Goal: Communication & Community: Answer question/provide support

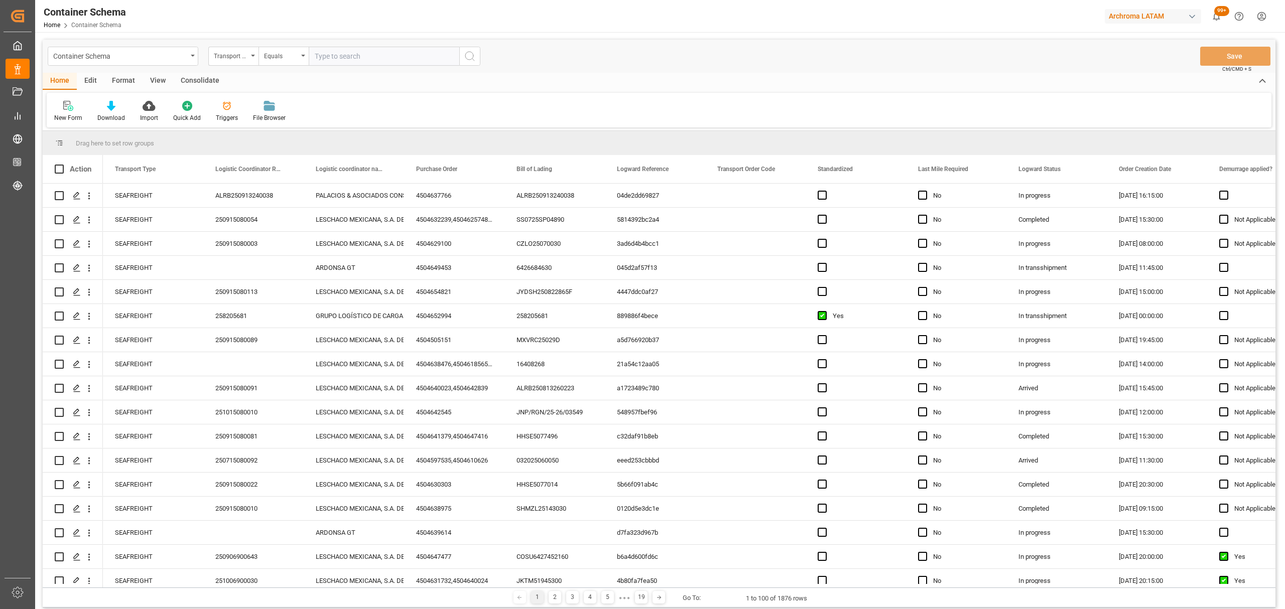
click at [235, 58] on div "Transport Type" at bounding box center [231, 55] width 34 height 12
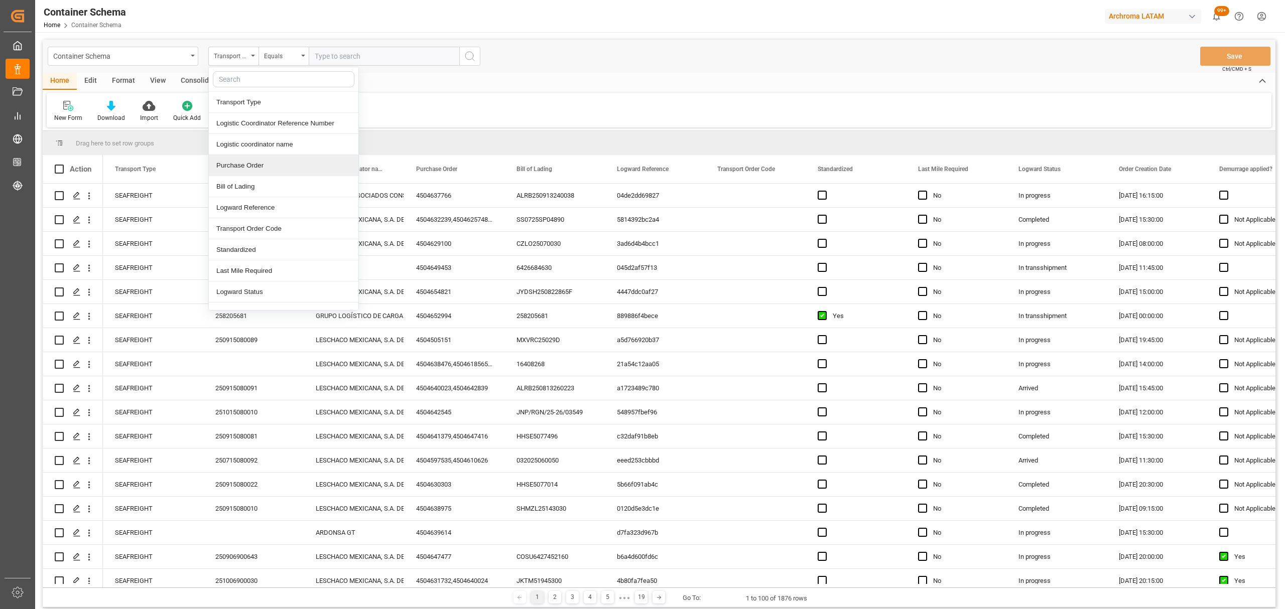
drag, startPoint x: 258, startPoint y: 165, endPoint x: 287, endPoint y: 71, distance: 98.4
click at [258, 165] on div "Purchase Order" at bounding box center [284, 165] width 150 height 21
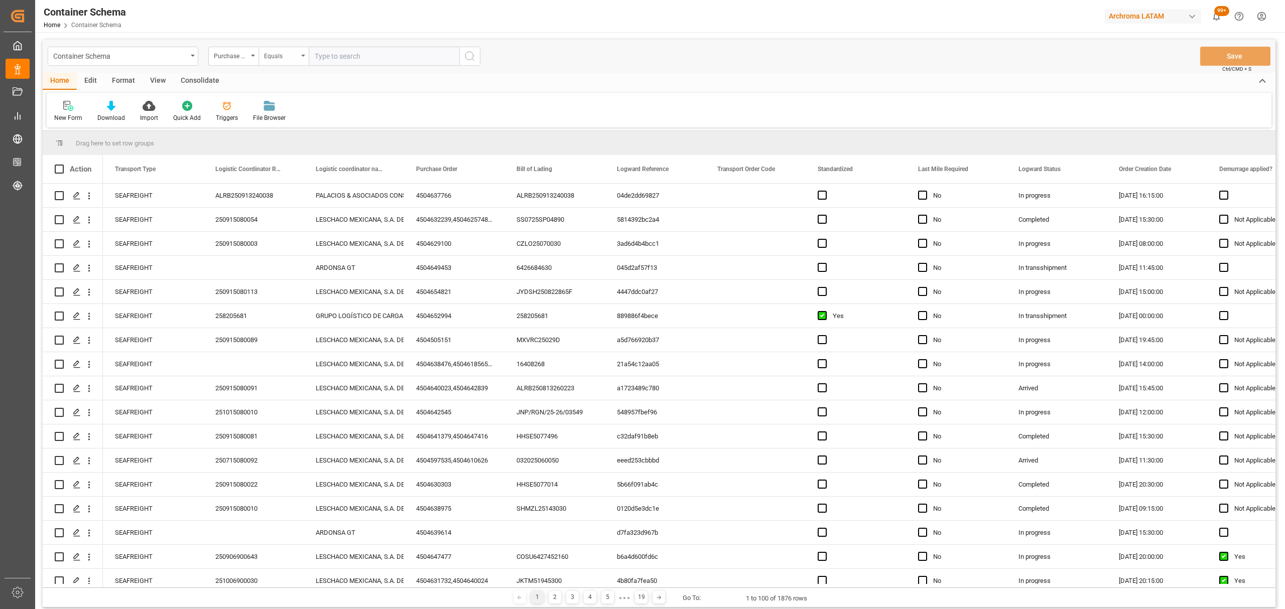
click at [288, 52] on div "Equals" at bounding box center [281, 55] width 34 height 12
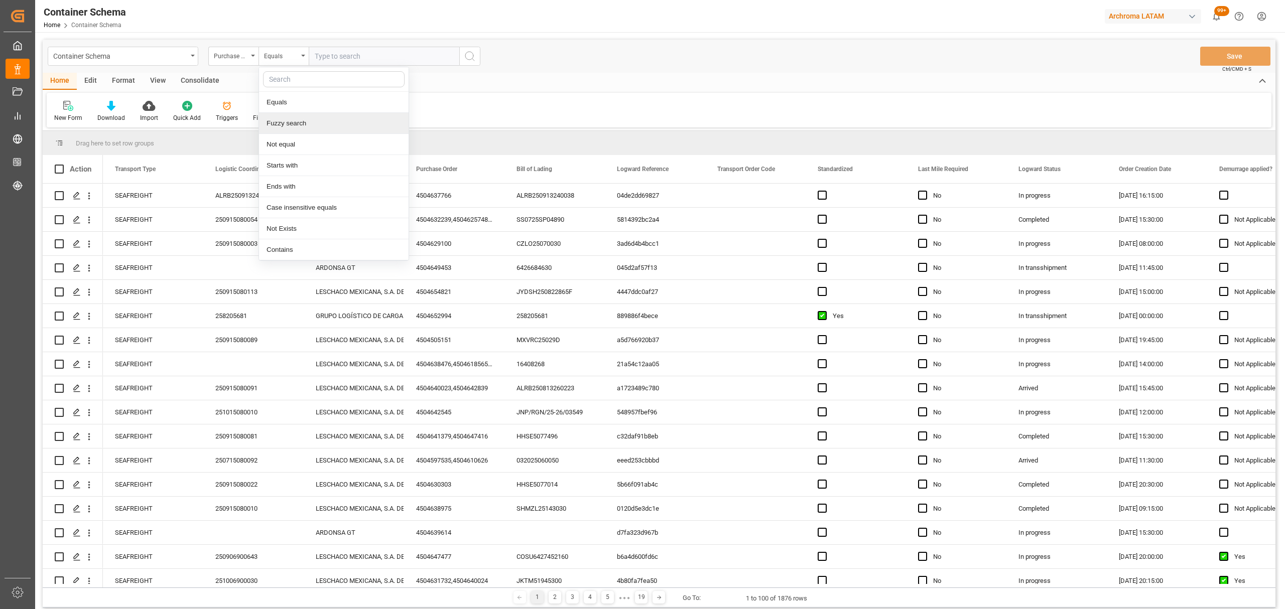
click at [326, 123] on div "Fuzzy search" at bounding box center [334, 123] width 150 height 21
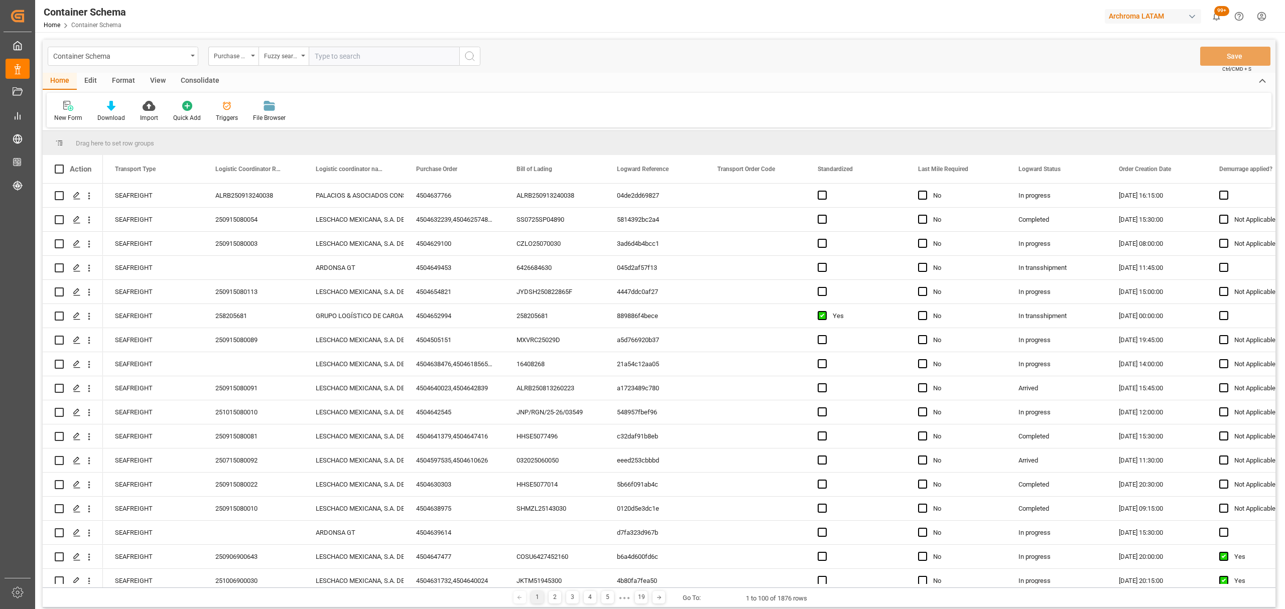
click at [352, 50] on input "text" at bounding box center [384, 56] width 151 height 19
paste input "4504647463"
type input "4504647463"
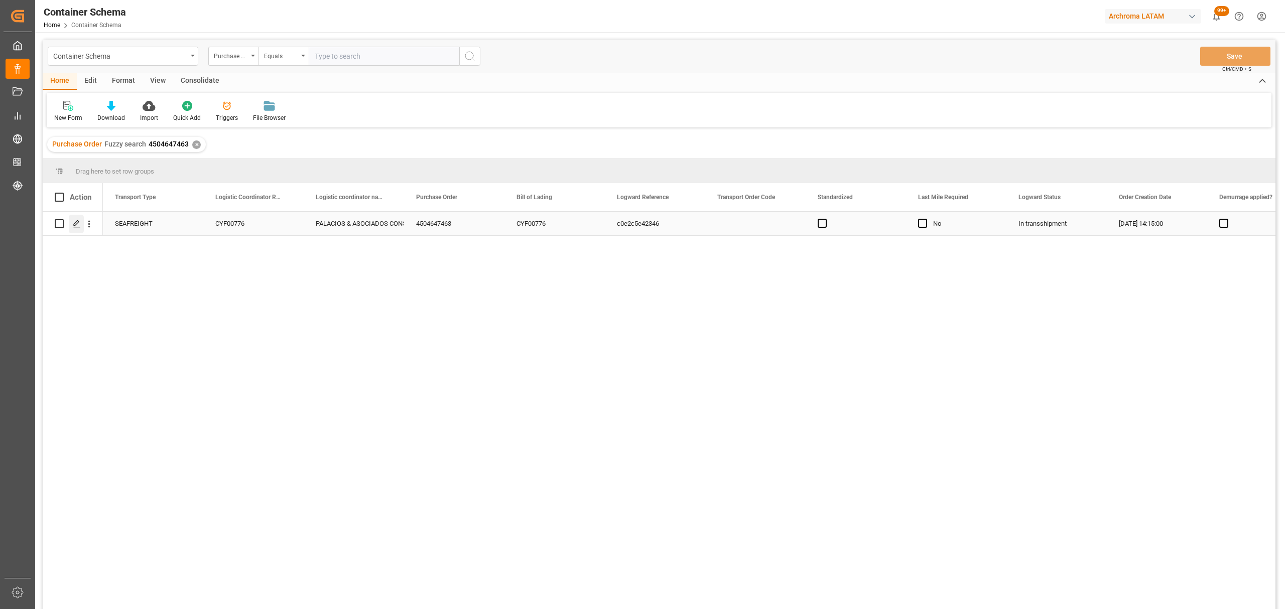
click at [78, 225] on icon "Press SPACE to select this row." at bounding box center [77, 224] width 8 height 8
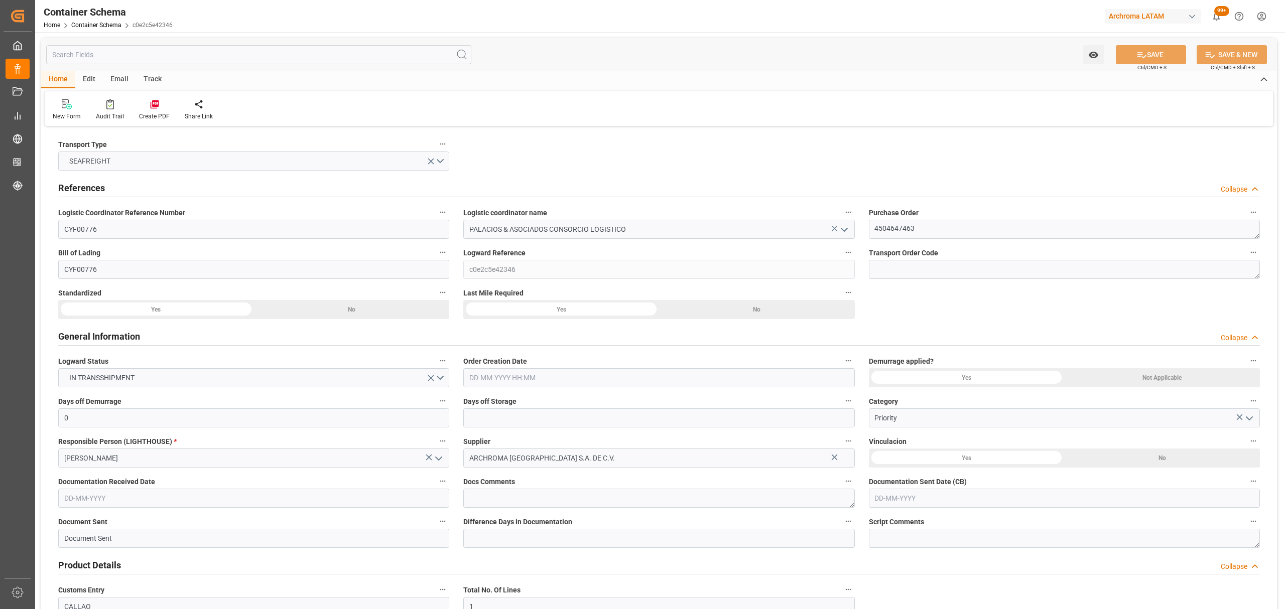
type input "0"
type input "1"
type input "5"
type input "5000"
type input "5320"
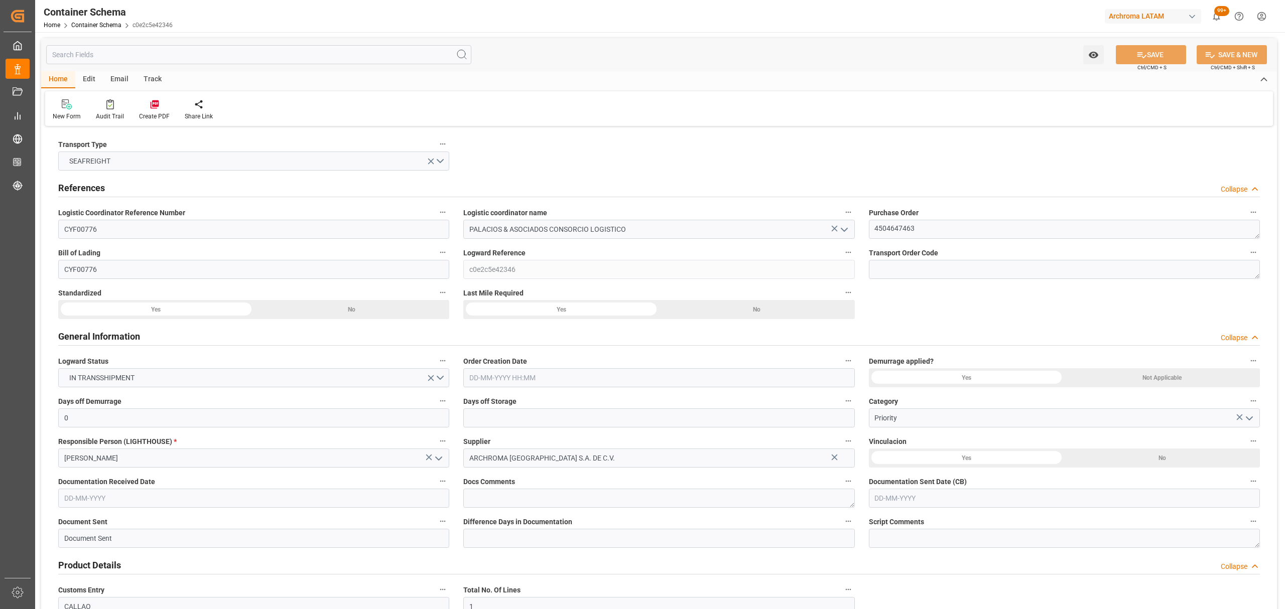
type input "CMACGM"
type input "CMA CGM Group"
type input "HNPCR"
type input "PECLL"
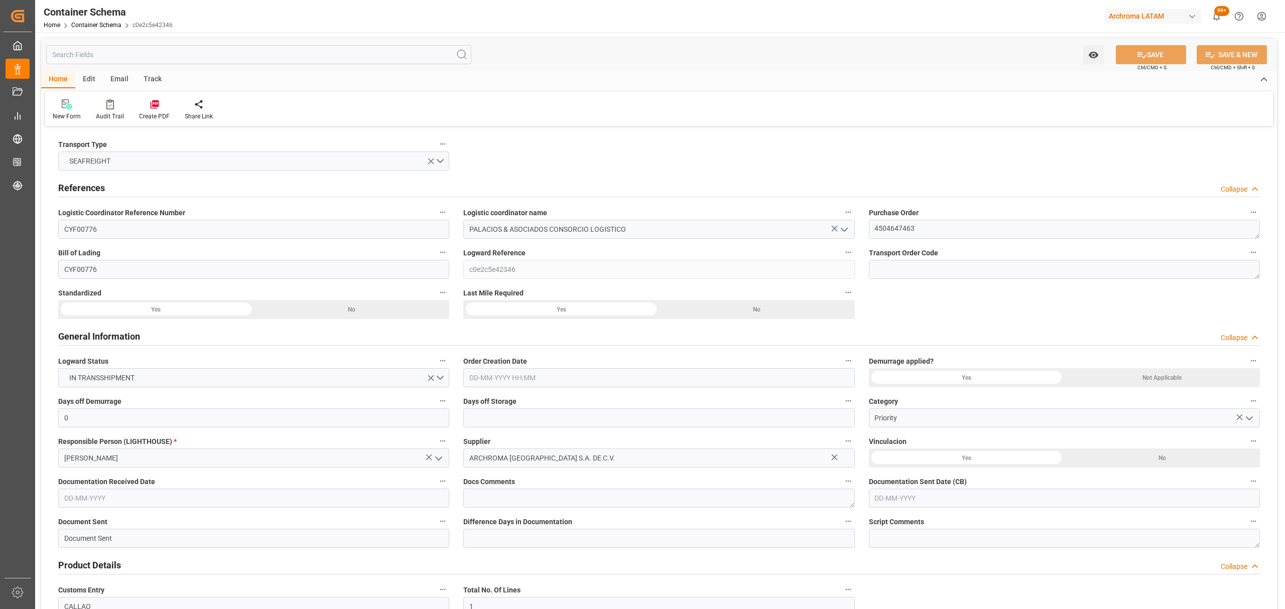
type input "9430868"
type input "[DATE] 14:15"
type input "[DATE]"
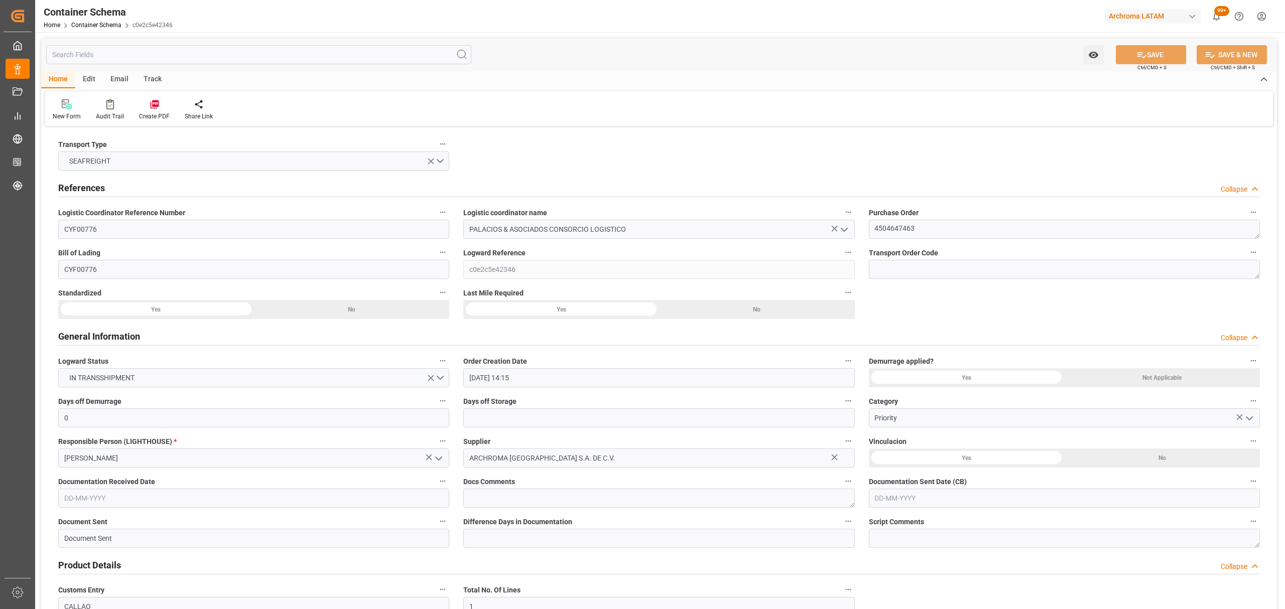
type input "[DATE]"
type input "[DATE] 00:00"
type input "[DATE] 21:00"
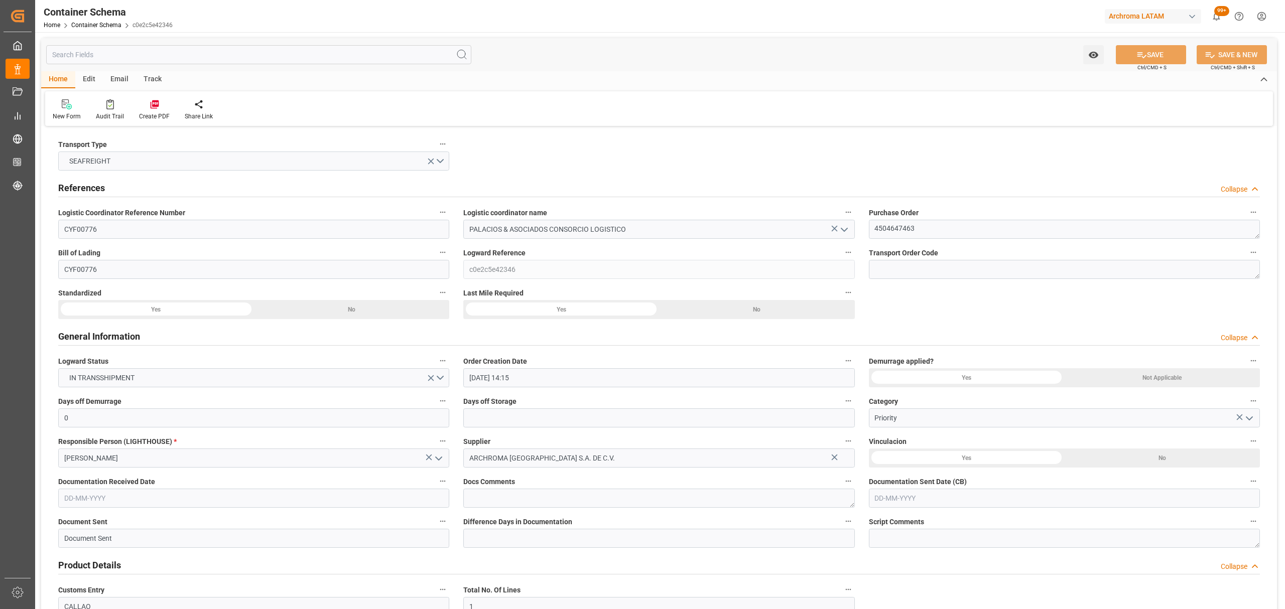
type input "[DATE] 00:00"
type input "[DATE] 11:00"
type input "[DATE] 00:00"
type input "[DATE] 11:00"
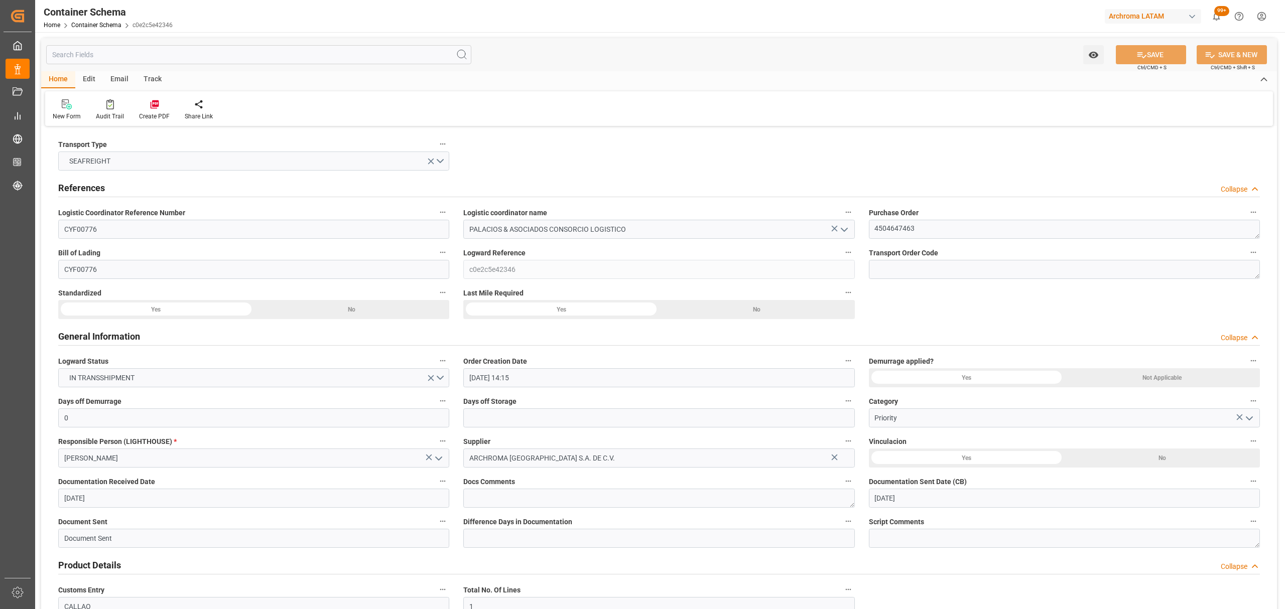
click at [145, 72] on div "Track" at bounding box center [152, 79] width 33 height 17
click at [67, 108] on icon at bounding box center [65, 104] width 10 height 10
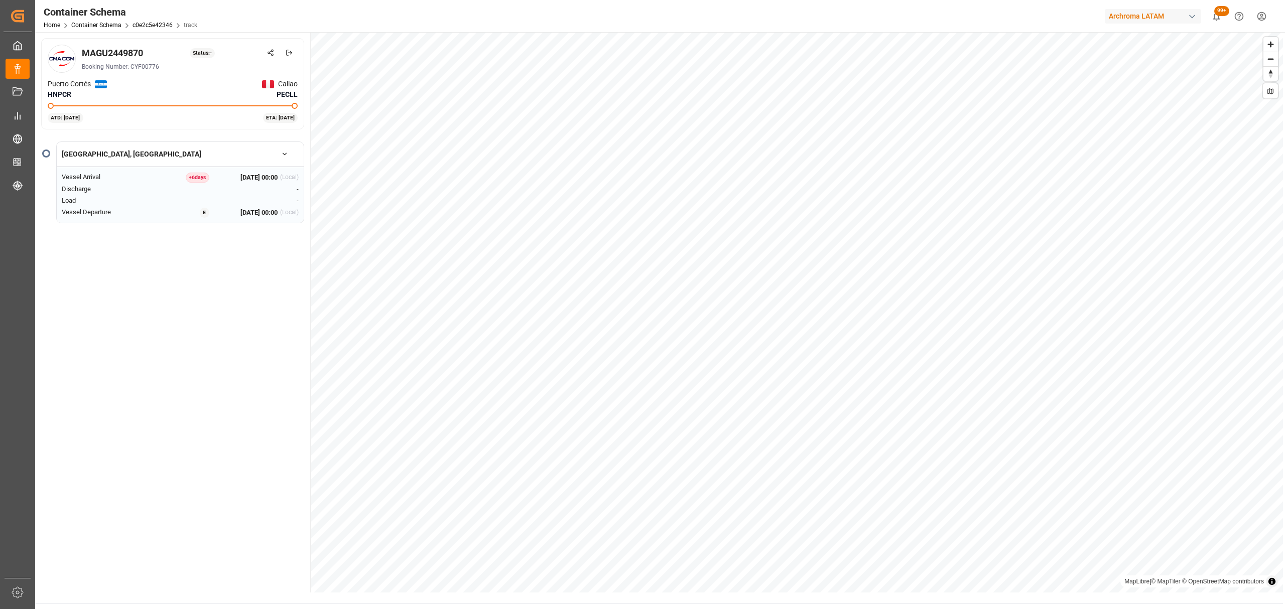
click at [107, 47] on div "MAGU2449870" at bounding box center [112, 53] width 61 height 14
copy div "MAGU2449870"
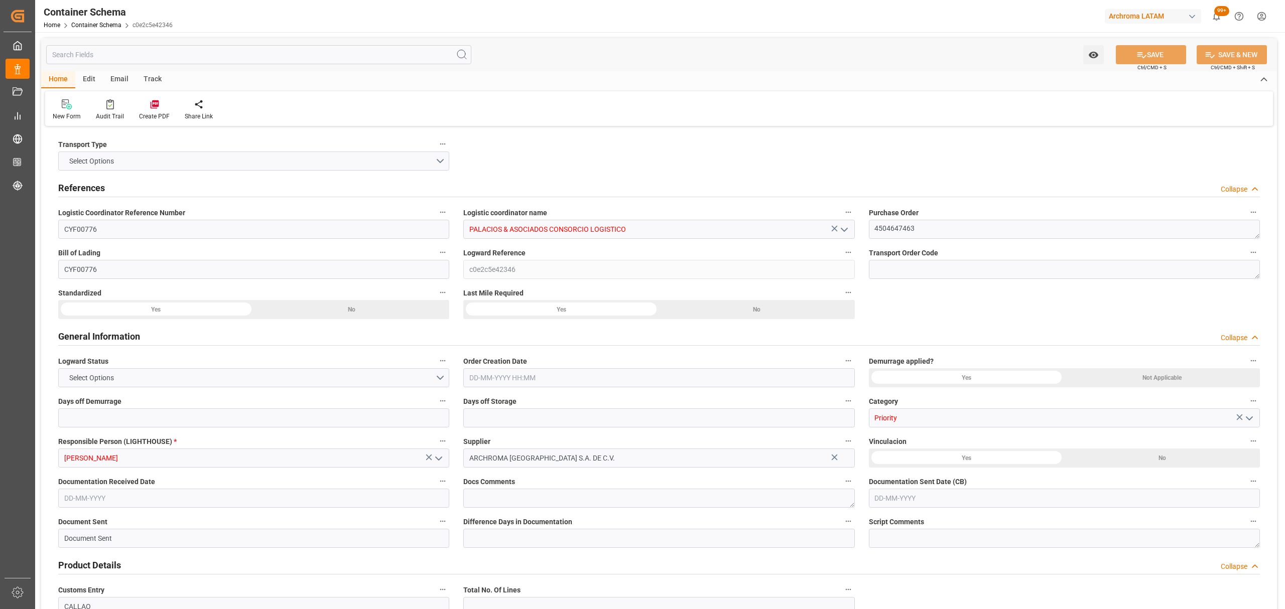
type input "0"
type input "1"
type input "5"
type input "5000"
type input "5320"
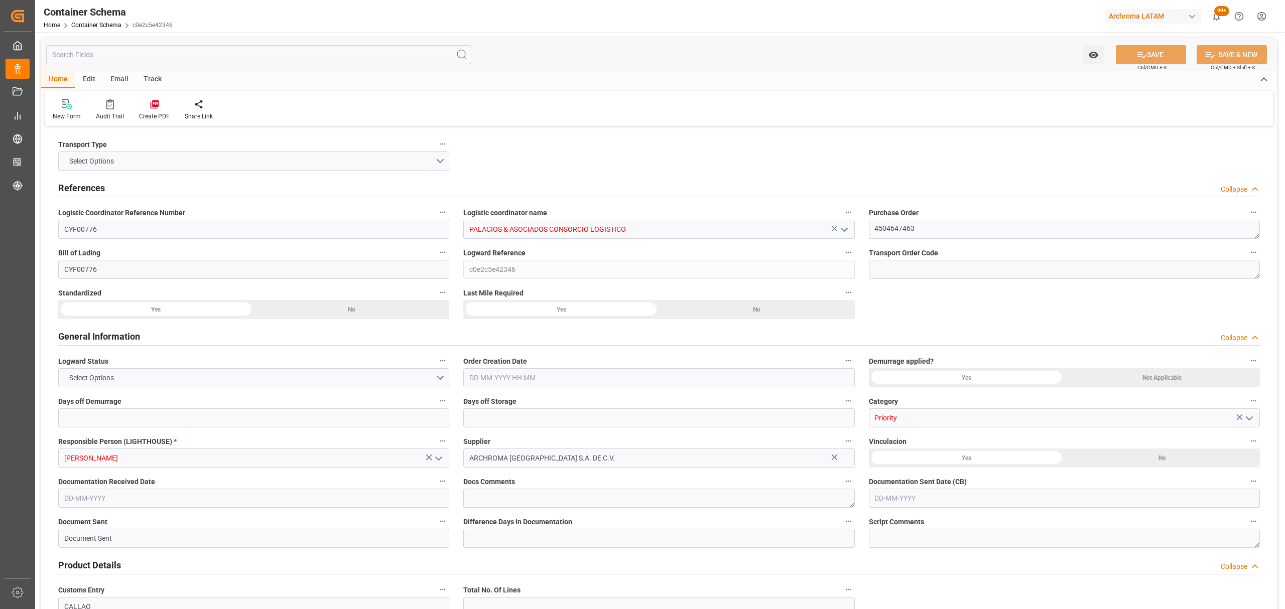
type input "CMACGM"
type input "CMA CGM Group"
type input "HNPCR"
type input "PECLL"
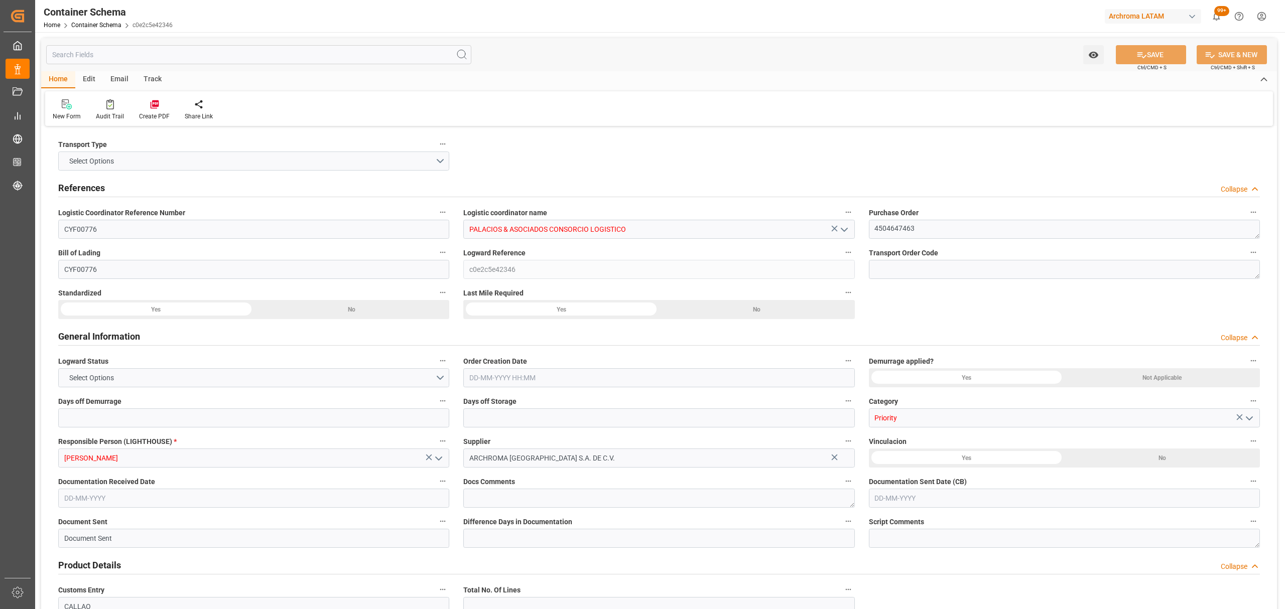
type input "9430868"
type input "[DATE] 14:15"
type input "[DATE]"
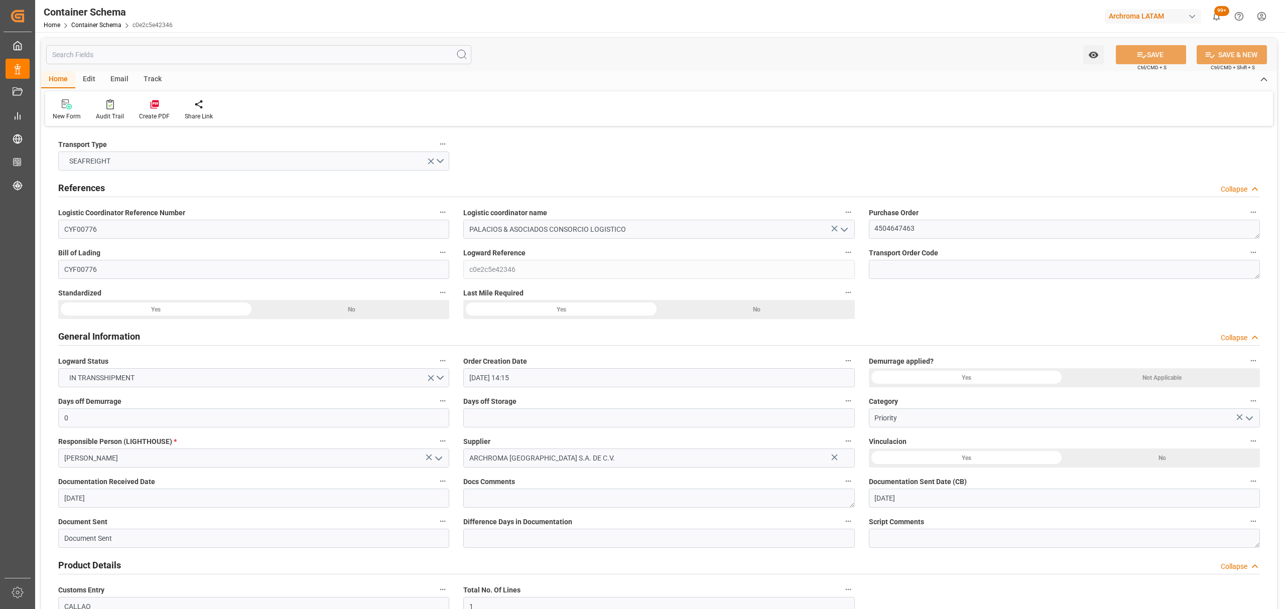
type input "[DATE]"
type input "[DATE] 00:00"
type input "[DATE] 21:00"
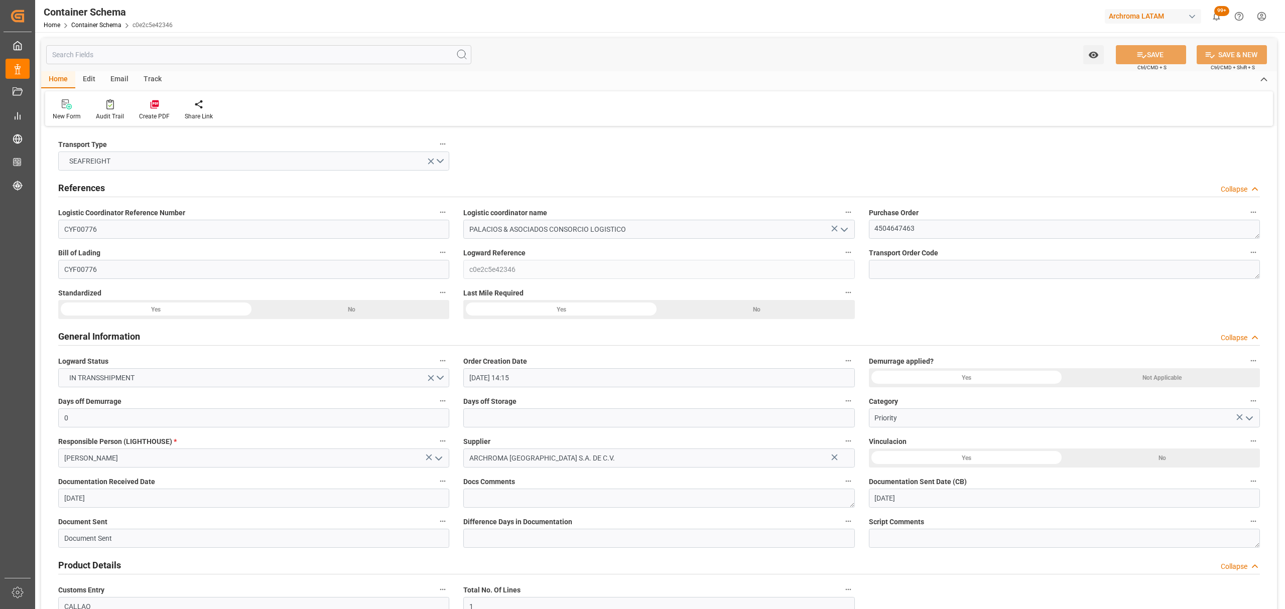
type input "[DATE] 00:00"
type input "[DATE] 11:00"
type input "[DATE] 00:00"
type input "[DATE] 11:00"
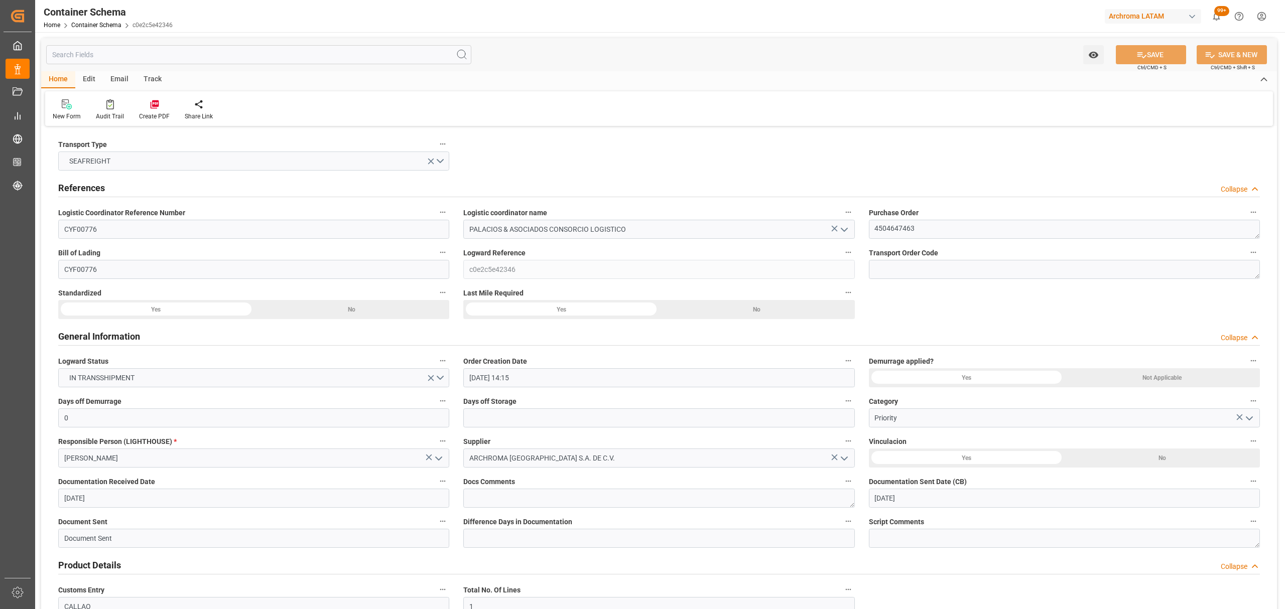
drag, startPoint x: 122, startPoint y: 73, endPoint x: 115, endPoint y: 77, distance: 8.8
click at [122, 73] on div "Email" at bounding box center [119, 79] width 33 height 17
click at [81, 109] on div "Send Email" at bounding box center [68, 110] width 46 height 22
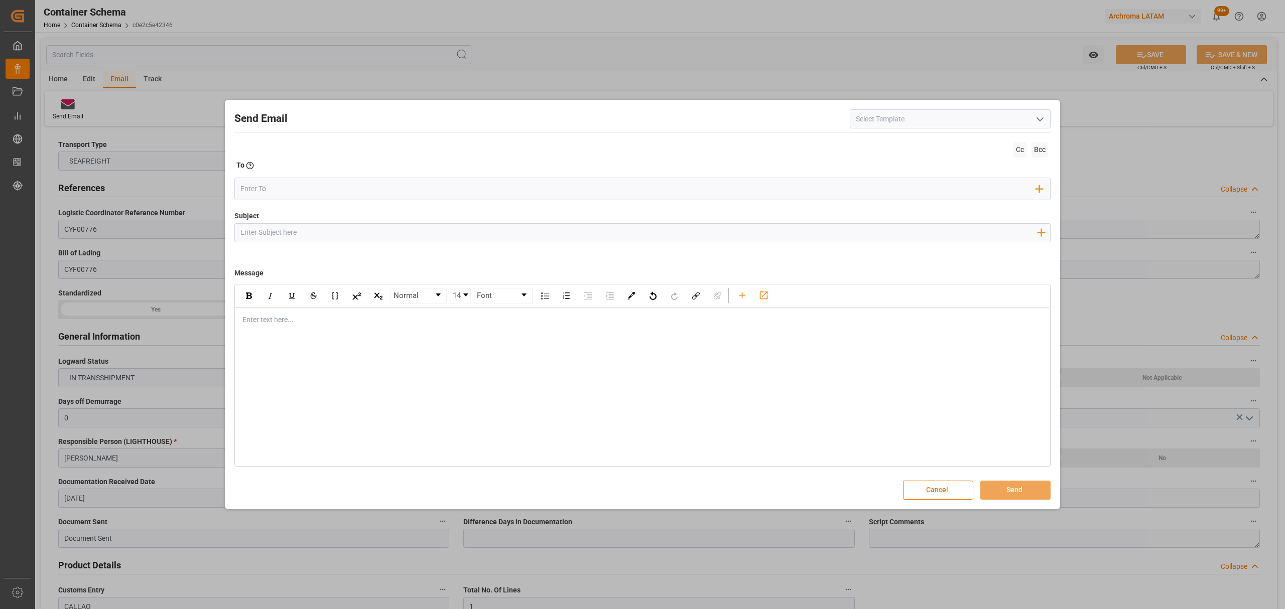
click at [506, 225] on input "Subject" at bounding box center [638, 233] width 807 height 18
click at [398, 242] on div "Add field to Subject" at bounding box center [642, 232] width 816 height 19
click at [400, 229] on input "Subject" at bounding box center [638, 233] width 807 height 18
paste input "PO 4504647463 //LOGWARD STATUS//ARCHROMA [GEOGRAPHIC_DATA], S.A. DE C.V// ARCHR…"
type input "PO 4504647463 //LOGWARD STATUS//ARCHROMA [GEOGRAPHIC_DATA], S.A. DE C.V// ARCHR…"
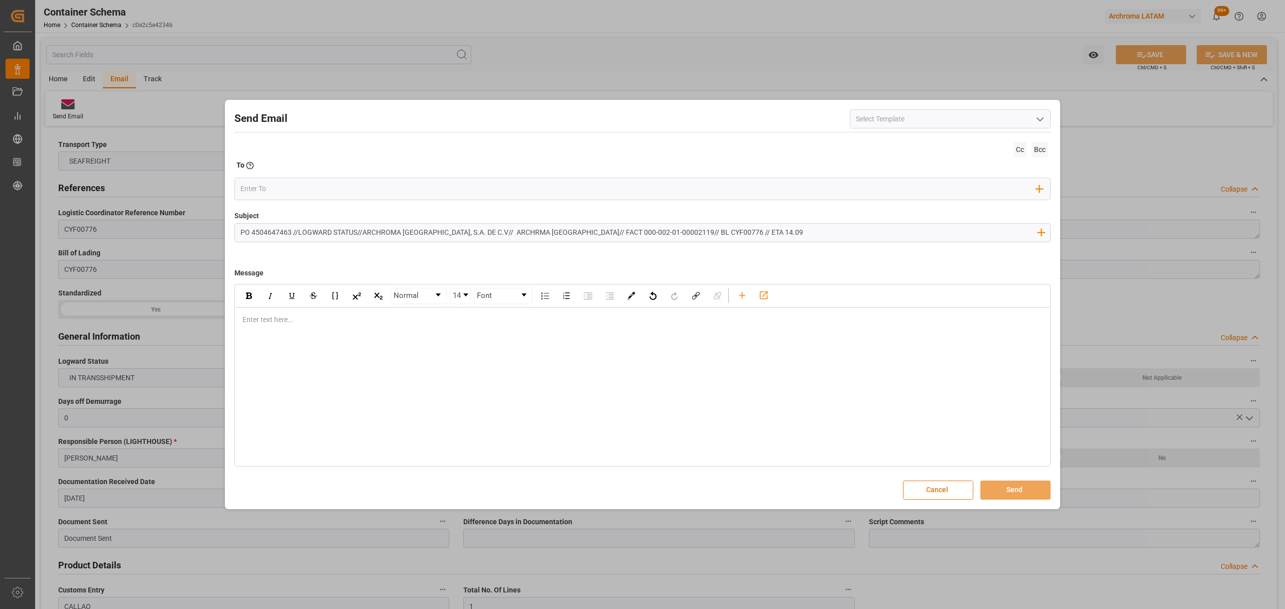
click at [318, 324] on div "rdw-editor" at bounding box center [643, 320] width 800 height 11
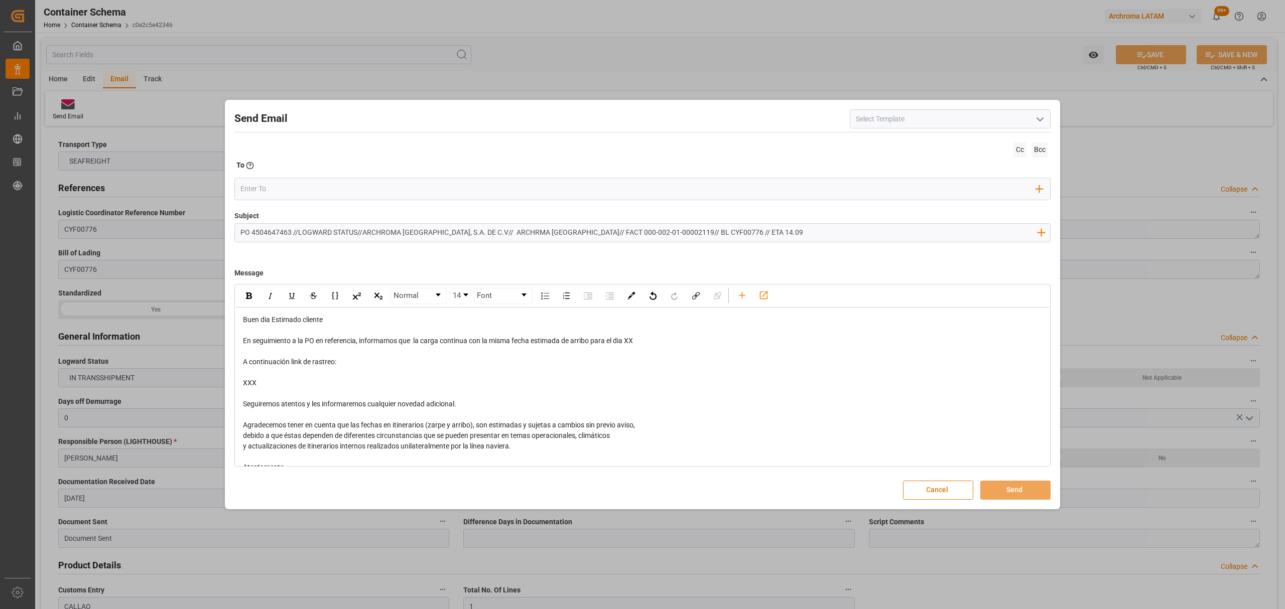
click at [322, 330] on div "rdw-editor" at bounding box center [643, 330] width 800 height 11
click at [300, 308] on div "Normal 14 Font Buen dia Estimado cliente En seguimiento a la PO en referencia, …" at bounding box center [642, 393] width 814 height 216
click at [291, 325] on div "Buen dia Estimado cliente En seguimiento a la PO en referencia, informamos que …" at bounding box center [643, 404] width 800 height 179
click at [291, 325] on div "Buen dia Estimado cliente" at bounding box center [643, 320] width 800 height 11
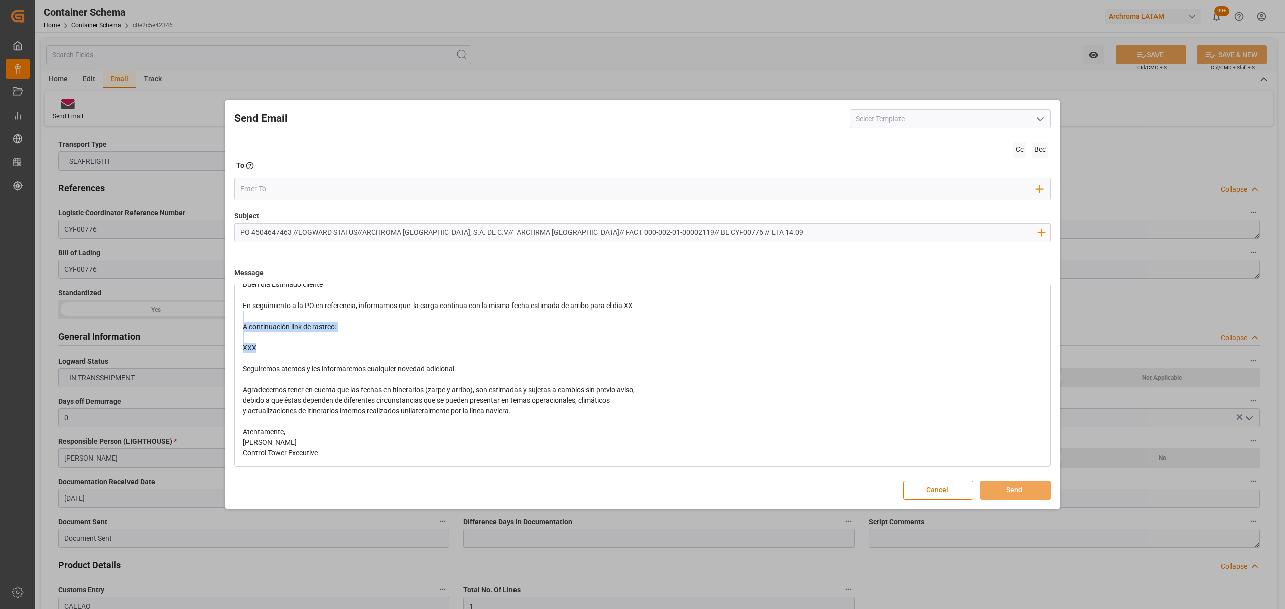
drag, startPoint x: 272, startPoint y: 348, endPoint x: 226, endPoint y: 317, distance: 55.7
click at [226, 317] on div "Send Email Cc Bcc To Enter the TO Email address Add Field to To Subject PO 4504…" at bounding box center [642, 305] width 835 height 410
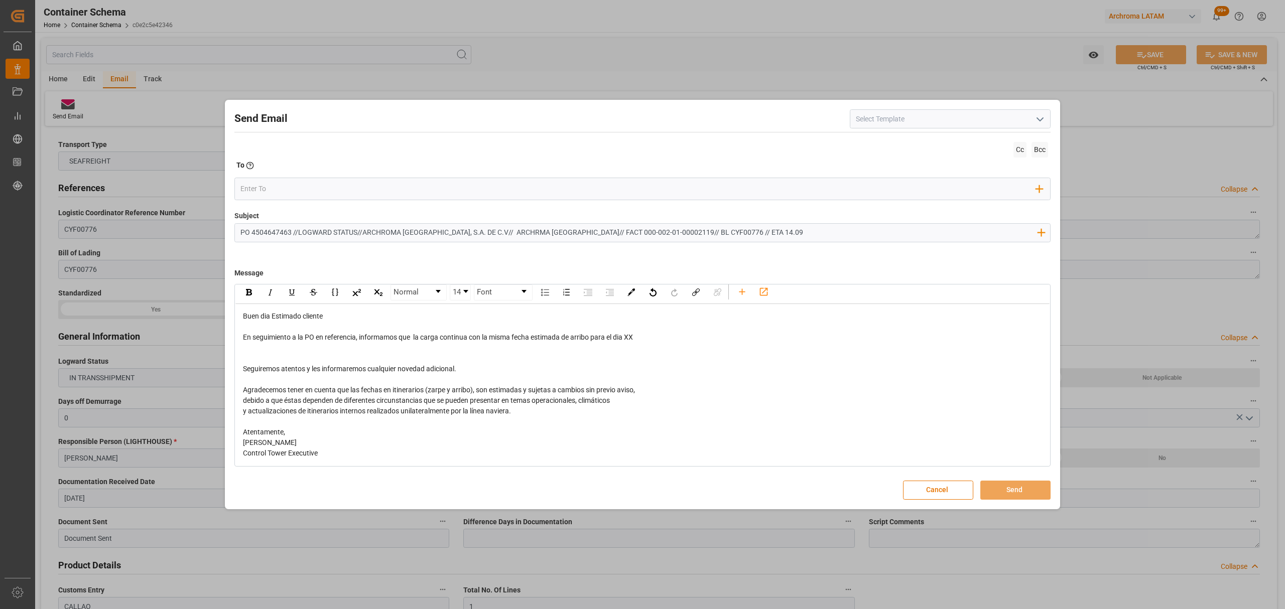
scroll to position [5, 0]
drag, startPoint x: 639, startPoint y: 333, endPoint x: 630, endPoint y: 336, distance: 9.0
click at [630, 336] on div "En seguimiento a la PO en referencia, informamos que la carga continua con la m…" at bounding box center [643, 337] width 800 height 11
click at [422, 336] on span "En seguimiento a la PO en referencia, informamos que la carga continua con la m…" at bounding box center [442, 337] width 399 height 8
click at [765, 337] on span "En seguimiento a la PO en referencia, informamos que la MN zarpo desde cartgena…" at bounding box center [563, 337] width 641 height 8
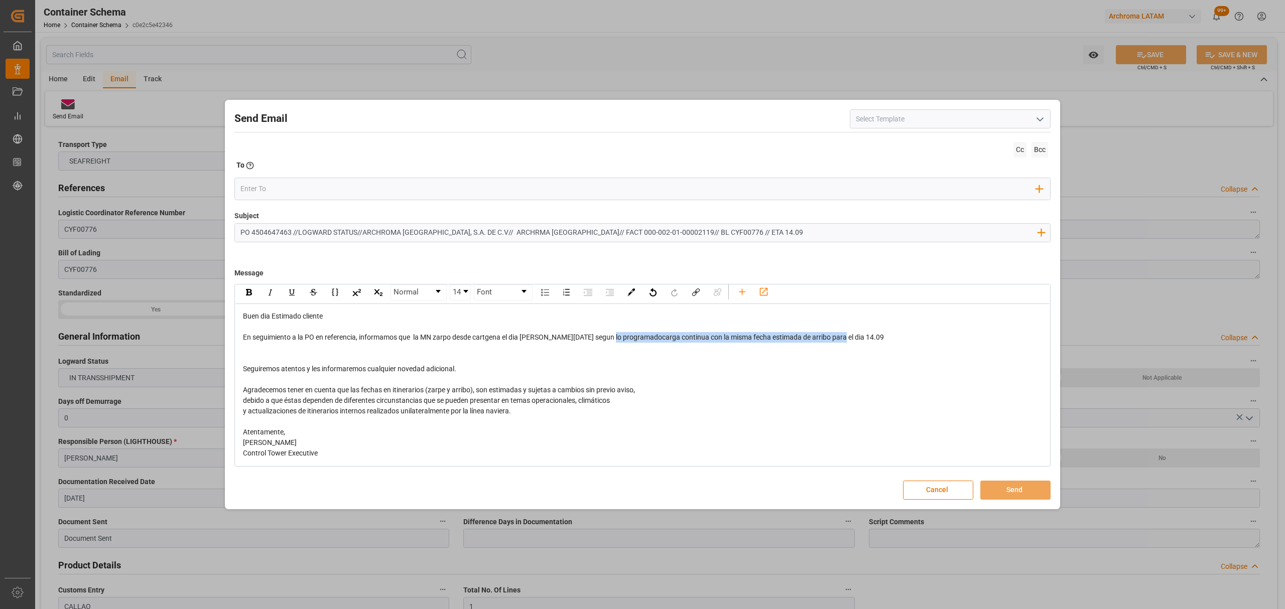
drag, startPoint x: 850, startPoint y: 336, endPoint x: 612, endPoint y: 338, distance: 237.4
click at [612, 338] on div "En seguimiento a la PO en referencia, informamos que la MN zarpo desde cartgena…" at bounding box center [643, 337] width 800 height 11
click at [404, 189] on input "email" at bounding box center [638, 189] width 796 height 15
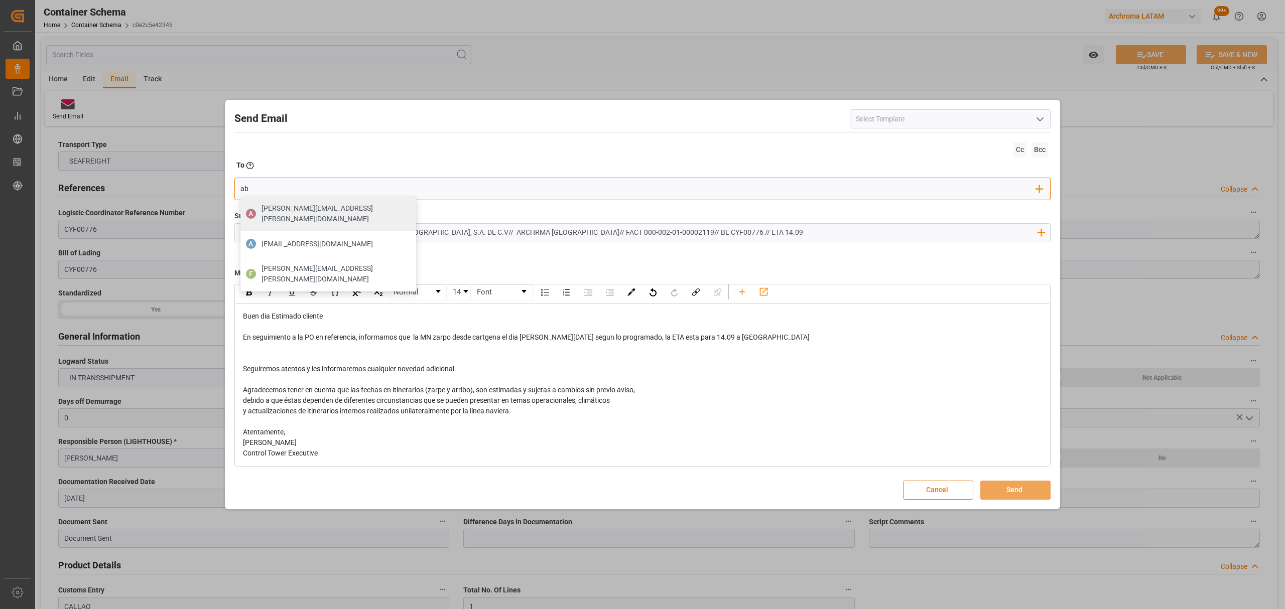
type input "a"
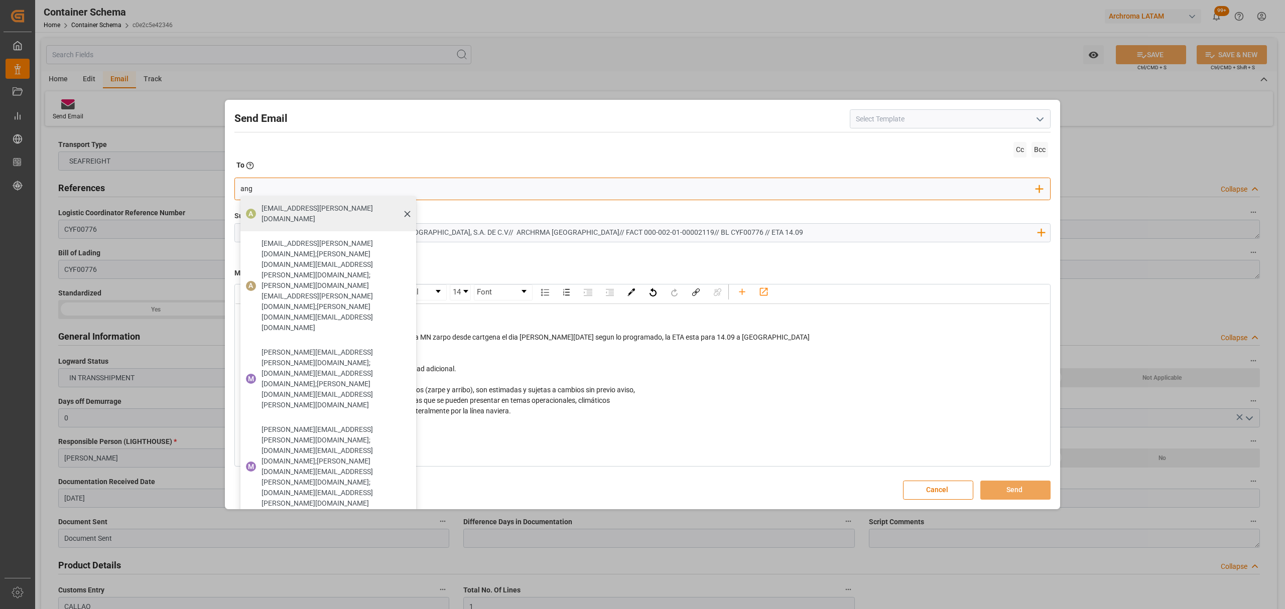
type input "ang"
click at [274, 202] on div "[EMAIL_ADDRESS][PERSON_NAME][DOMAIN_NAME]" at bounding box center [335, 214] width 155 height 28
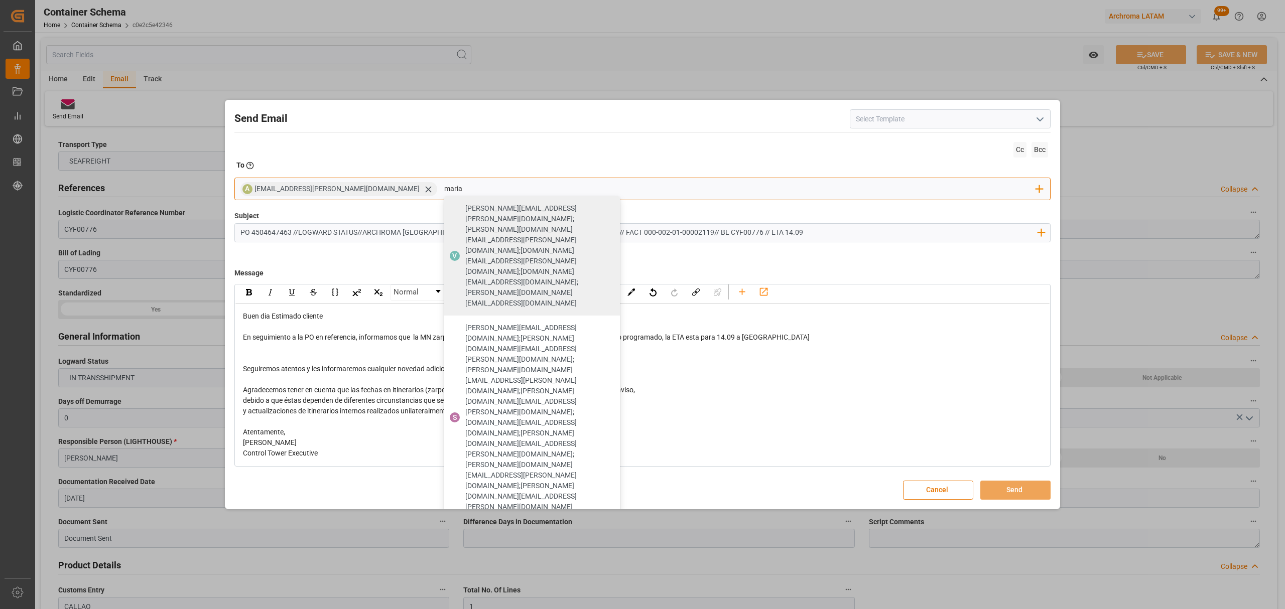
type input "maria"
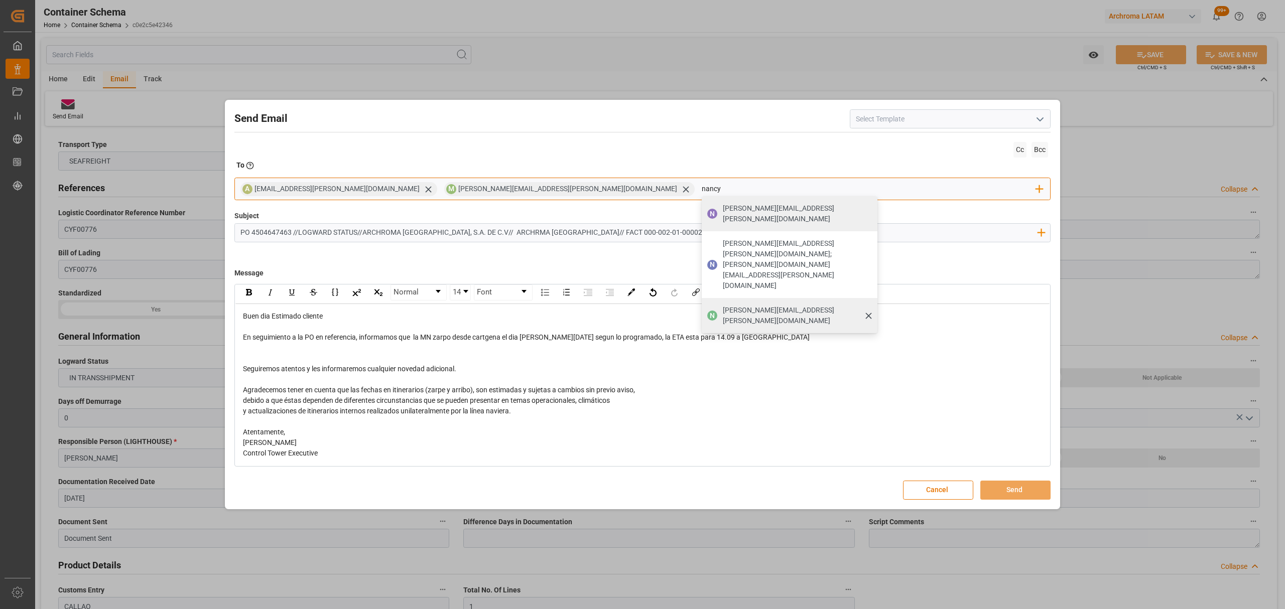
type input "nancy"
click at [723, 305] on span "[PERSON_NAME][EMAIL_ADDRESS][PERSON_NAME][DOMAIN_NAME]" at bounding box center [797, 315] width 148 height 21
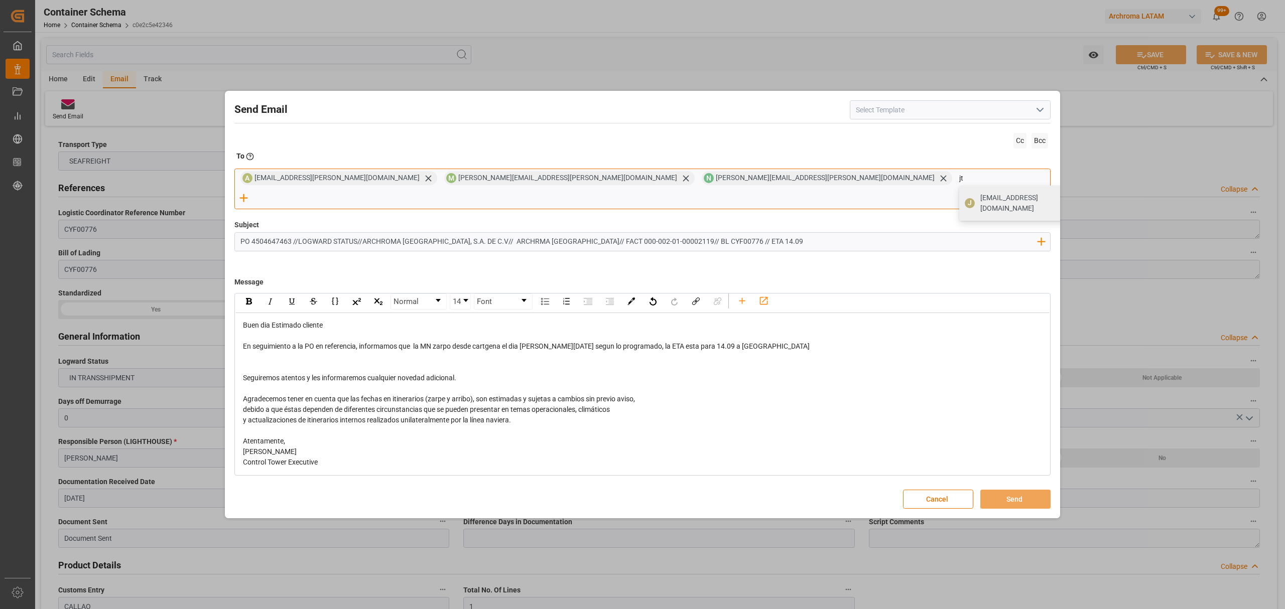
type input "jt"
click at [980, 204] on span "[EMAIL_ADDRESS][DOMAIN_NAME]" at bounding box center [1028, 203] width 97 height 21
click at [1010, 490] on button "Send" at bounding box center [1015, 499] width 70 height 19
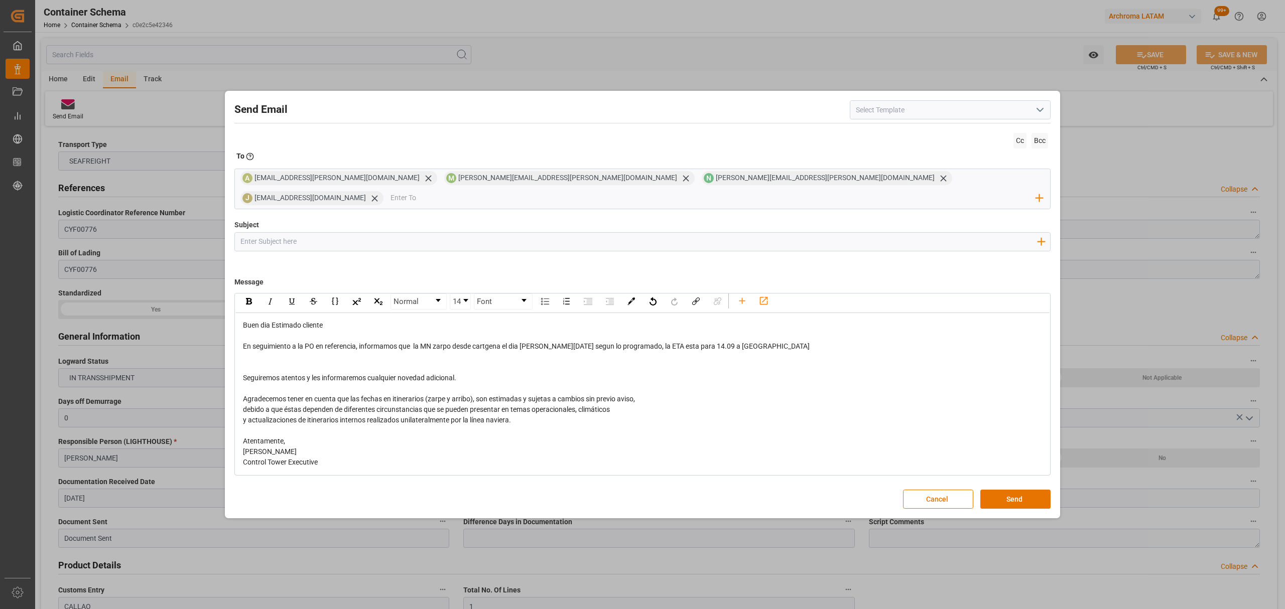
scroll to position [0, 0]
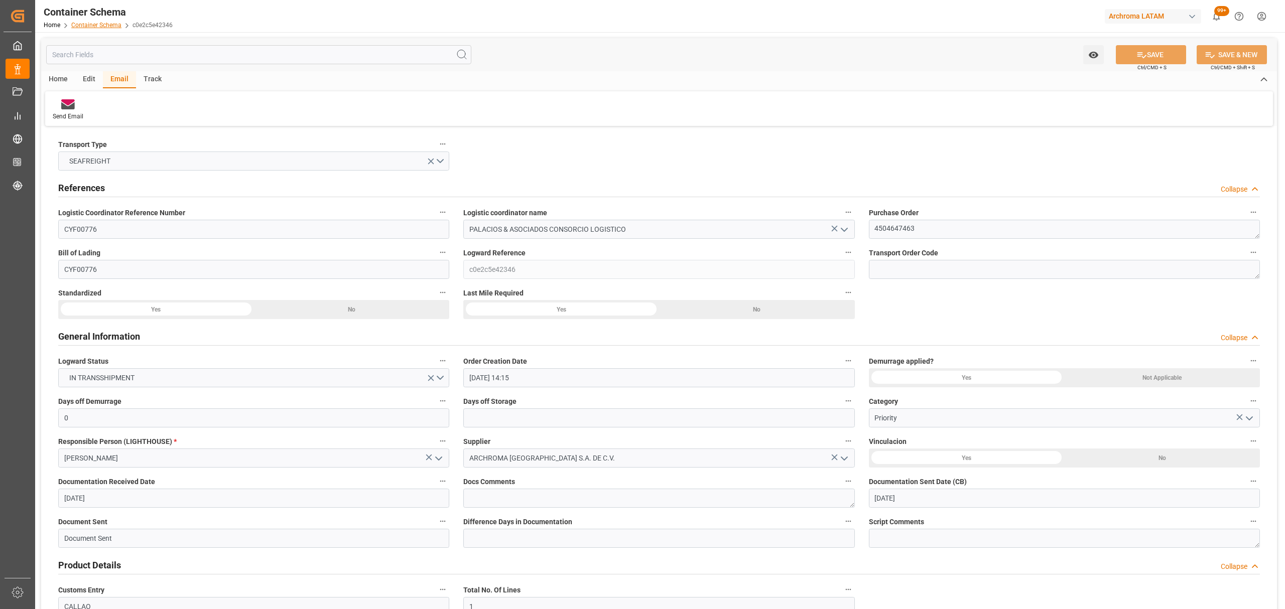
click at [99, 26] on link "Container Schema" at bounding box center [96, 25] width 50 height 7
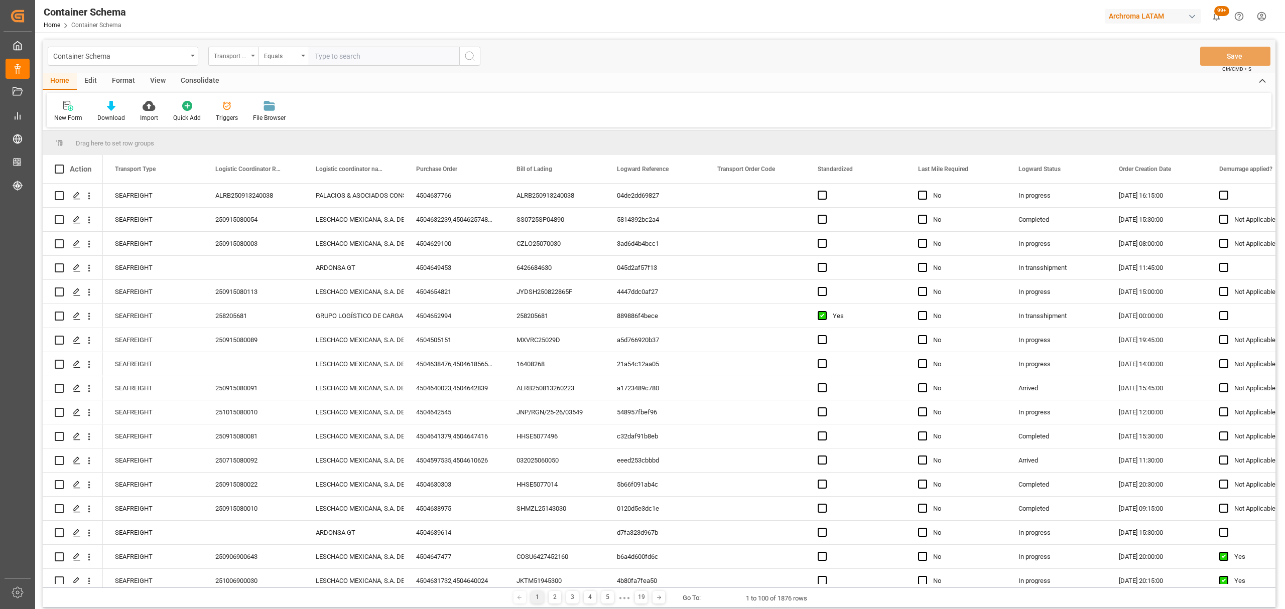
click at [227, 50] on div "Transport Type" at bounding box center [231, 55] width 34 height 12
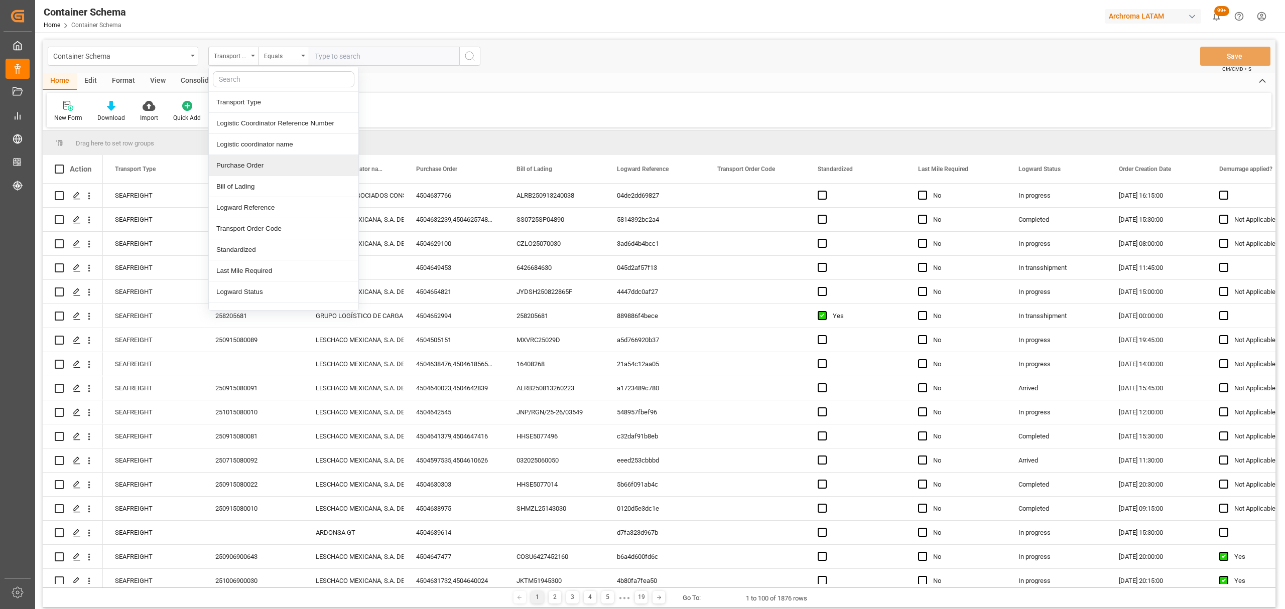
click at [260, 167] on div "Purchase Order" at bounding box center [284, 165] width 150 height 21
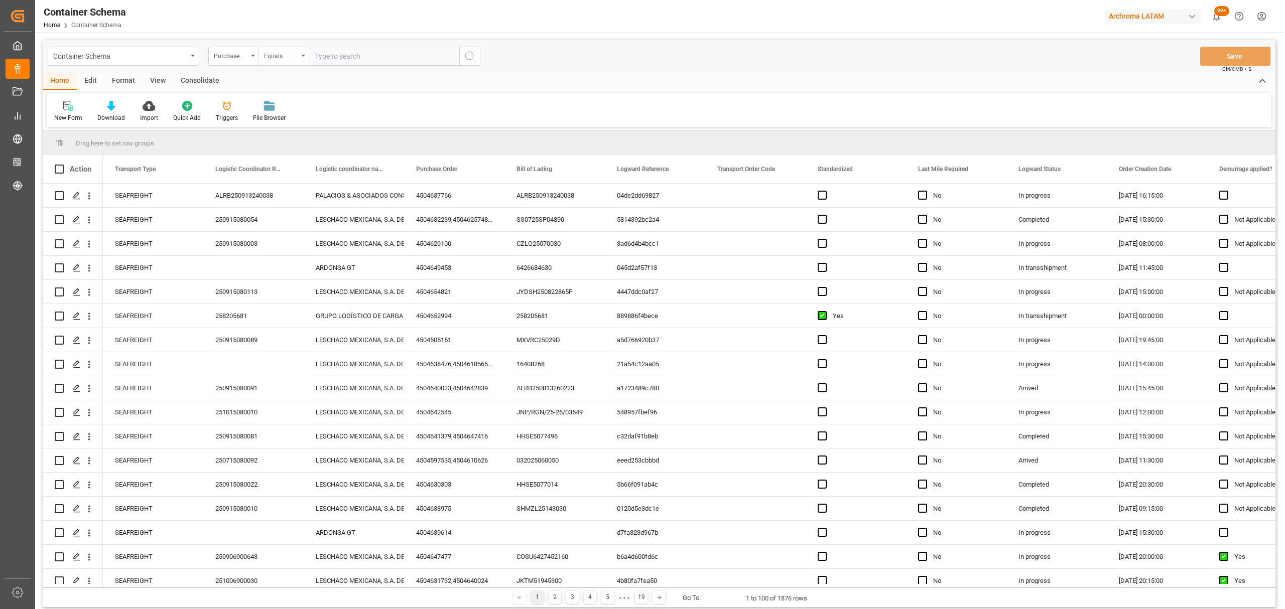
click at [294, 54] on div "Equals" at bounding box center [281, 55] width 34 height 12
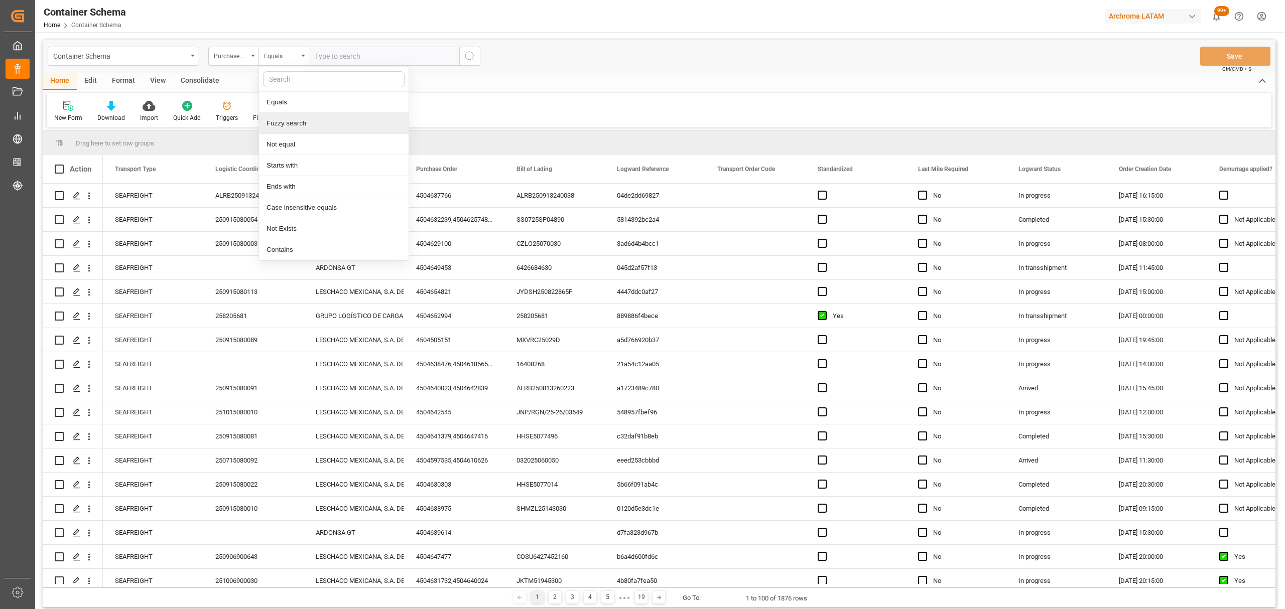
click at [317, 116] on div "Fuzzy search" at bounding box center [334, 123] width 150 height 21
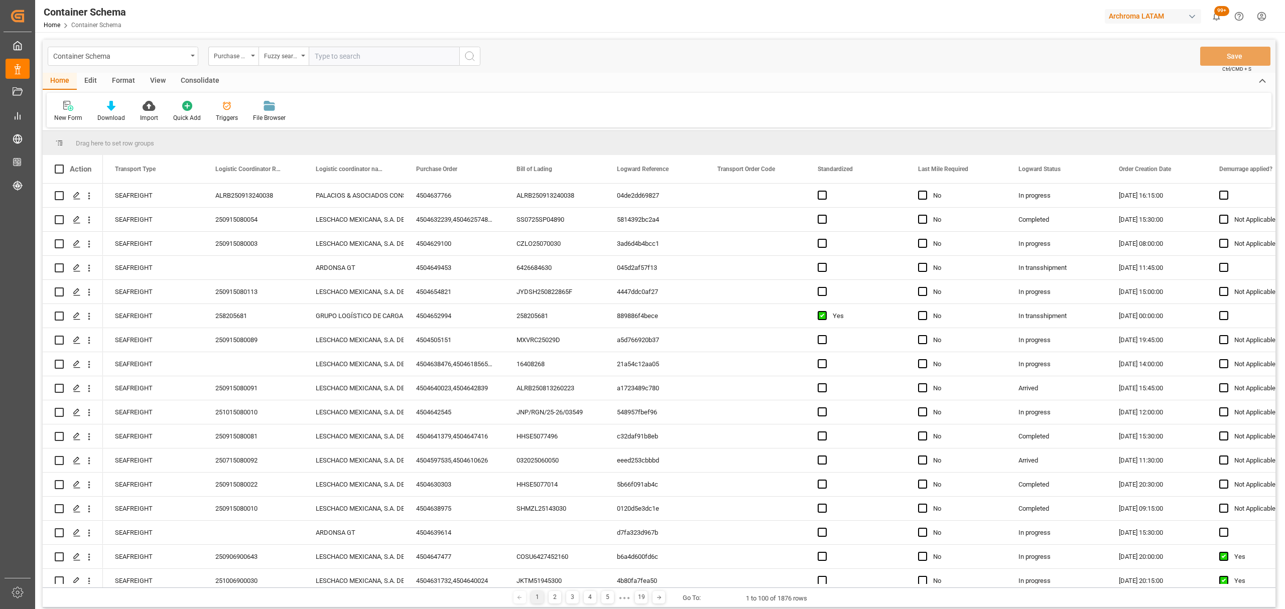
click at [338, 55] on input "text" at bounding box center [384, 56] width 151 height 19
paste input "4504634064"
type input "4504634064"
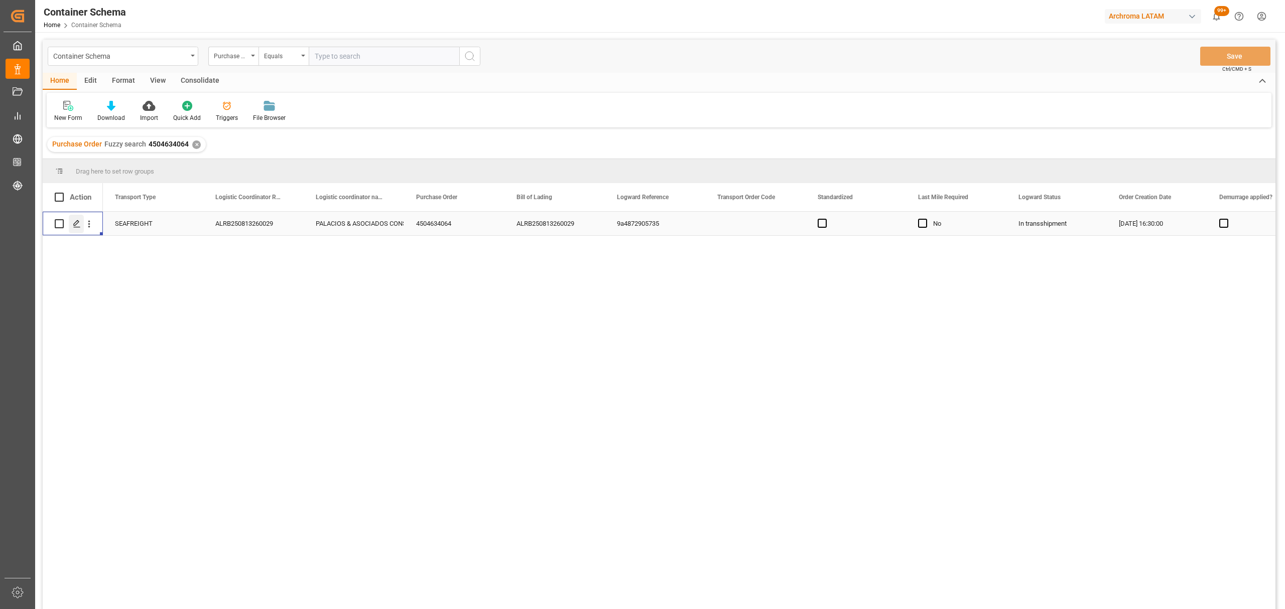
click at [75, 225] on polygon "Press SPACE to select this row." at bounding box center [76, 223] width 5 height 5
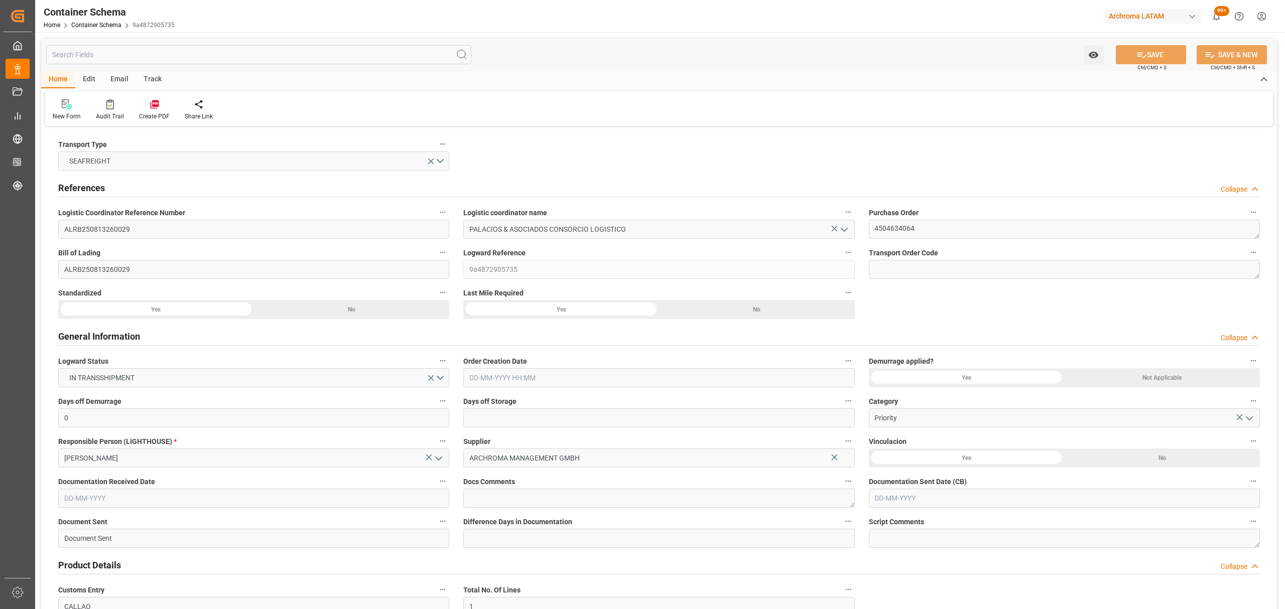
type input "0"
type input "1"
type input "8"
type input "400"
type input "428"
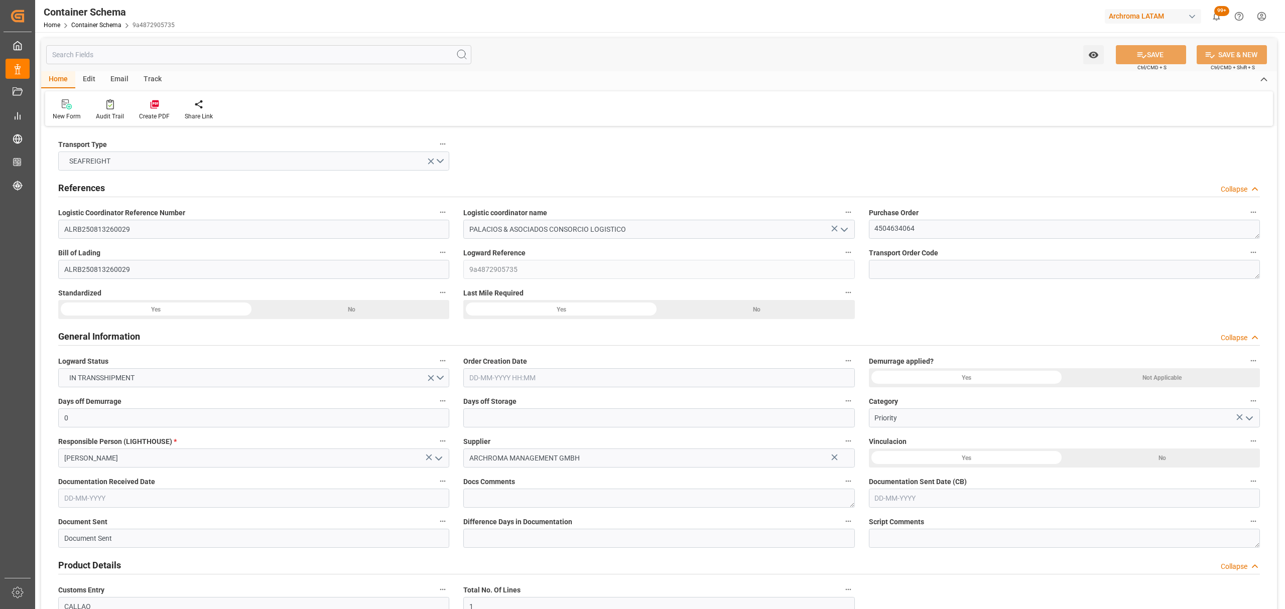
type input "Maersk"
type input "Maersk Line AS"
type input "DEBRV"
type input "PECLL"
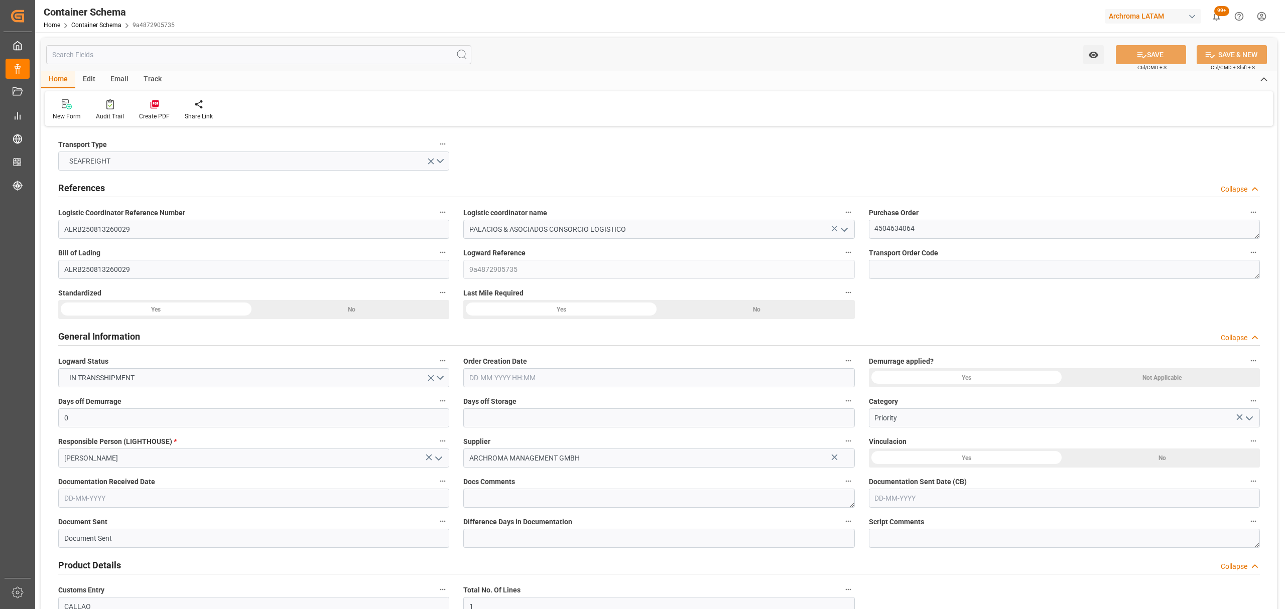
type input "9697026"
type input "[DATE] 16:30"
type input "[DATE]"
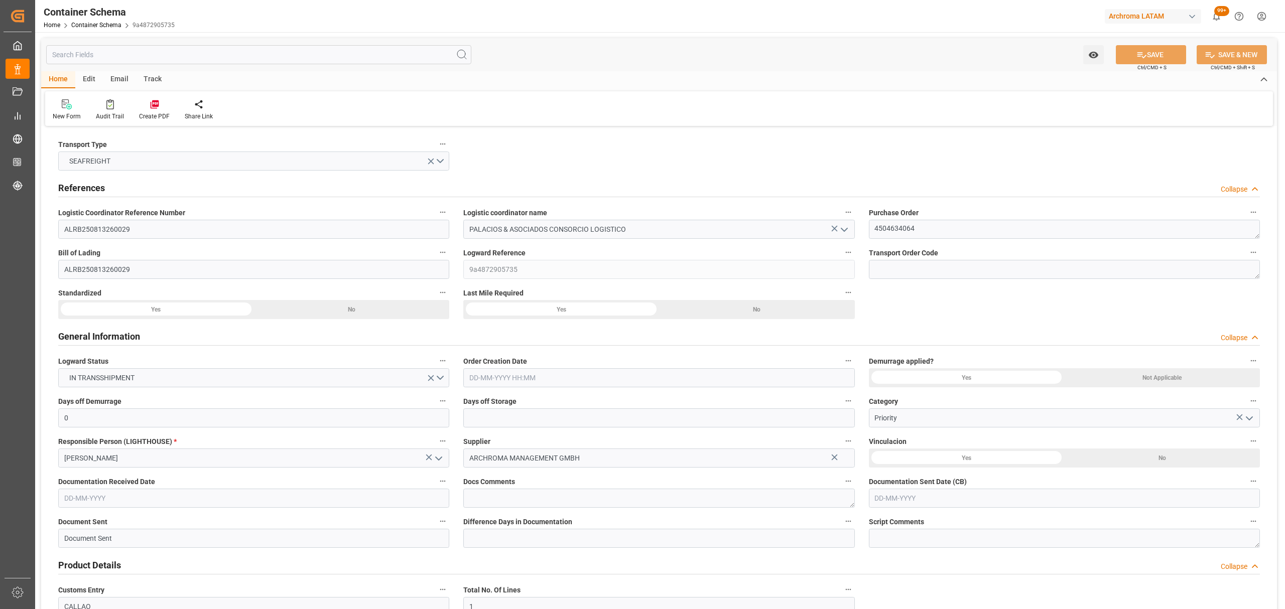
type input "[DATE]"
type input "[DATE] 00:00"
type input "[DATE] 21:00"
type input "[DATE] 00:00"
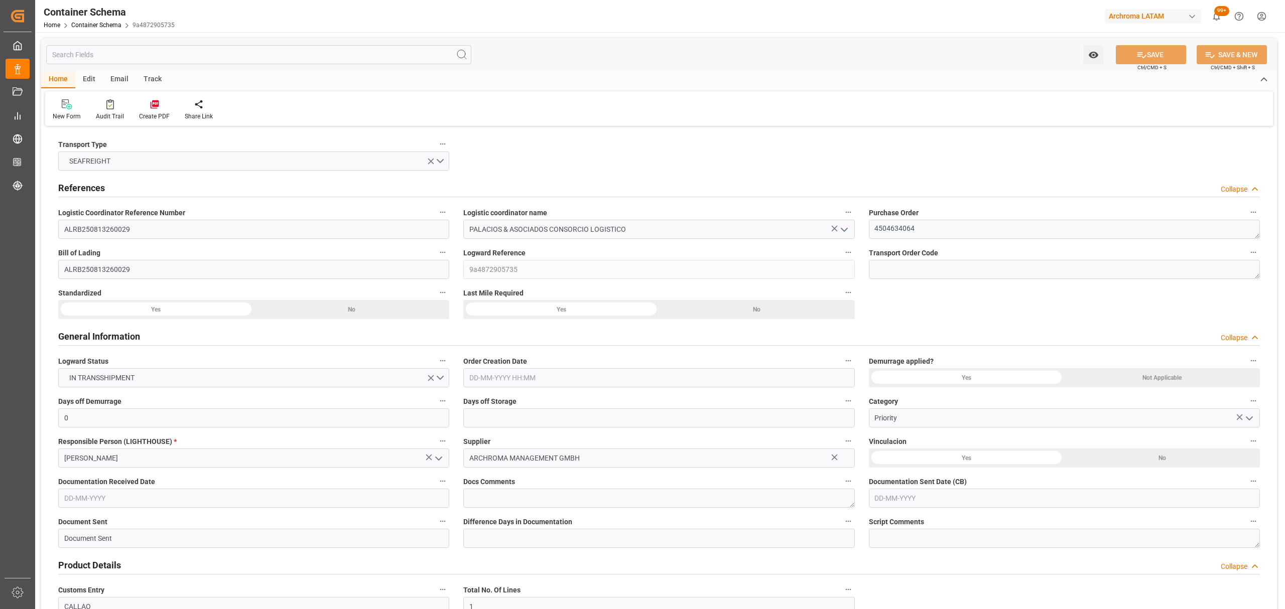
type input "[DATE] 16:00"
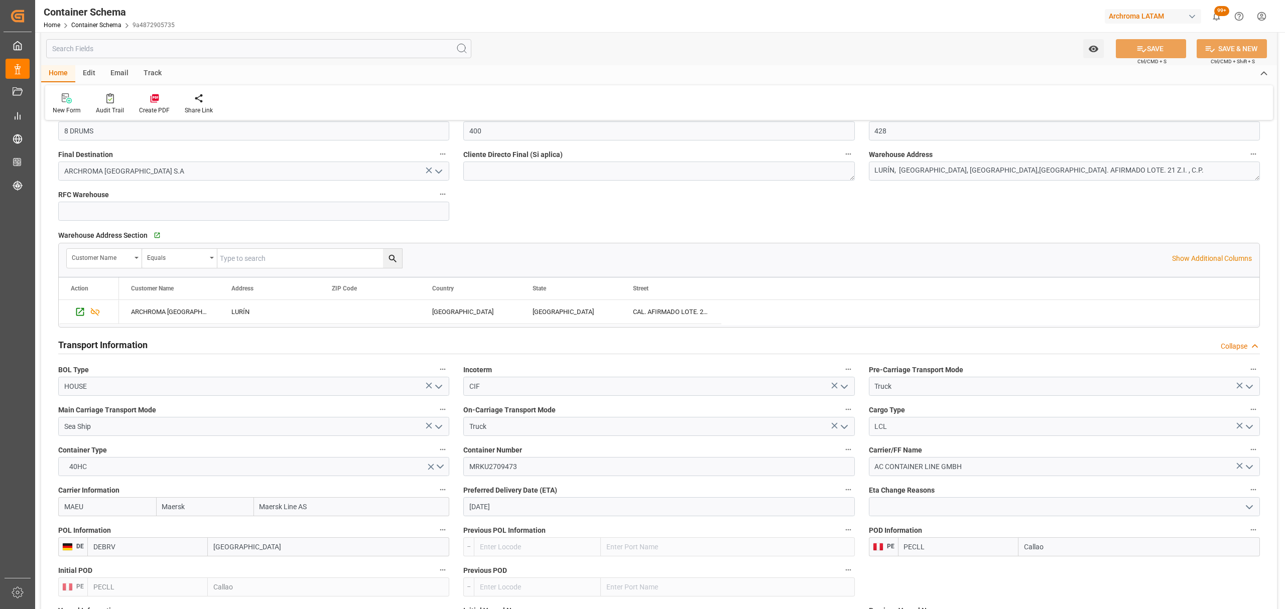
scroll to position [736, 0]
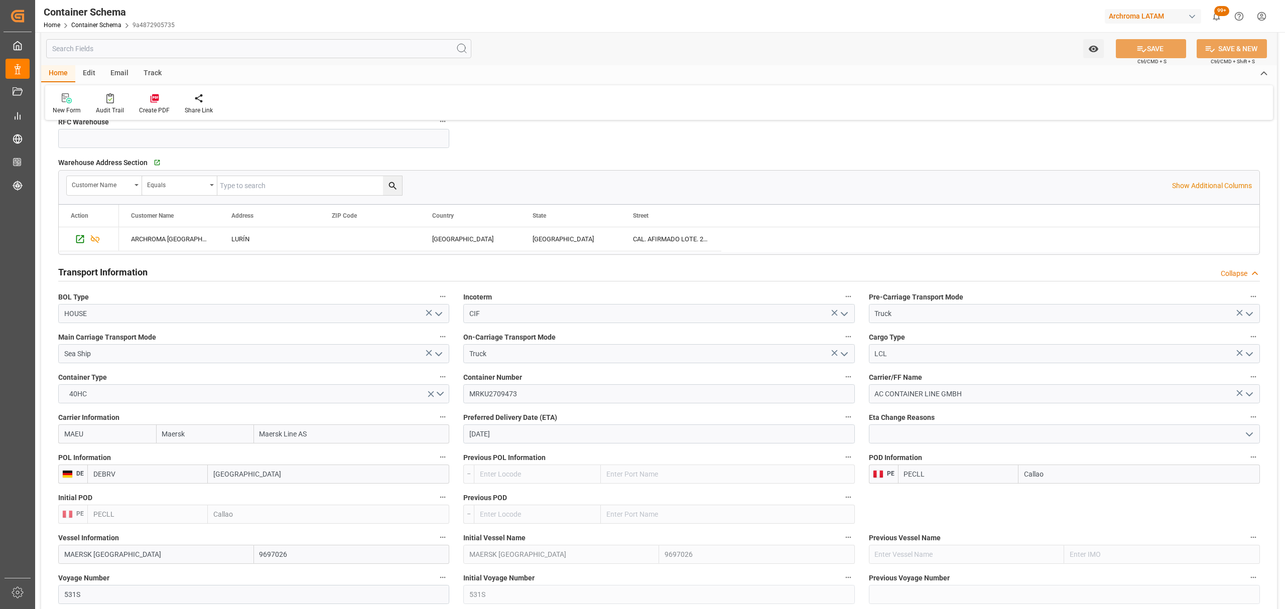
click at [143, 72] on div "Track" at bounding box center [152, 73] width 33 height 17
click at [70, 99] on div at bounding box center [65, 98] width 24 height 11
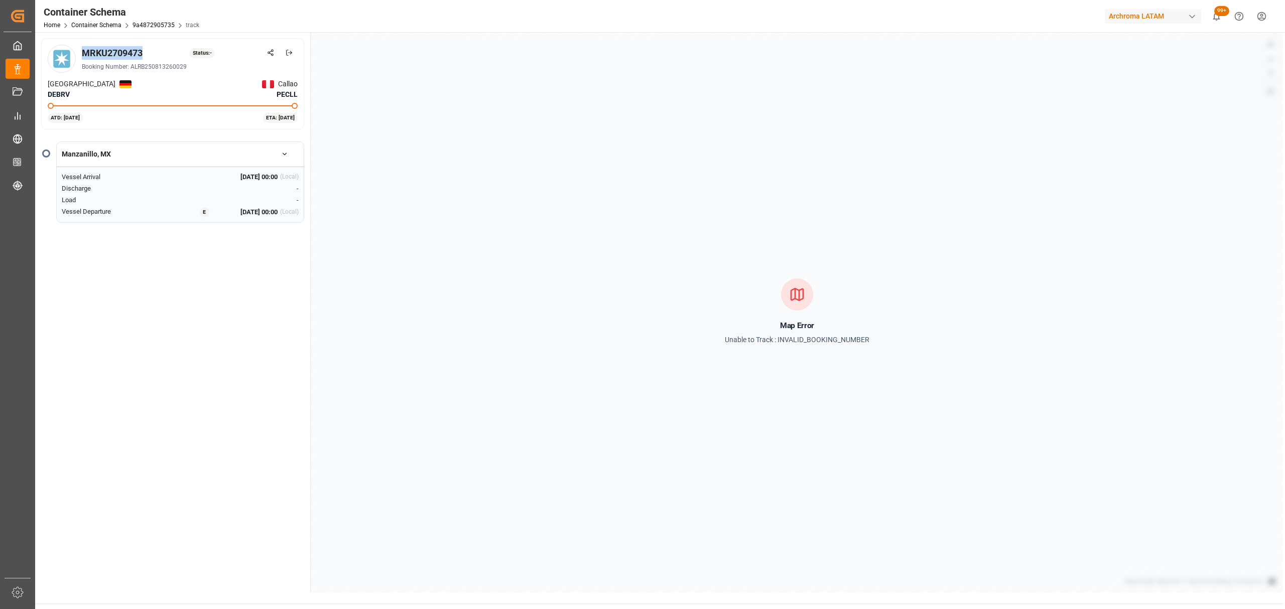
drag, startPoint x: 145, startPoint y: 52, endPoint x: 85, endPoint y: 55, distance: 59.8
click at [85, 55] on div "MRKU2709473 Status: -" at bounding box center [190, 53] width 216 height 14
copy div "MRKU2709473"
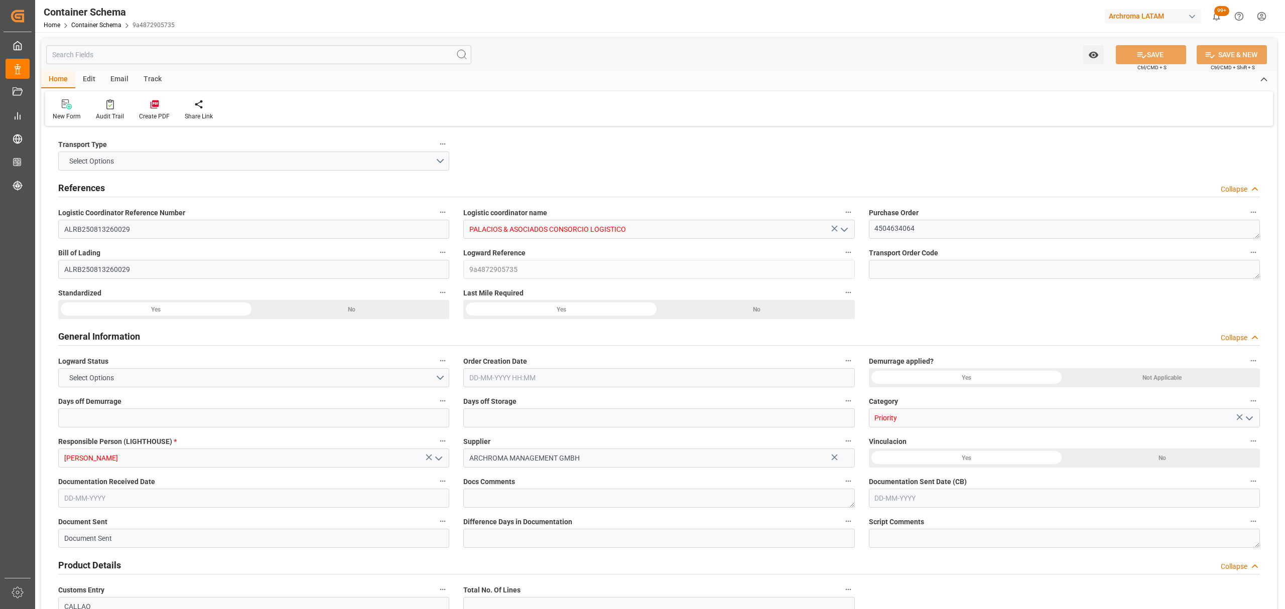
type input "0"
type input "1"
type input "8"
type input "400"
type input "428"
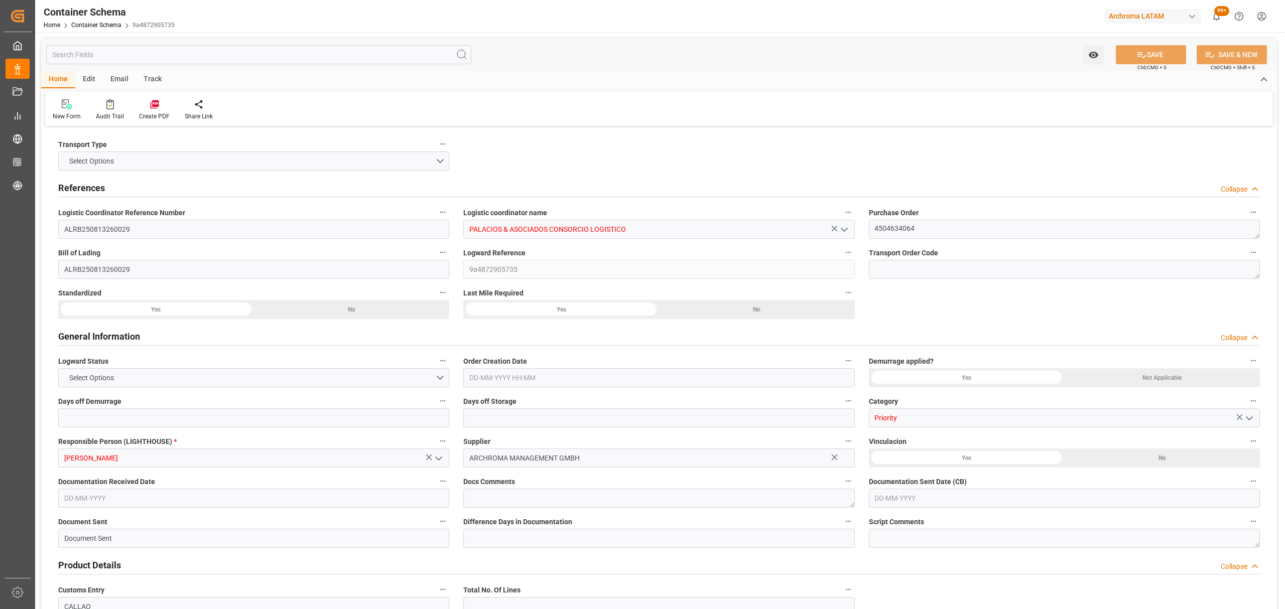
type input "Maersk"
type input "Maersk Line AS"
type input "DEBRV"
type input "PECLL"
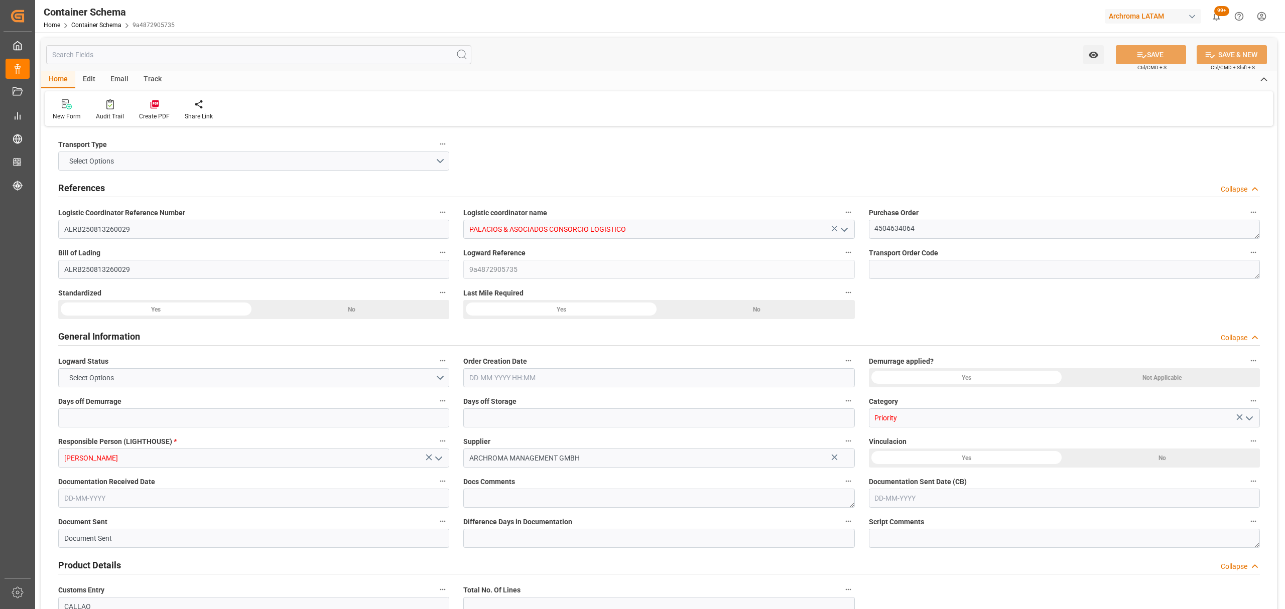
type input "9697026"
type input "[DATE] 16:30"
type input "[DATE]"
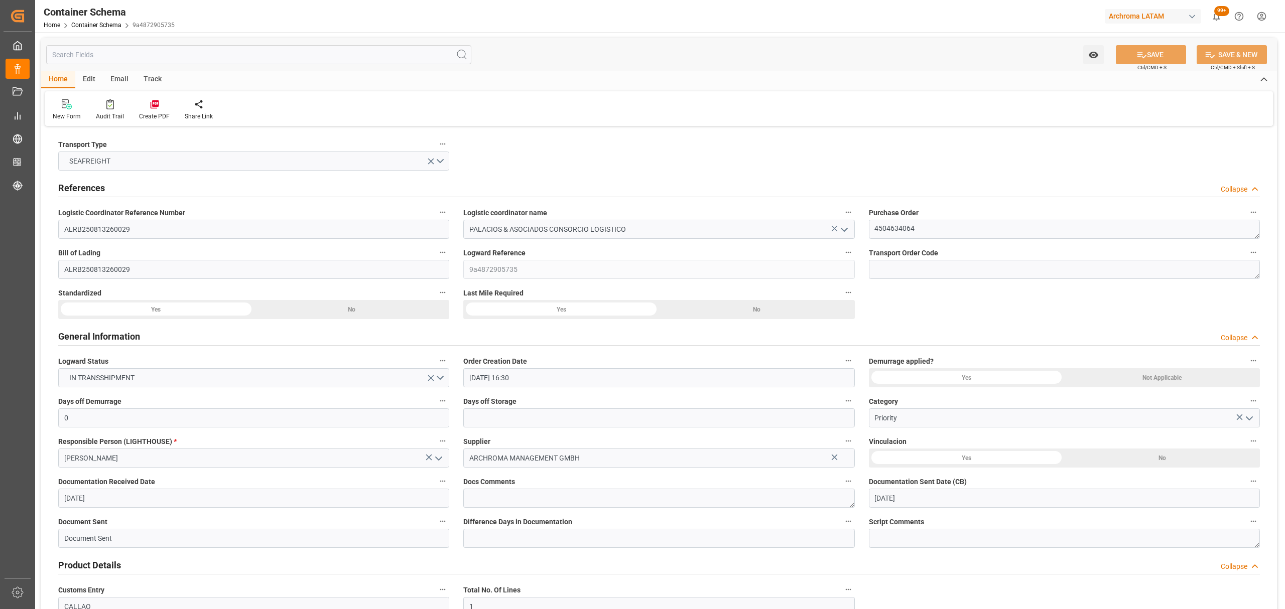
type input "[DATE]"
type input "[DATE] 00:00"
type input "[DATE] 21:00"
type input "[DATE] 00:00"
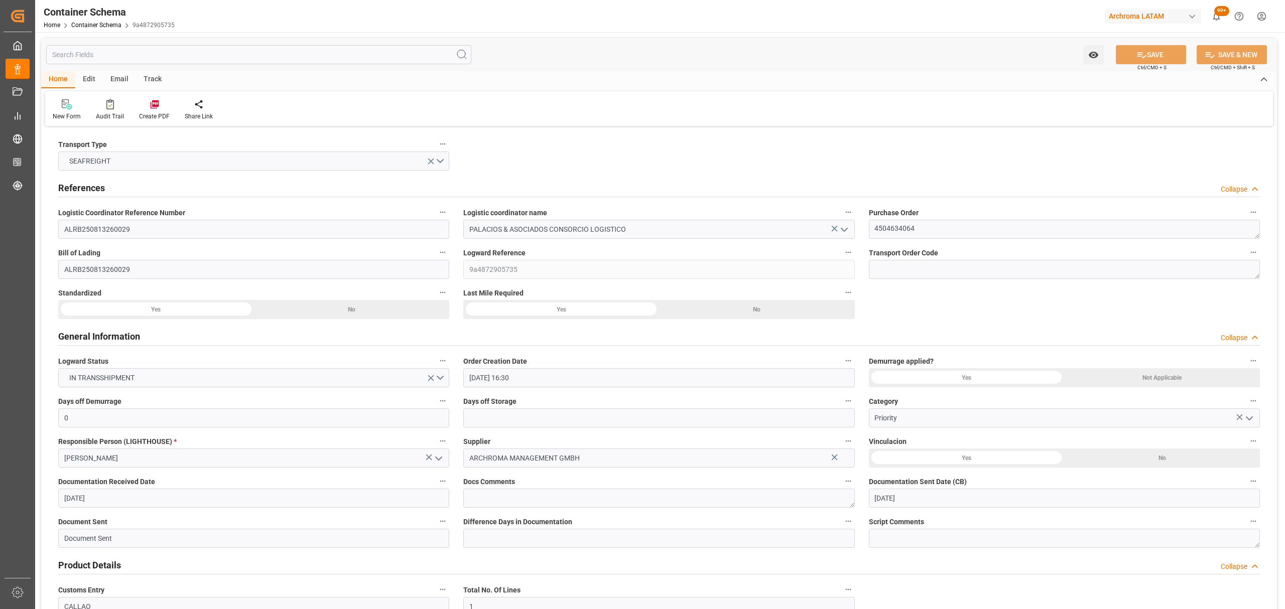
type input "[DATE] 16:00"
click at [131, 79] on div "Email" at bounding box center [119, 79] width 33 height 17
click at [79, 107] on div at bounding box center [68, 104] width 31 height 11
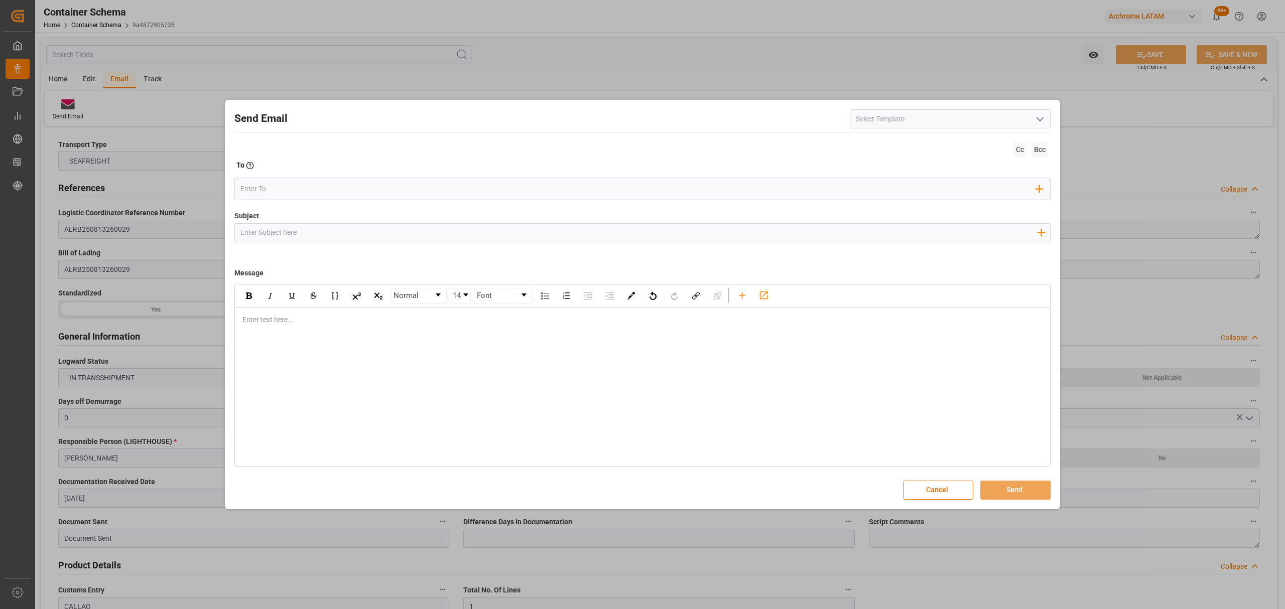
click at [557, 231] on input "Subject" at bounding box center [638, 233] width 807 height 18
paste input "PE || TRACKING | PO 4504634064 | PRIORIDAD| Contenedor MRKU2709473 | TEXTIL | P…"
type input "PE || TRACKING | PO 4504634064 | PRIORIDAD| Contenedor MRKU2709473 | TEXTIL | P…"
click at [288, 323] on div "rdw-editor" at bounding box center [643, 320] width 800 height 11
click at [470, 334] on div "Normal 14 Font Enter text here..." at bounding box center [642, 375] width 816 height 183
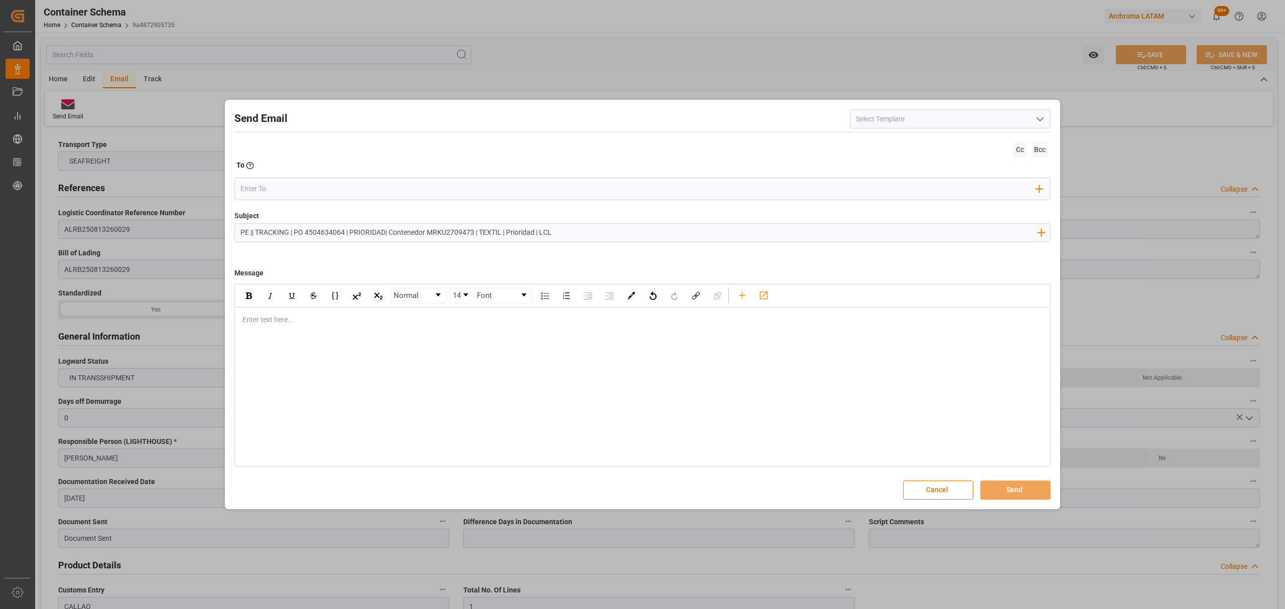
click at [431, 329] on div "Enter text here..." at bounding box center [642, 320] width 814 height 25
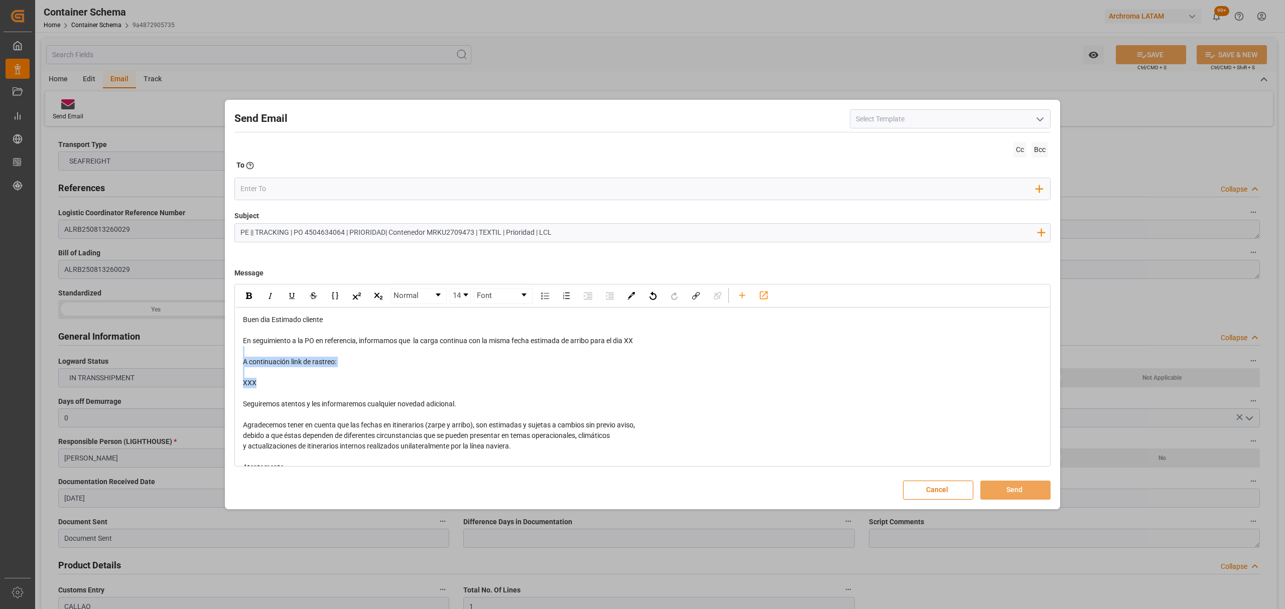
drag, startPoint x: 302, startPoint y: 380, endPoint x: 235, endPoint y: 347, distance: 74.3
click at [235, 347] on div "Buen dia Estimado cliente En seguimiento a la PO en referencia, informamos que …" at bounding box center [642, 404] width 814 height 193
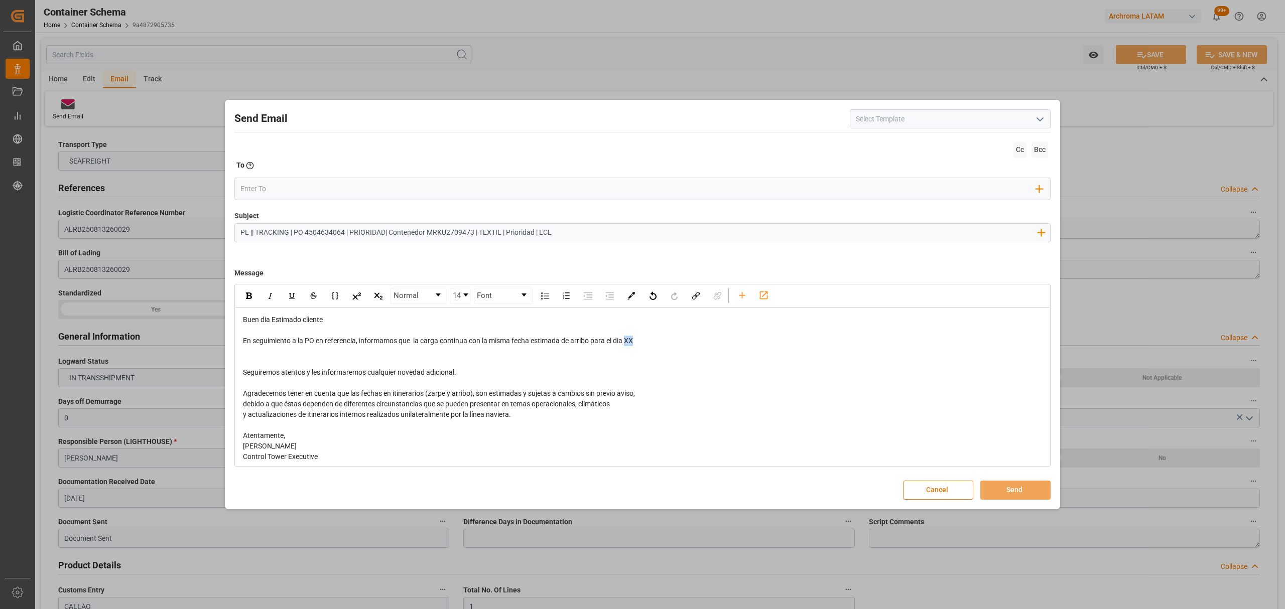
drag, startPoint x: 649, startPoint y: 338, endPoint x: 628, endPoint y: 344, distance: 21.3
click at [628, 344] on div "En seguimiento a la PO en referencia, informamos que la carga continua con la m…" at bounding box center [643, 341] width 800 height 11
click at [315, 233] on input "PE || TRACKING | PO 4504634064 | PRIORIDAD| Contenedor MRKU2709473 | TEXTIL | P…" at bounding box center [638, 233] width 807 height 18
click at [309, 187] on input "email" at bounding box center [638, 189] width 796 height 15
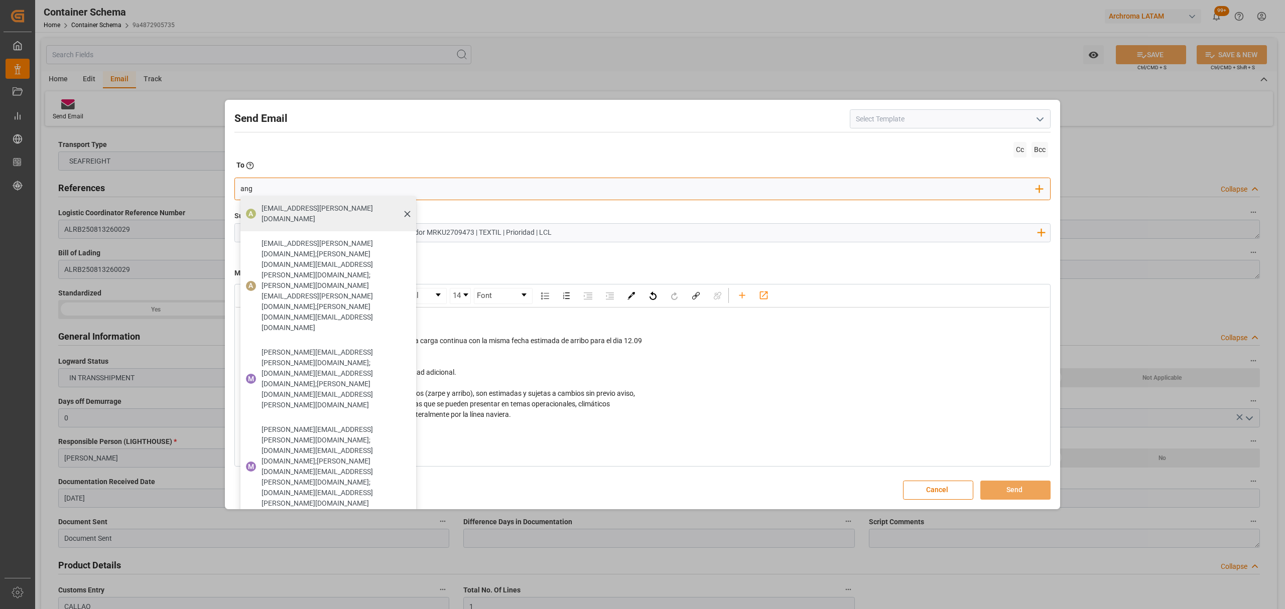
type input "ang"
click at [298, 207] on span "[EMAIL_ADDRESS][PERSON_NAME][DOMAIN_NAME]" at bounding box center [336, 213] width 148 height 21
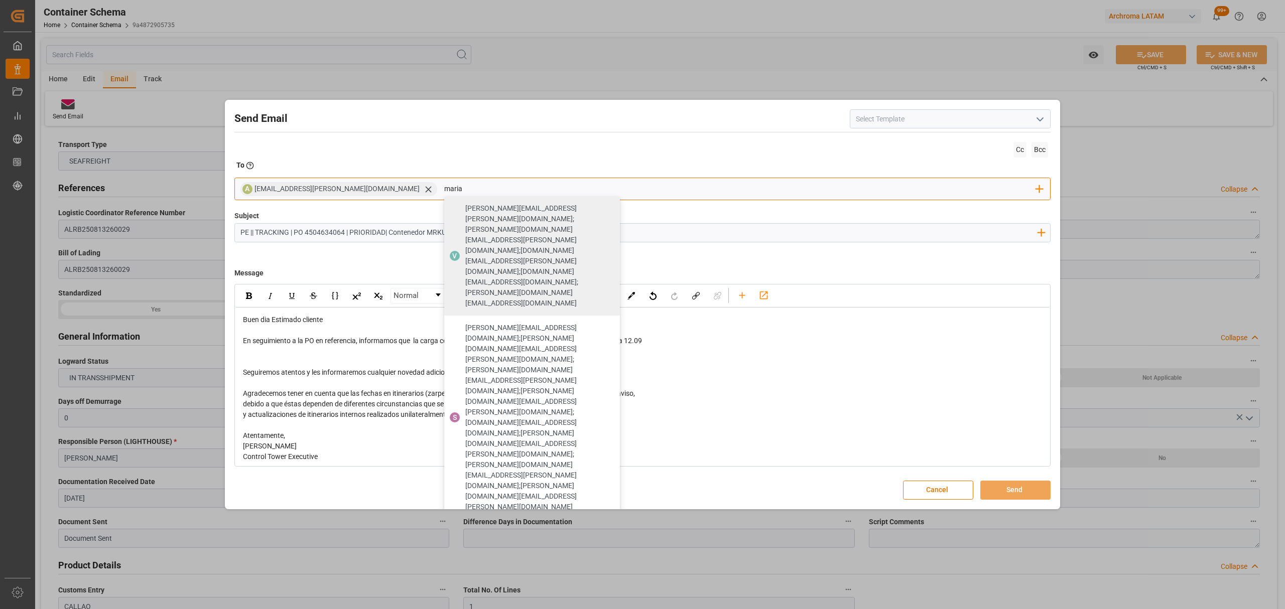
type input "maria"
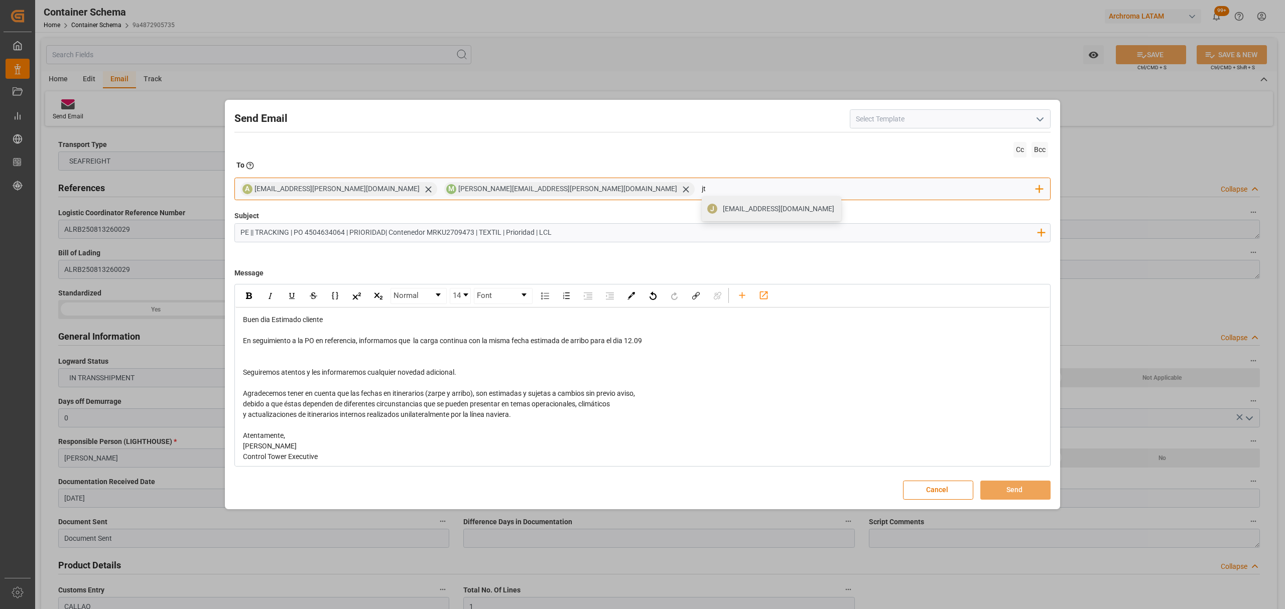
type input "jt"
click at [723, 213] on span "[EMAIL_ADDRESS][DOMAIN_NAME]" at bounding box center [778, 209] width 111 height 11
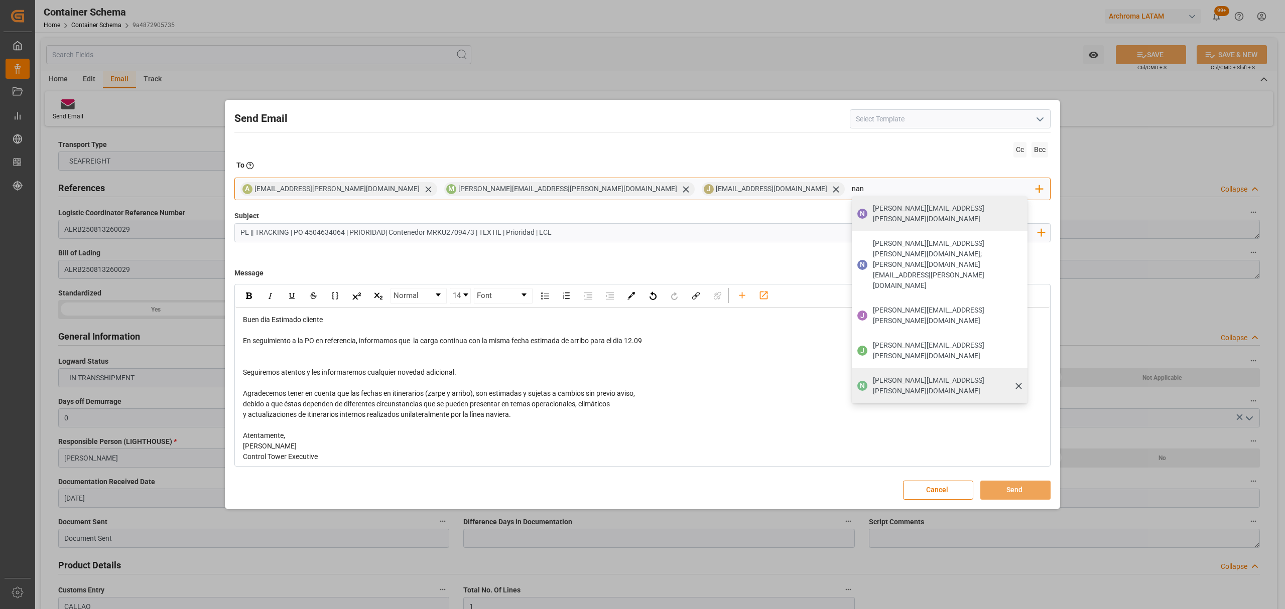
type input "nan"
click at [873, 375] on span "[PERSON_NAME][EMAIL_ADDRESS][PERSON_NAME][DOMAIN_NAME]" at bounding box center [947, 385] width 148 height 21
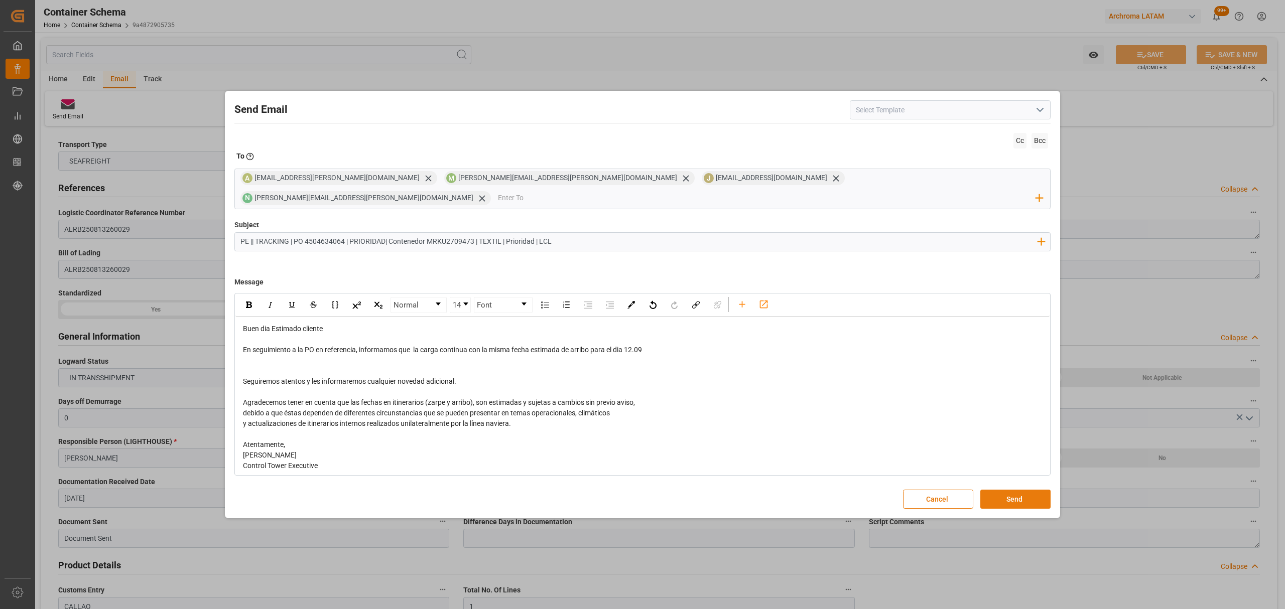
click at [1022, 490] on button "Send" at bounding box center [1015, 499] width 70 height 19
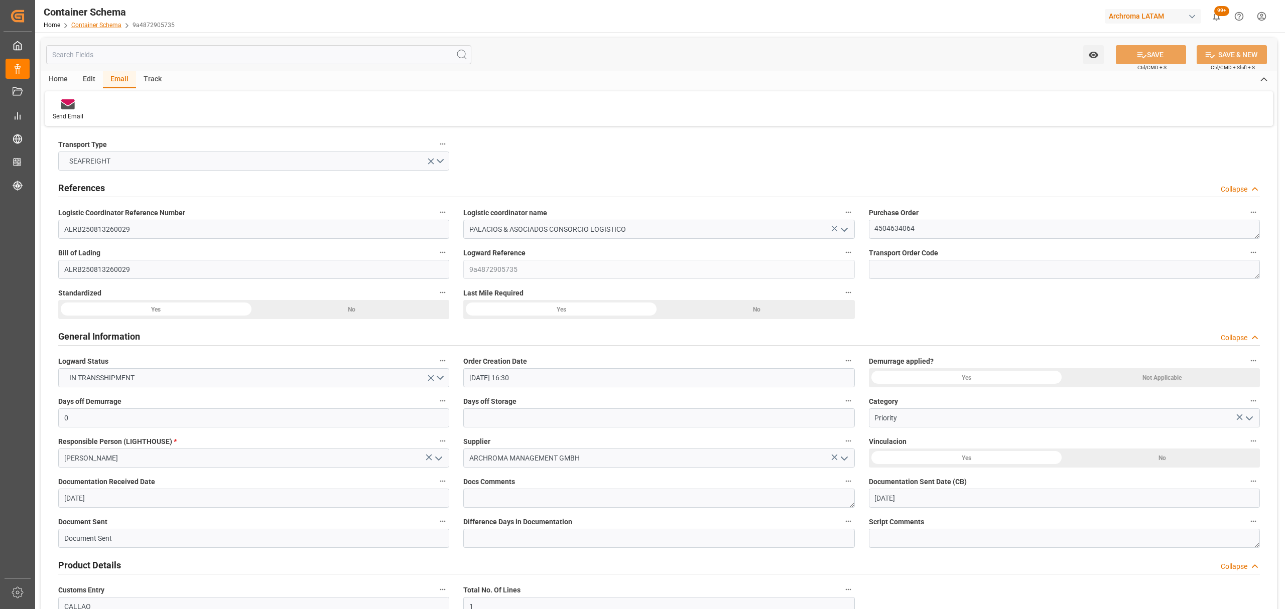
click at [81, 22] on link "Container Schema" at bounding box center [96, 25] width 50 height 7
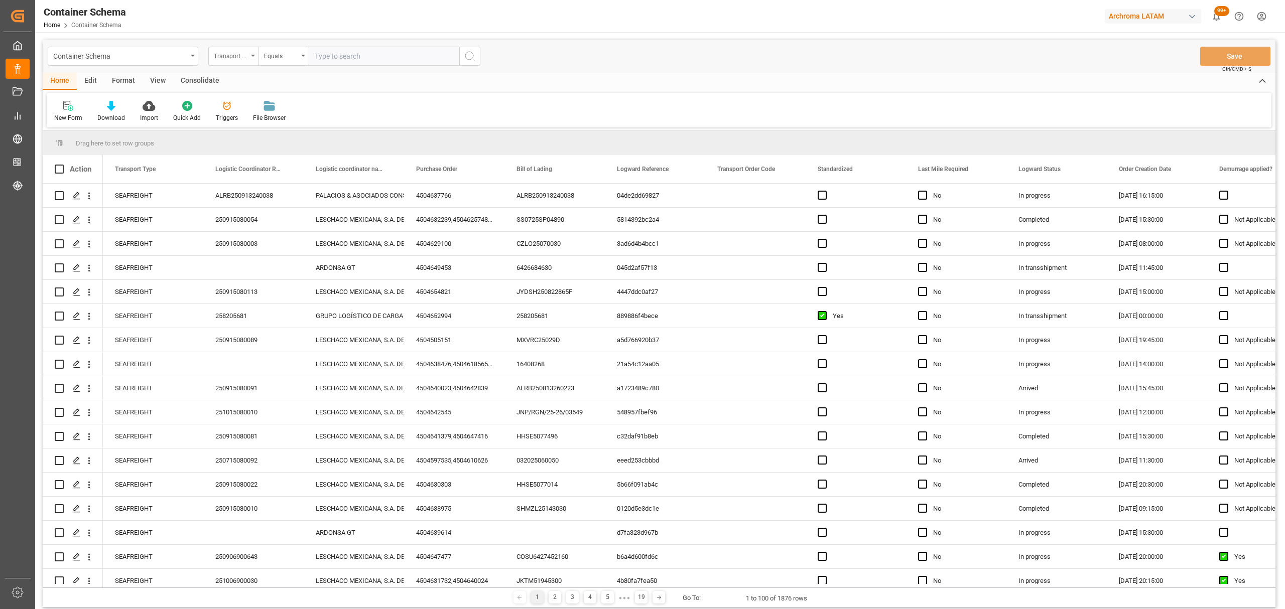
click at [243, 51] on div "Transport Type" at bounding box center [231, 55] width 34 height 12
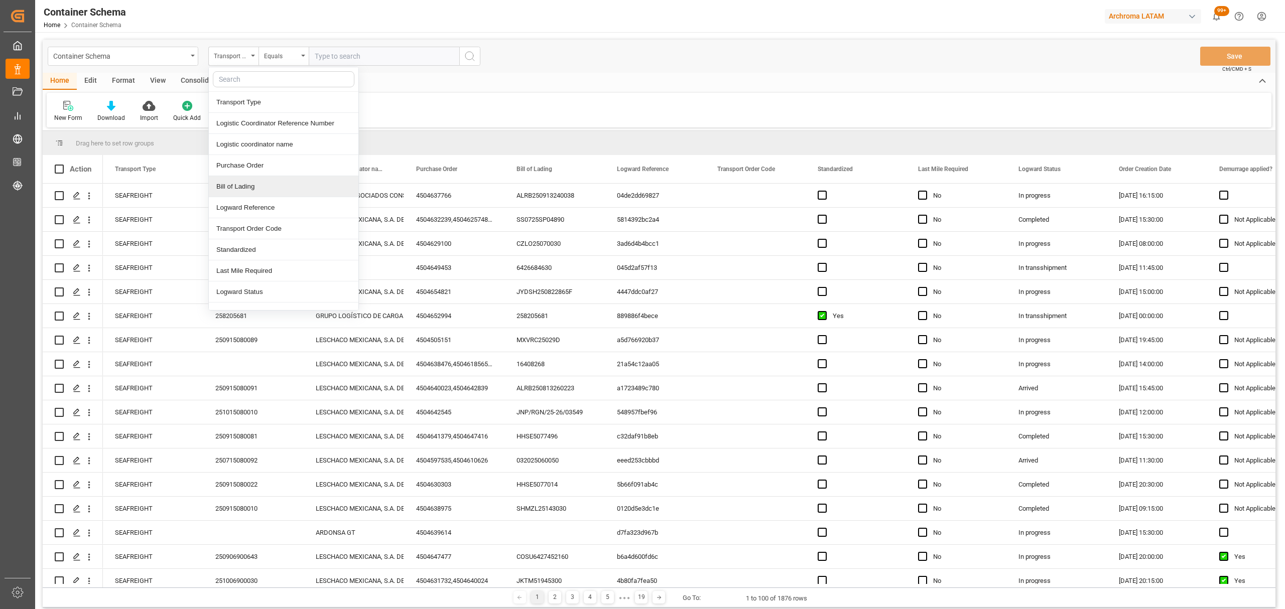
click at [241, 187] on div "Bill of Lading" at bounding box center [284, 186] width 150 height 21
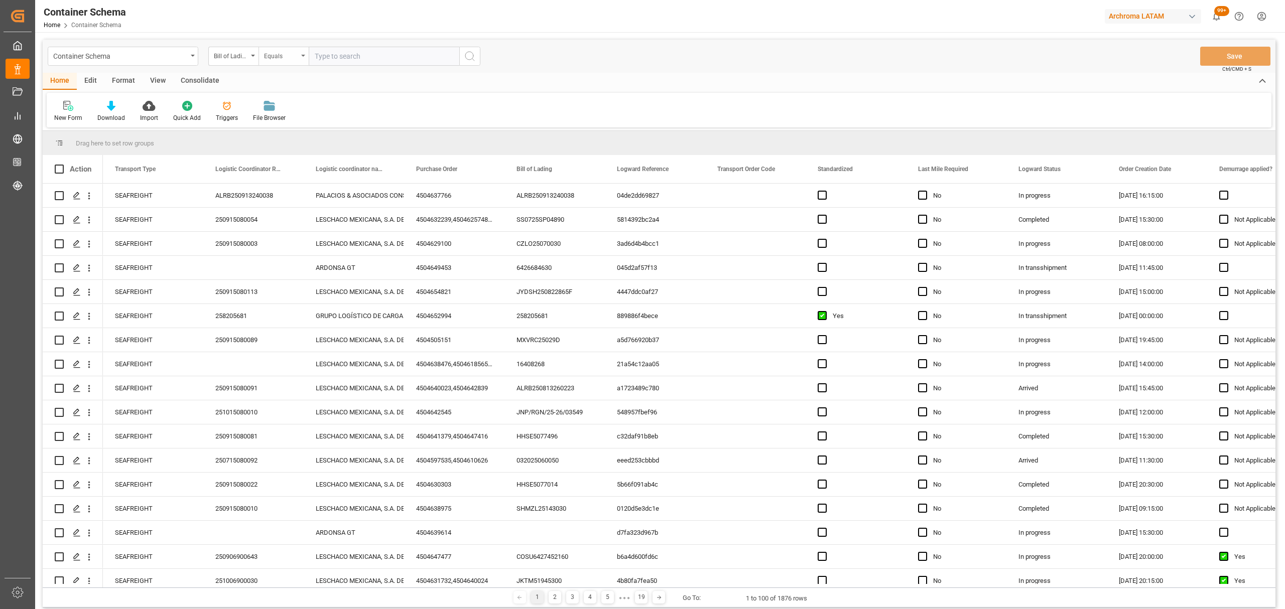
click at [279, 59] on div "Equals" at bounding box center [281, 55] width 34 height 12
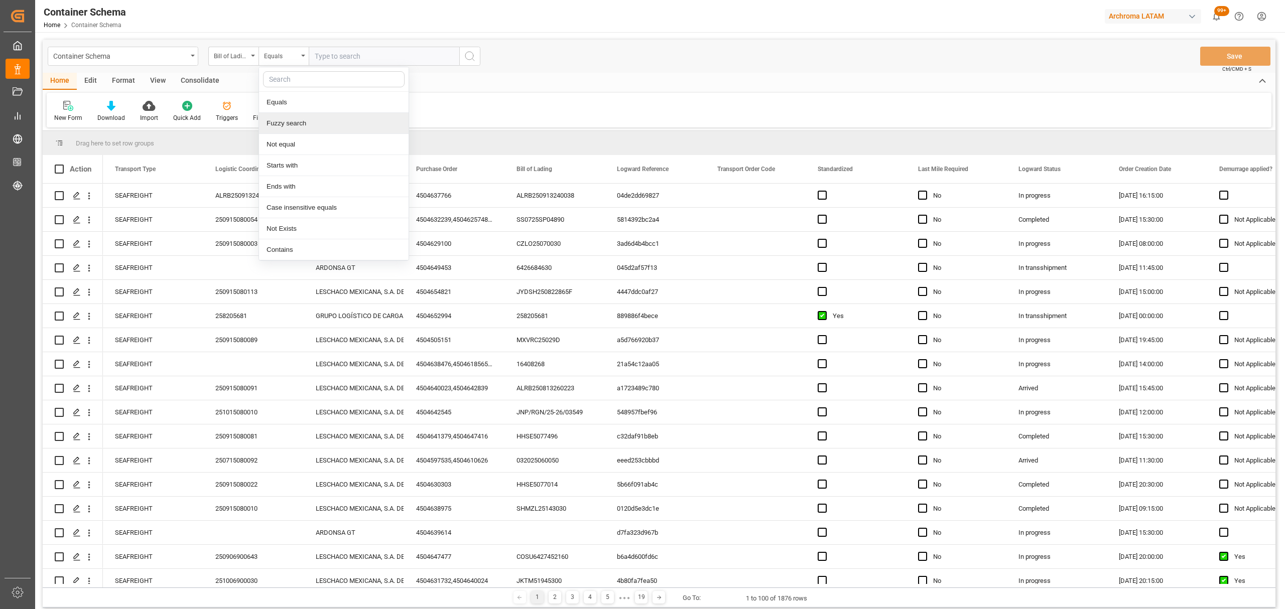
click at [318, 115] on div "Fuzzy search" at bounding box center [334, 123] width 150 height 21
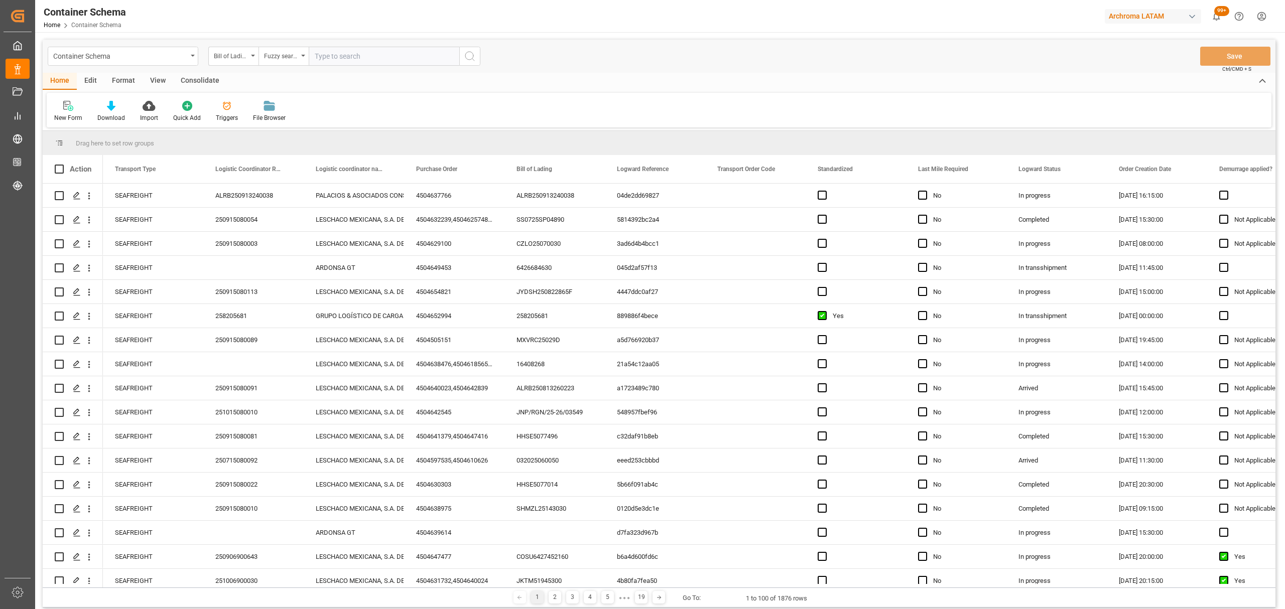
click at [348, 56] on input "text" at bounding box center [384, 56] width 151 height 19
paste input "HLCUBO12506BWZB9"
type input "HLCUBO12506BWZB9"
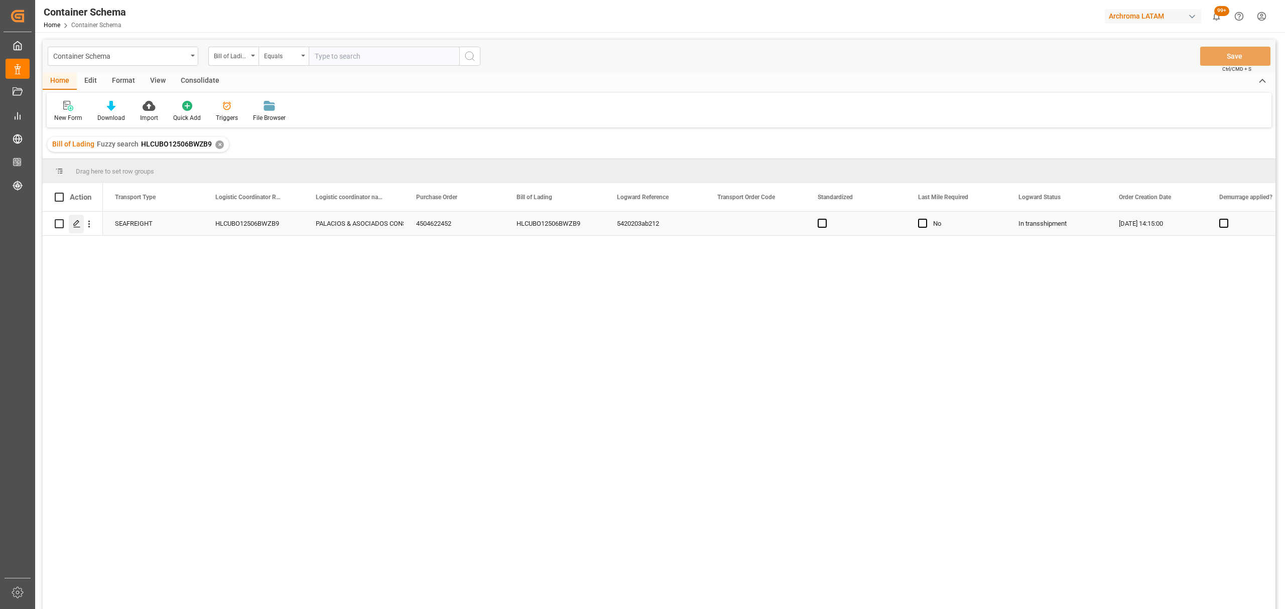
click at [77, 225] on icon "Press SPACE to select this row." at bounding box center [77, 224] width 8 height 8
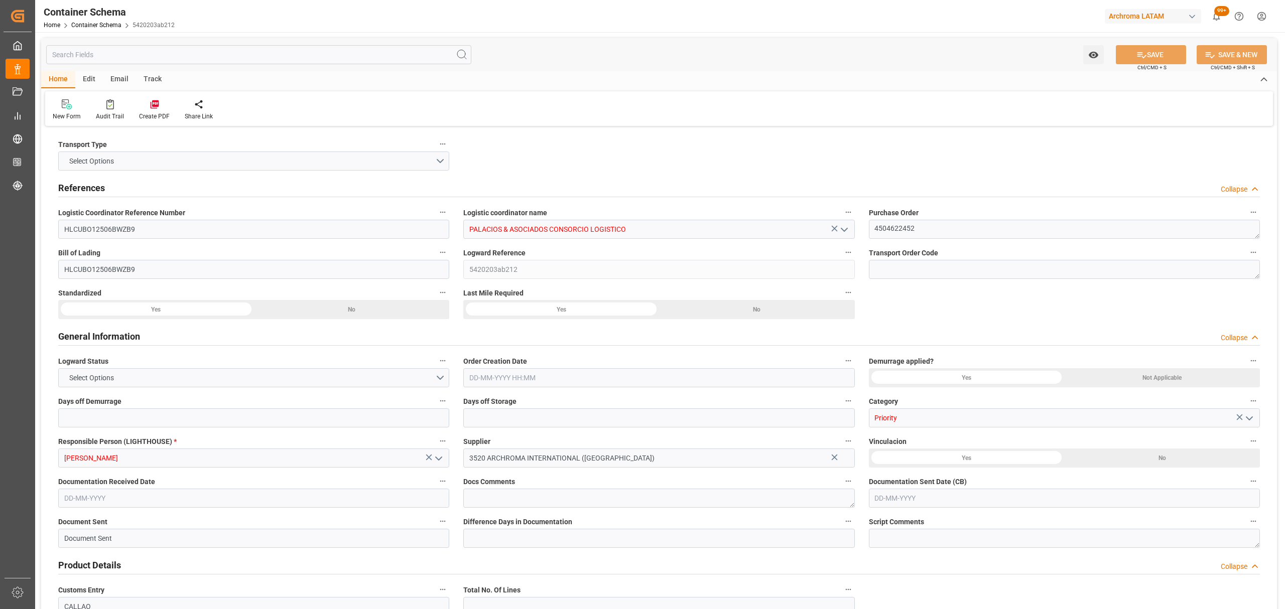
type input "0"
type input "3"
type input "18"
type input "5200"
type input "5823.6"
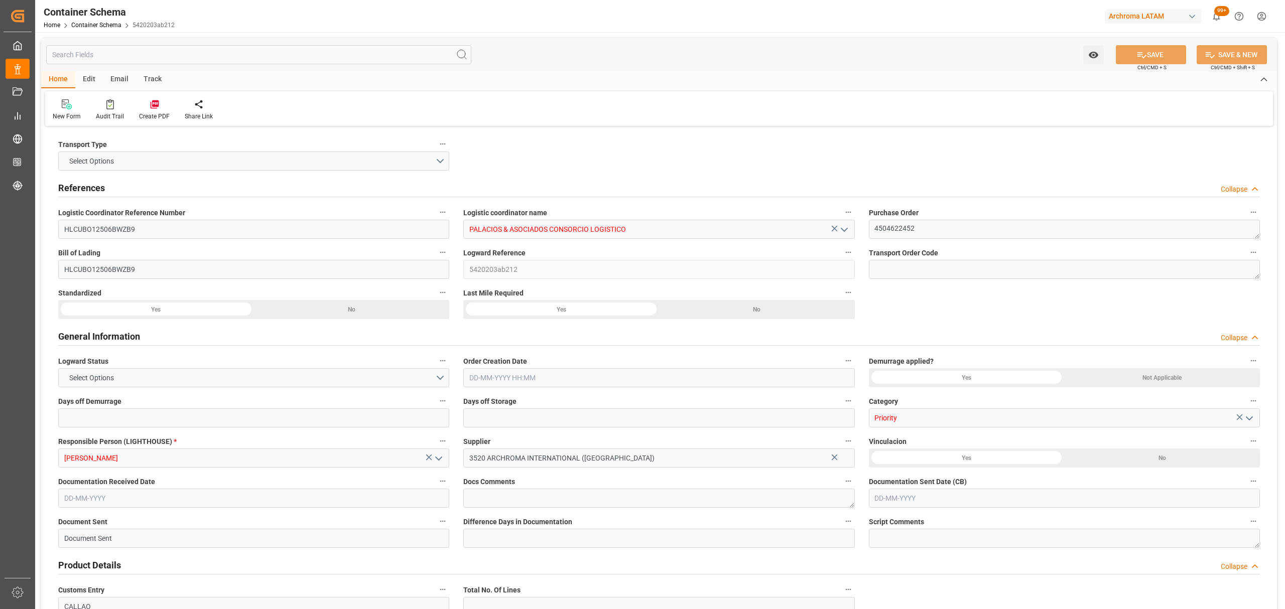
type input "Hapag [PERSON_NAME]"
type input "Hapag [PERSON_NAME] Aktiengesellschaft"
type input "INMUN"
type input "PECLL"
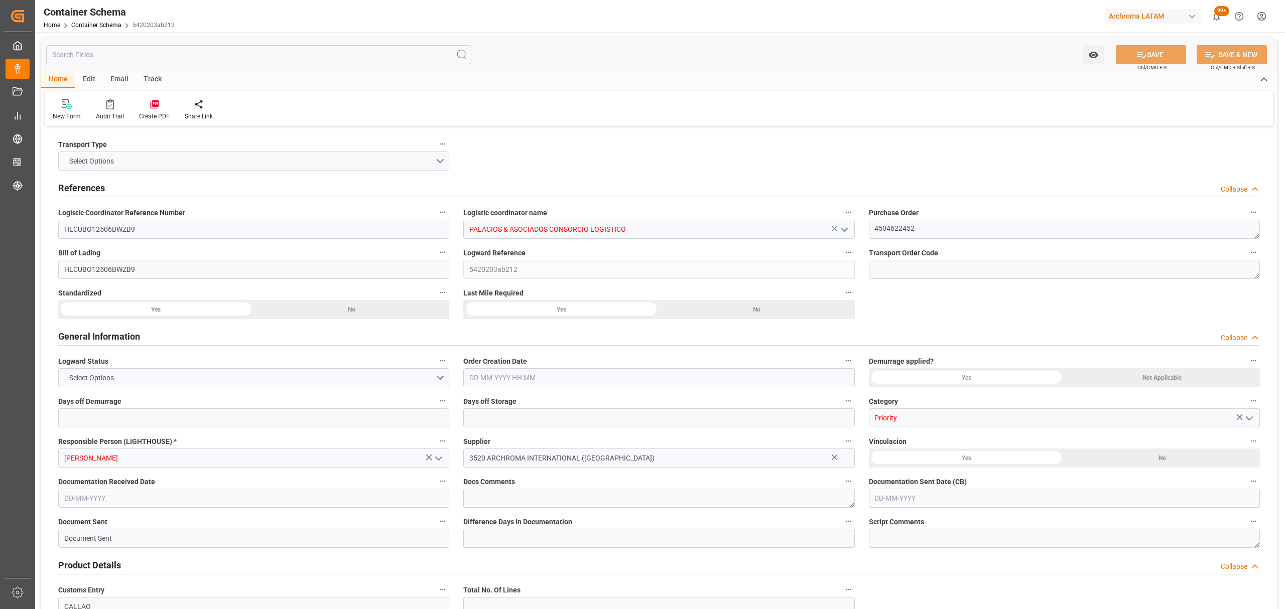
type input "9936408"
type input "[DATE] 14:15"
type input "[DATE]"
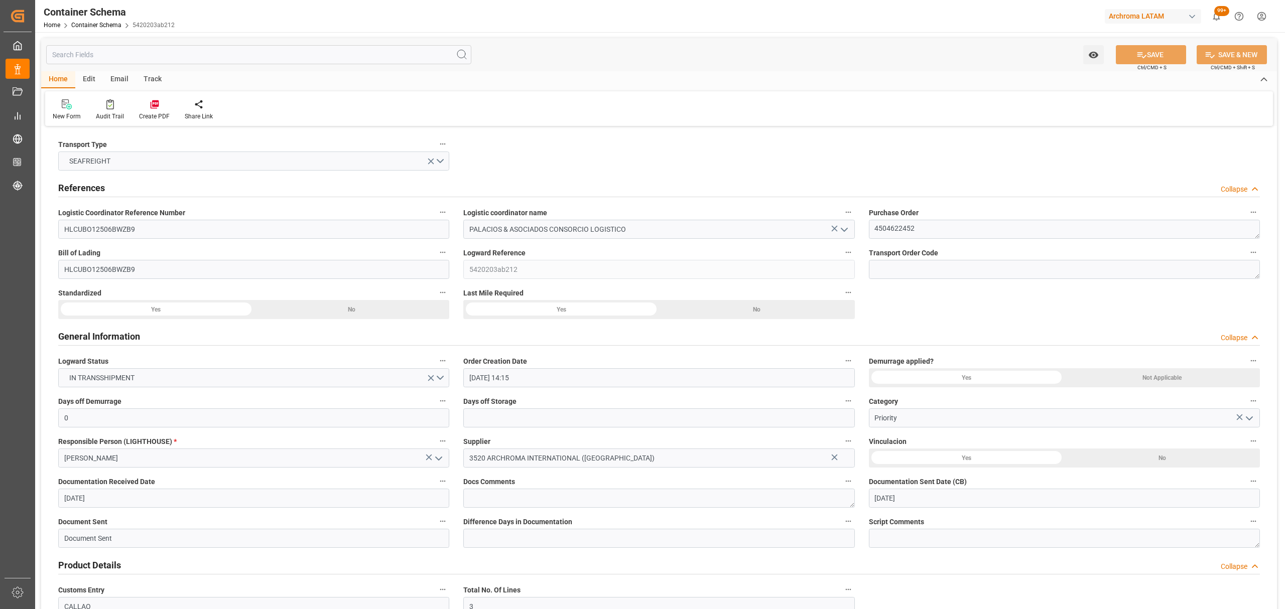
type input "[DATE]"
type input "[DATE] 00:00"
type input "[DATE] 21:00"
type input "[DATE] 00:00"
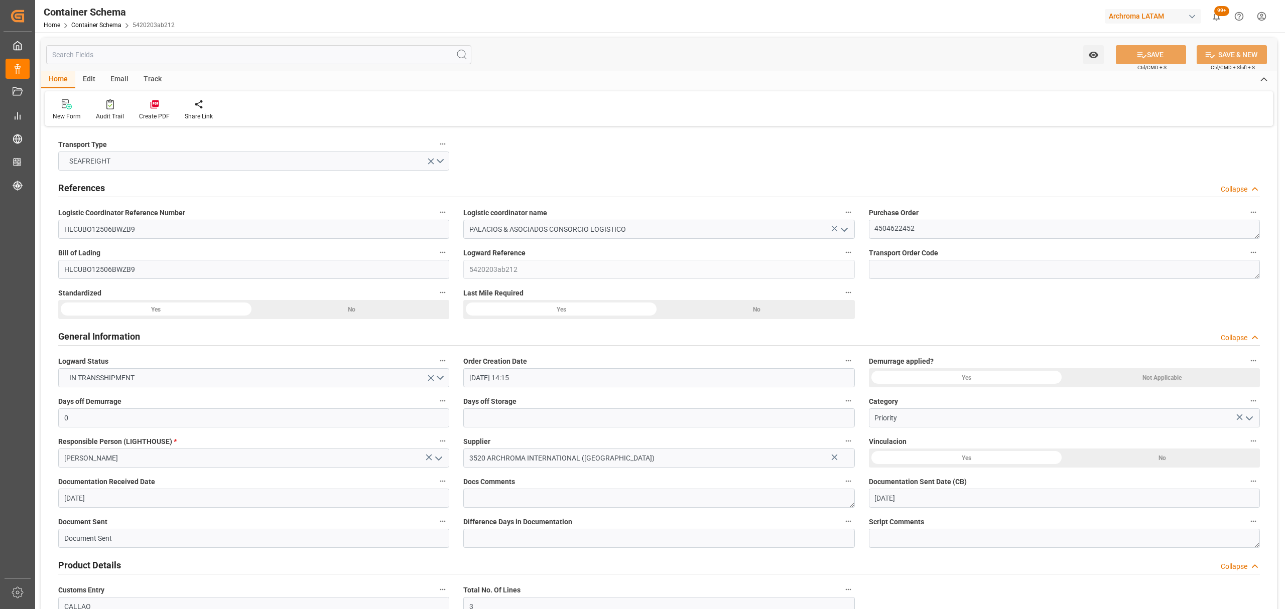
type input "[DATE] 00:00"
type input "[DATE] 14:00"
type input "[DATE] 00:00"
type input "[DATE] 14:00"
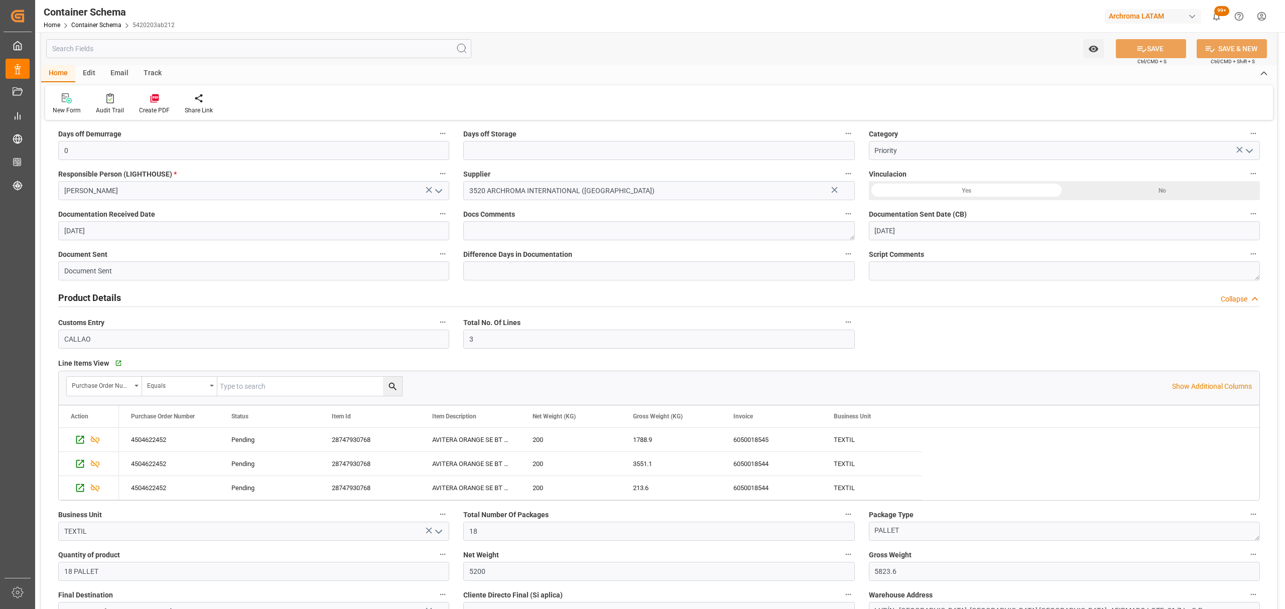
scroll to position [468, 0]
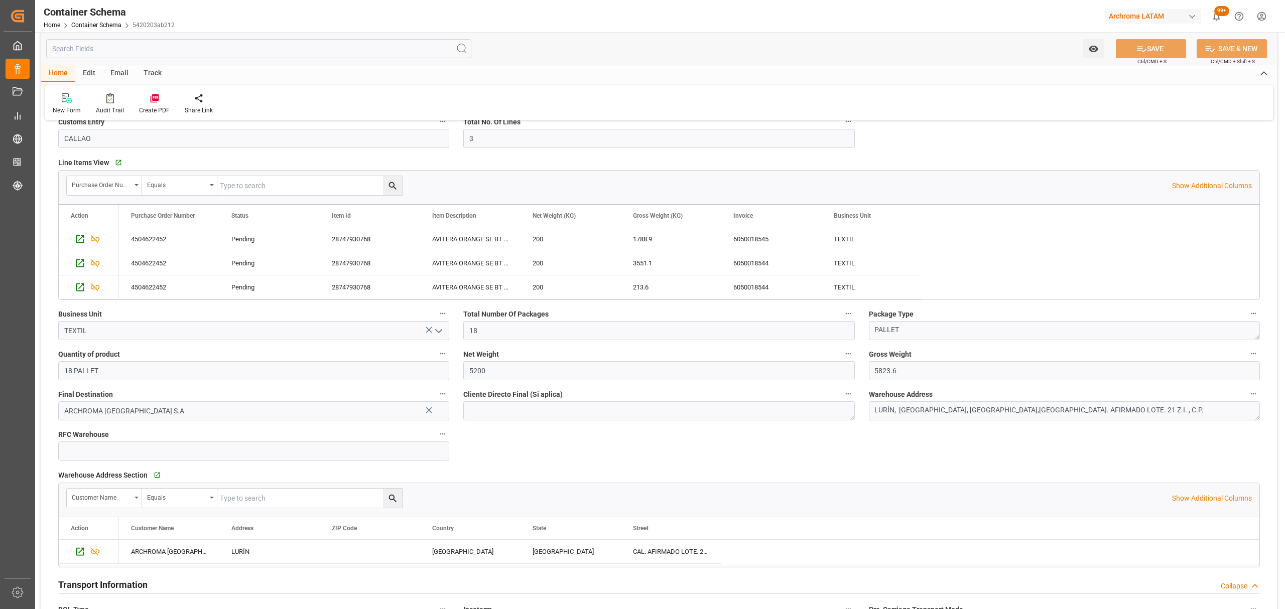
click at [143, 73] on div "Track" at bounding box center [152, 73] width 33 height 17
click at [64, 103] on icon at bounding box center [65, 98] width 10 height 10
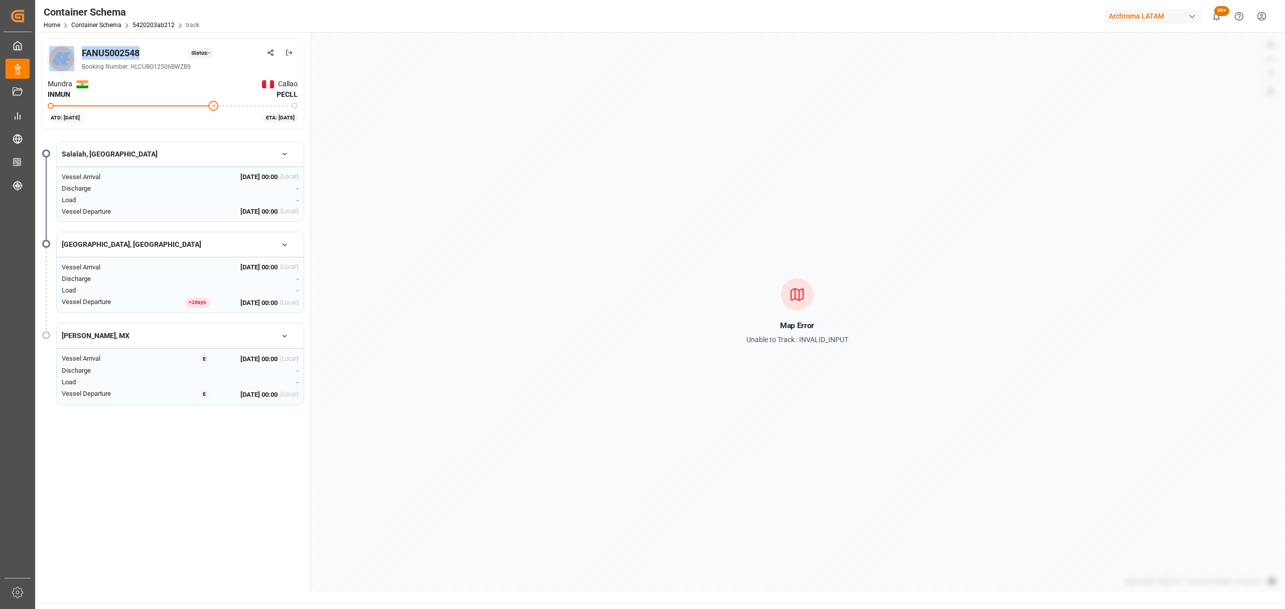
drag, startPoint x: 151, startPoint y: 45, endPoint x: 65, endPoint y: 53, distance: 86.2
click at [65, 53] on div "FANU5002548 Status: - Booking Number: HLCUBO12506BWZB9" at bounding box center [173, 59] width 250 height 28
copy div "FANU5002548"
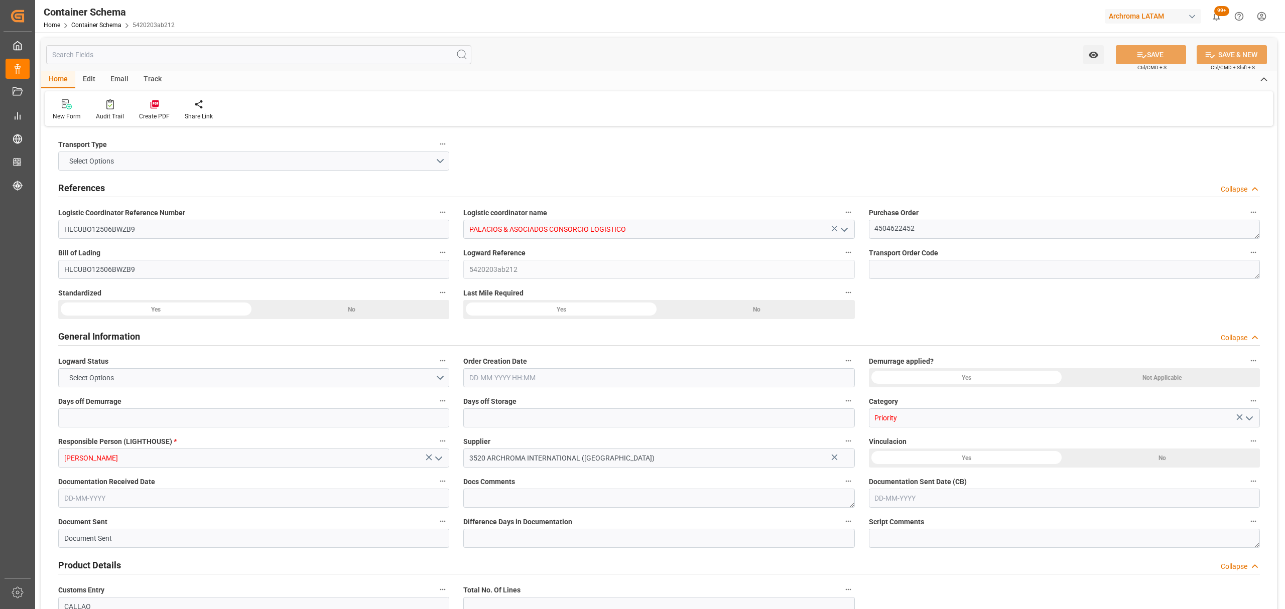
type input "0"
type input "3"
type input "18"
type input "5200"
type input "5823.6"
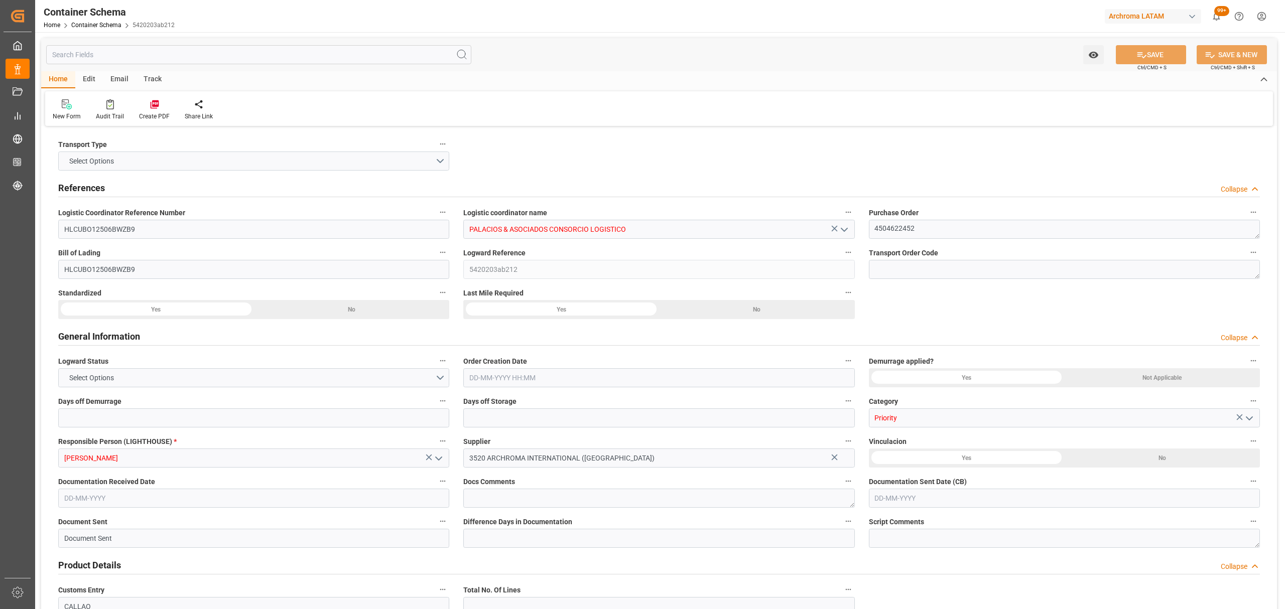
type input "Hapag [PERSON_NAME]"
type input "Hapag [PERSON_NAME] Aktiengesellschaft"
type input "INMUN"
type input "PECLL"
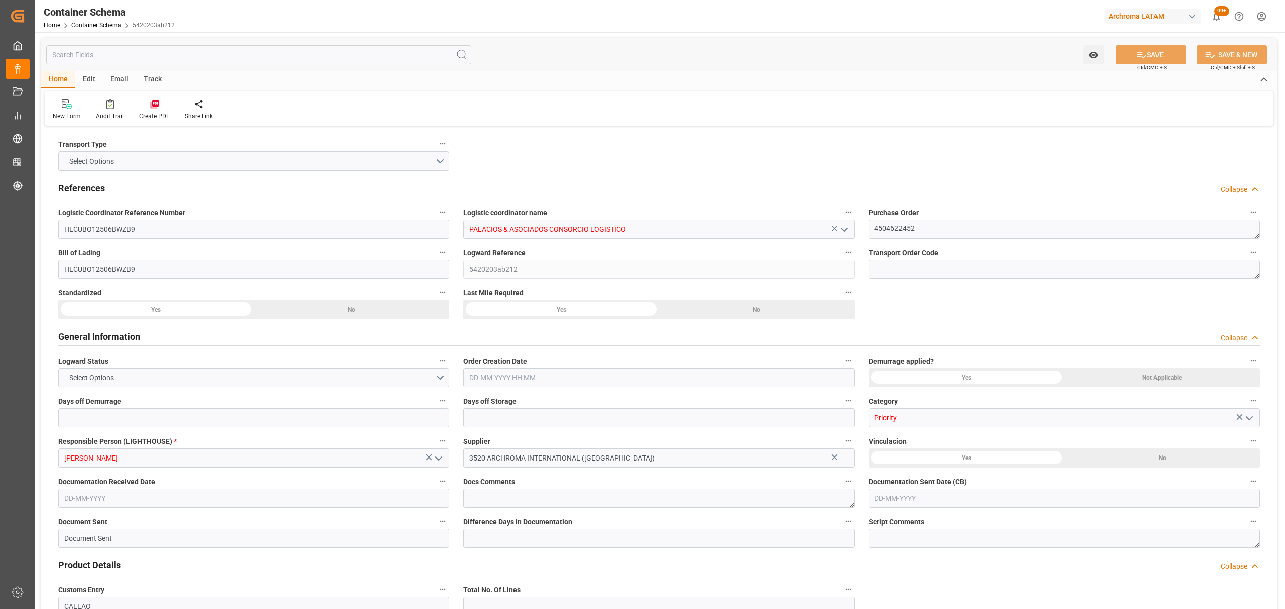
type input "9936408"
type input "[DATE] 14:15"
type input "[DATE]"
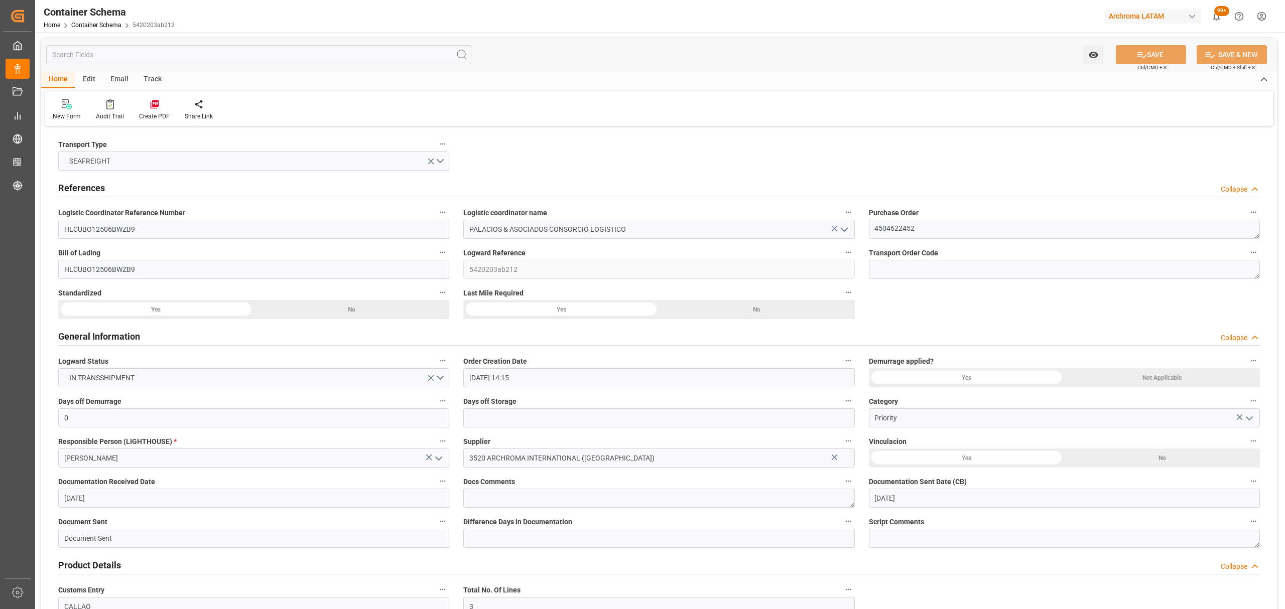
type input "[DATE]"
type input "[DATE] 00:00"
type input "[DATE] 21:00"
type input "[DATE] 00:00"
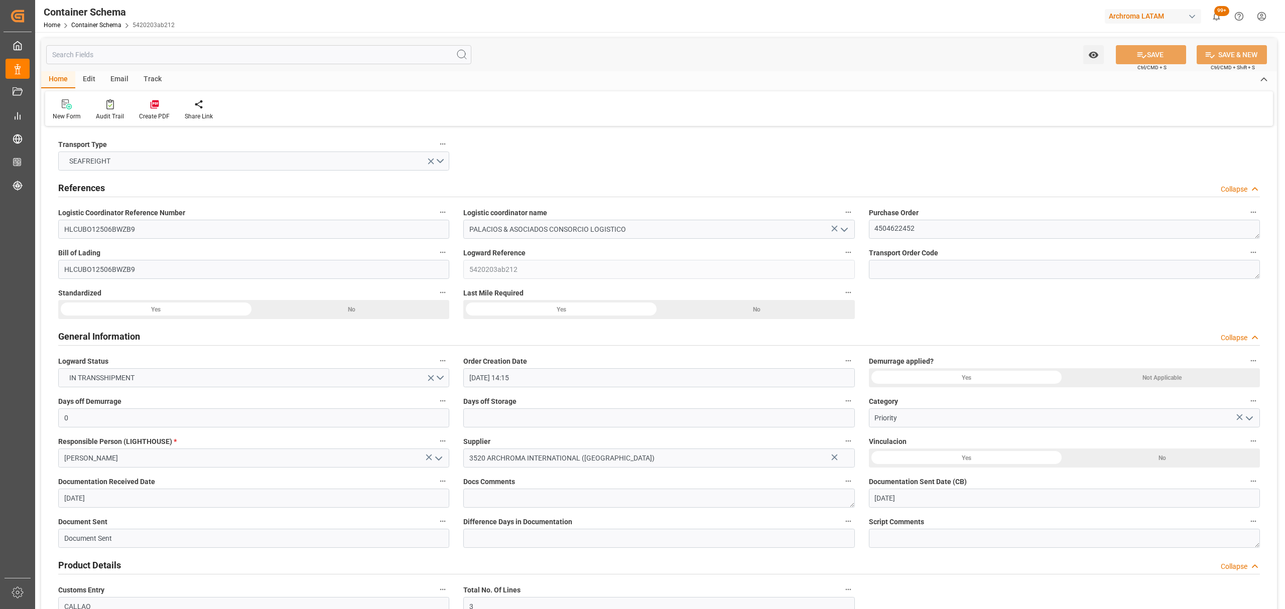
type input "[DATE] 00:00"
type input "[DATE] 14:00"
type input "[DATE] 00:00"
type input "[DATE] 14:00"
drag, startPoint x: 116, startPoint y: 73, endPoint x: 110, endPoint y: 87, distance: 15.3
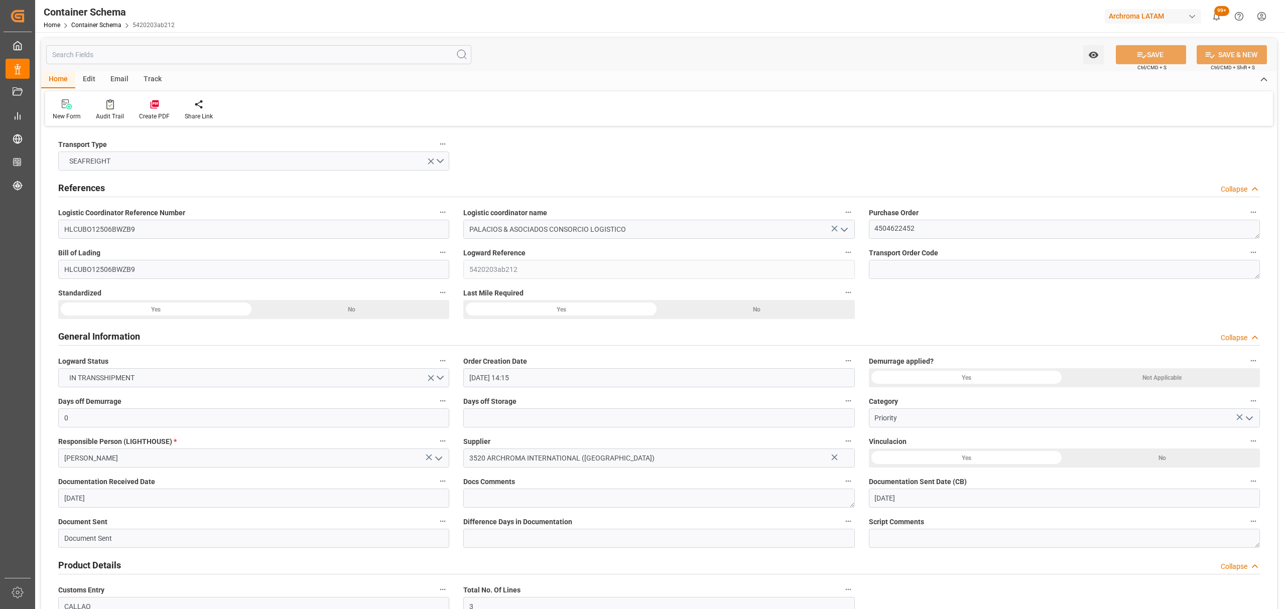
click at [116, 73] on div "Email" at bounding box center [119, 79] width 33 height 17
click at [65, 103] on icon at bounding box center [68, 102] width 14 height 6
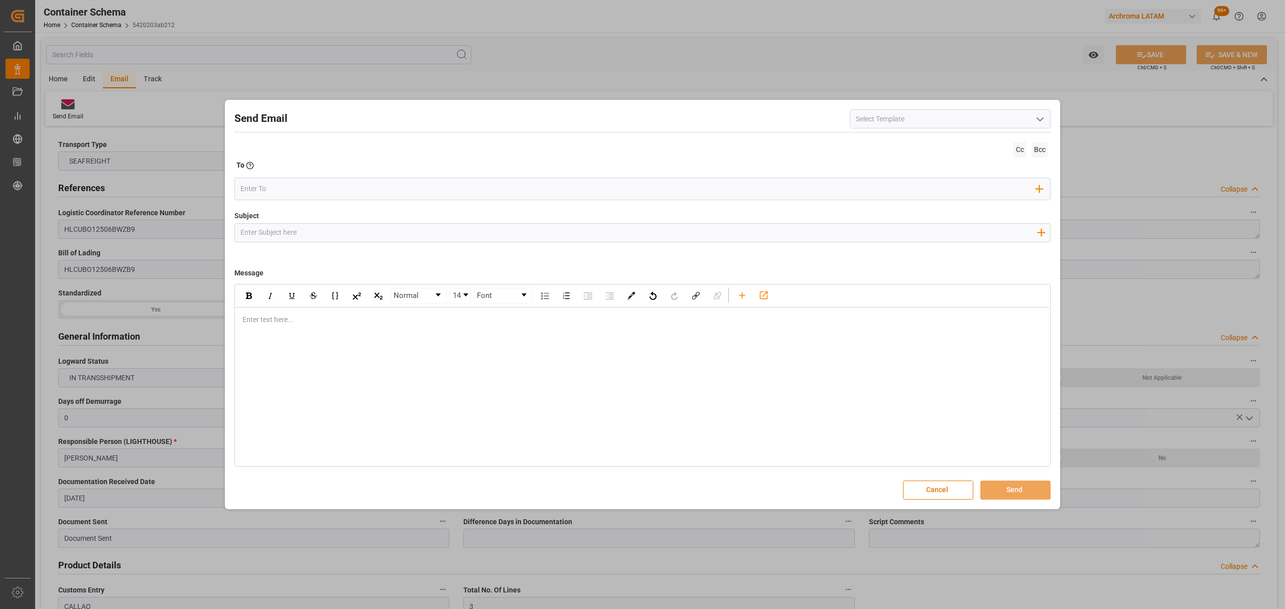
drag, startPoint x: 378, startPoint y: 231, endPoint x: 369, endPoint y: 215, distance: 18.0
click at [378, 231] on input "Subject" at bounding box center [638, 233] width 807 height 18
click at [464, 235] on input "Subject" at bounding box center [638, 233] width 807 height 18
paste input "PO 4504622452 10,20,40 //TE//VARIACION ETA// ARCHROMA INTERNACIONAL INDIA PVT /…"
drag, startPoint x: 391, startPoint y: 232, endPoint x: 338, endPoint y: 233, distance: 52.7
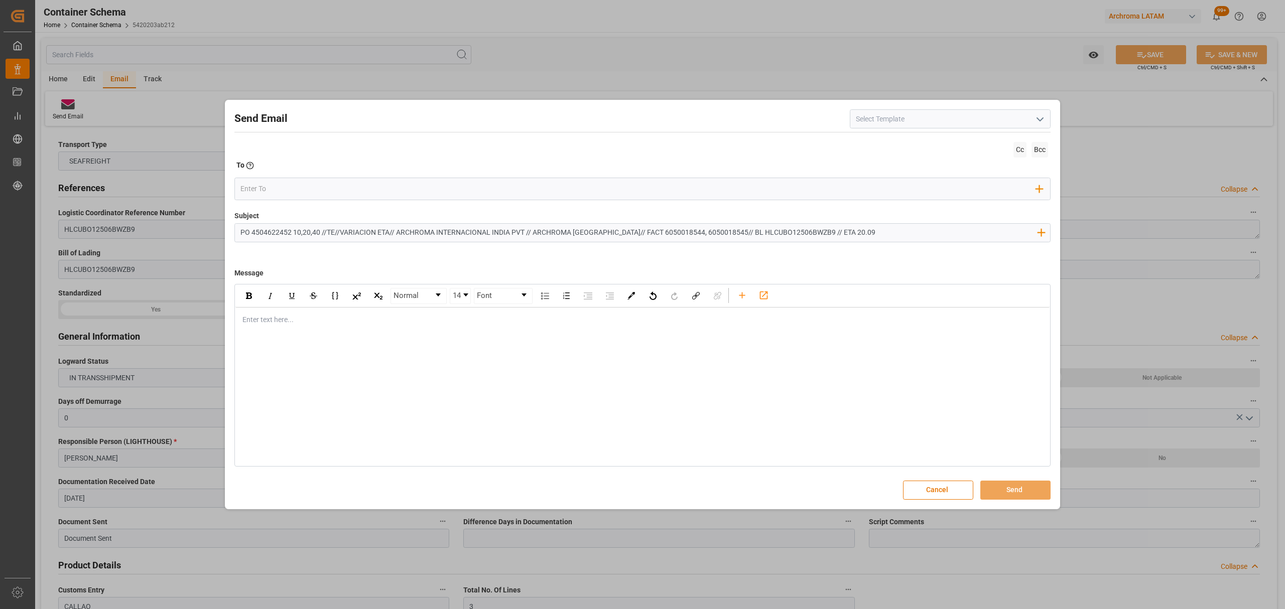
click at [338, 233] on input "PO 4504622452 10,20,40 //TE//VARIACION ETA// ARCHROMA INTERNACIONAL INDIA PVT /…" at bounding box center [638, 233] width 807 height 18
type input "PO 4504622452 10,20,40 //TE//LOGWARD STATUS/ ARCHROMA INTERNACIONAL INDIA PVT /…"
click at [366, 336] on div "Normal 14 Font Enter text here..." at bounding box center [642, 375] width 816 height 183
click at [367, 325] on div "rdw-editor" at bounding box center [643, 320] width 800 height 11
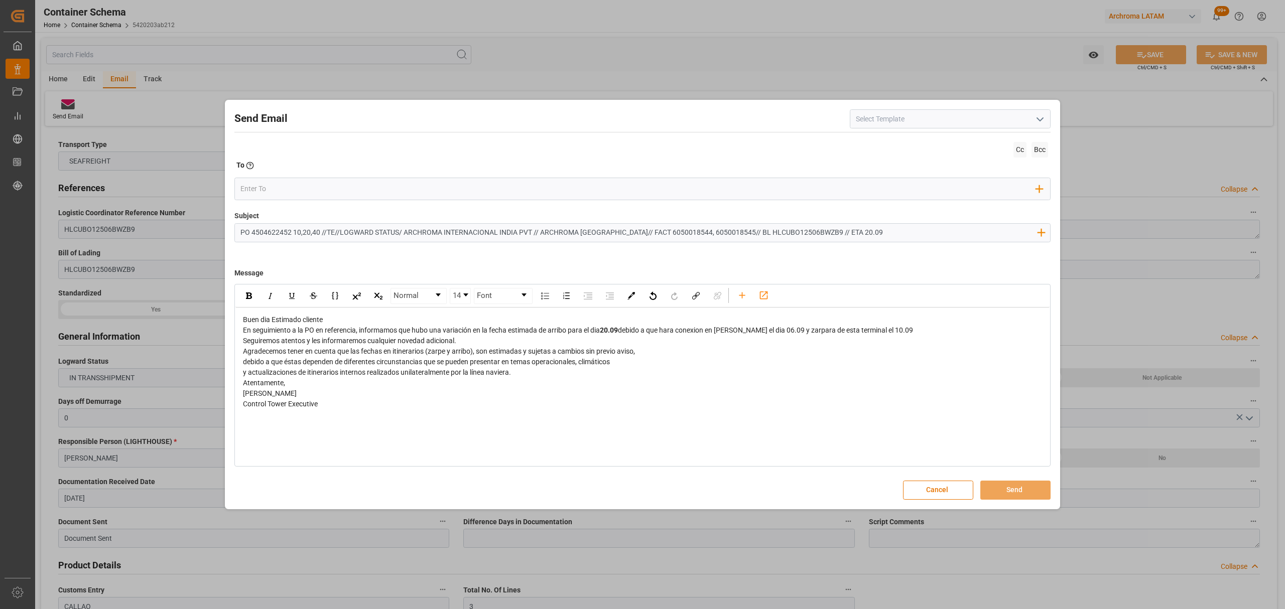
click at [326, 320] on div "Buen dia Estimado cliente" at bounding box center [643, 320] width 800 height 11
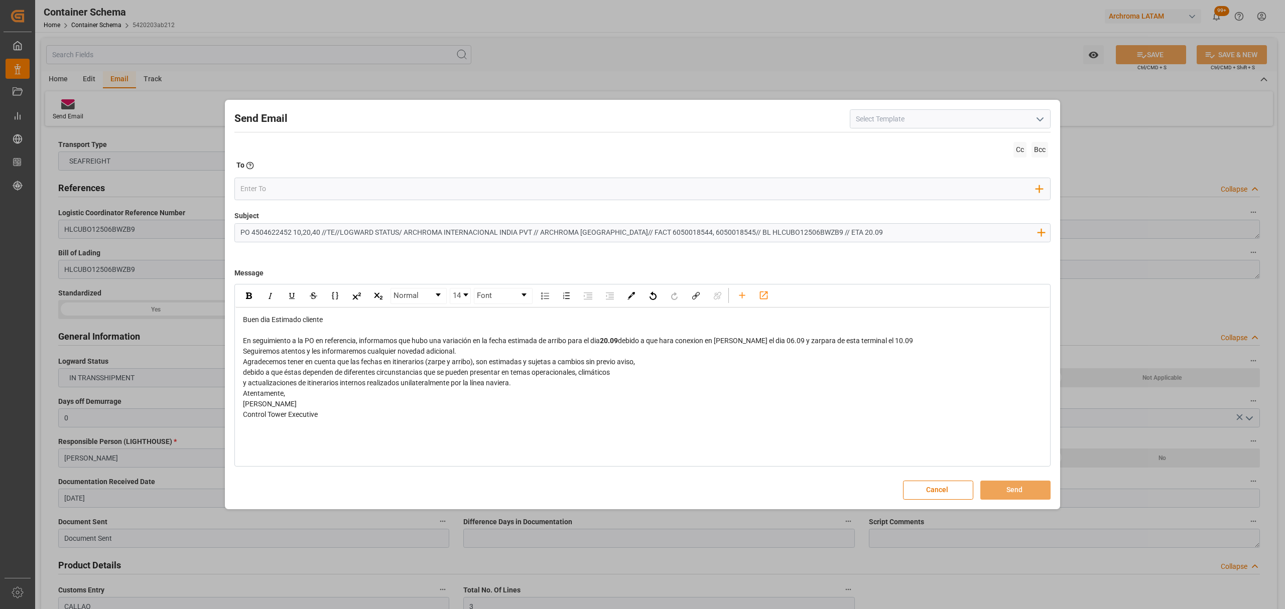
click at [936, 342] on div "En seguimiento a la PO en referencia, informamos que hubo una variación en la f…" at bounding box center [643, 341] width 800 height 11
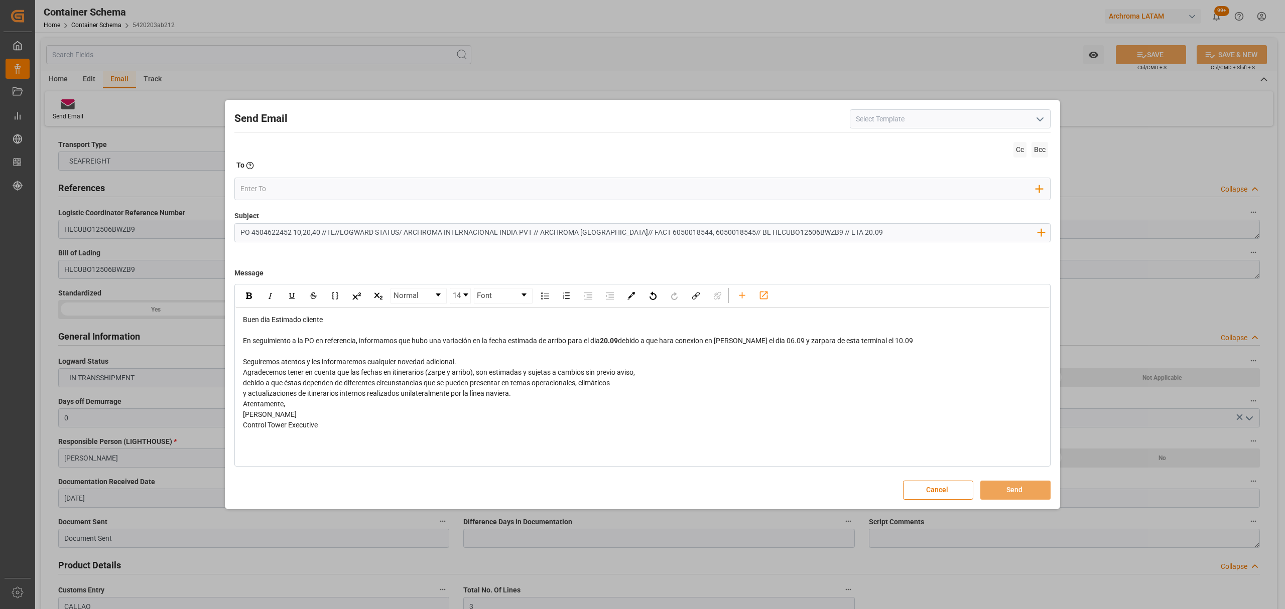
click at [459, 364] on div "Seguiremos atentos y les informaremos cualquier novedad adicional." at bounding box center [643, 362] width 800 height 11
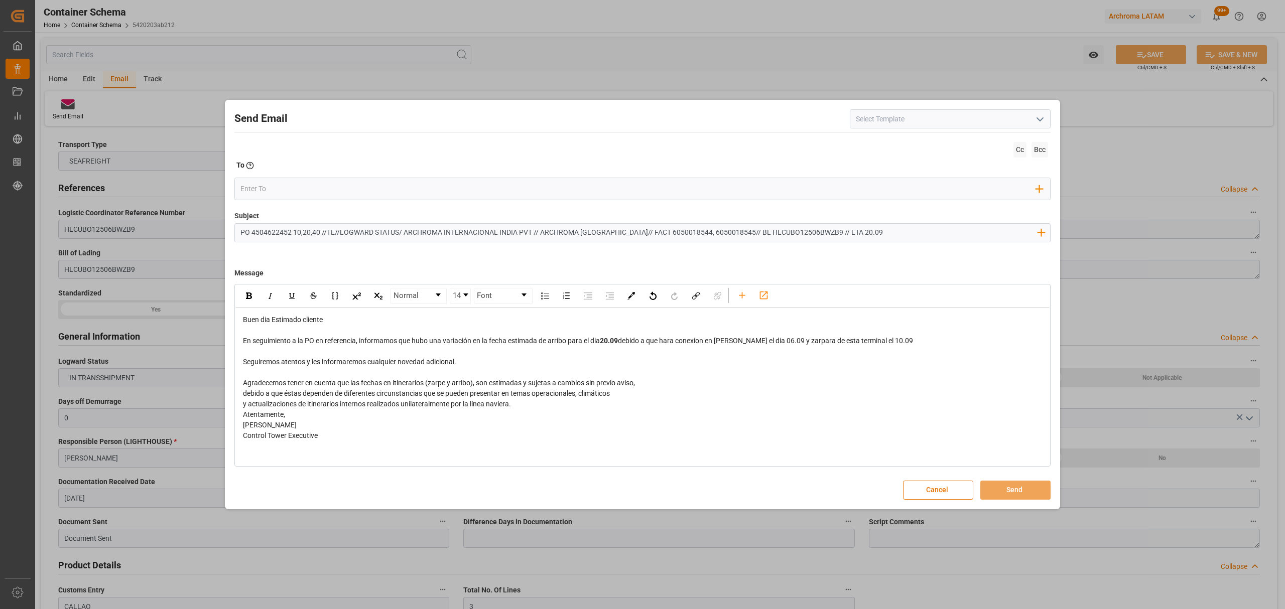
click at [521, 405] on div "y actualizaciones de itinerarios internos realizados unilateralmente por la lín…" at bounding box center [643, 404] width 800 height 11
click at [294, 189] on input "email" at bounding box center [638, 189] width 796 height 15
type input "angie"
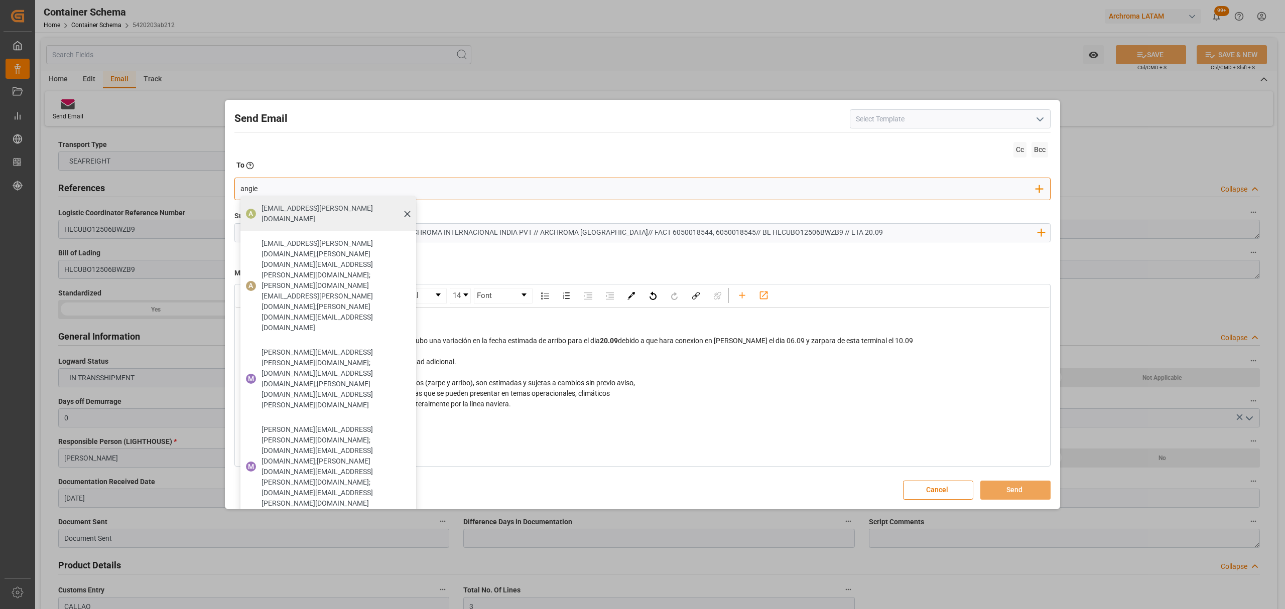
click at [313, 215] on div "[EMAIL_ADDRESS][PERSON_NAME][DOMAIN_NAME]" at bounding box center [335, 214] width 155 height 28
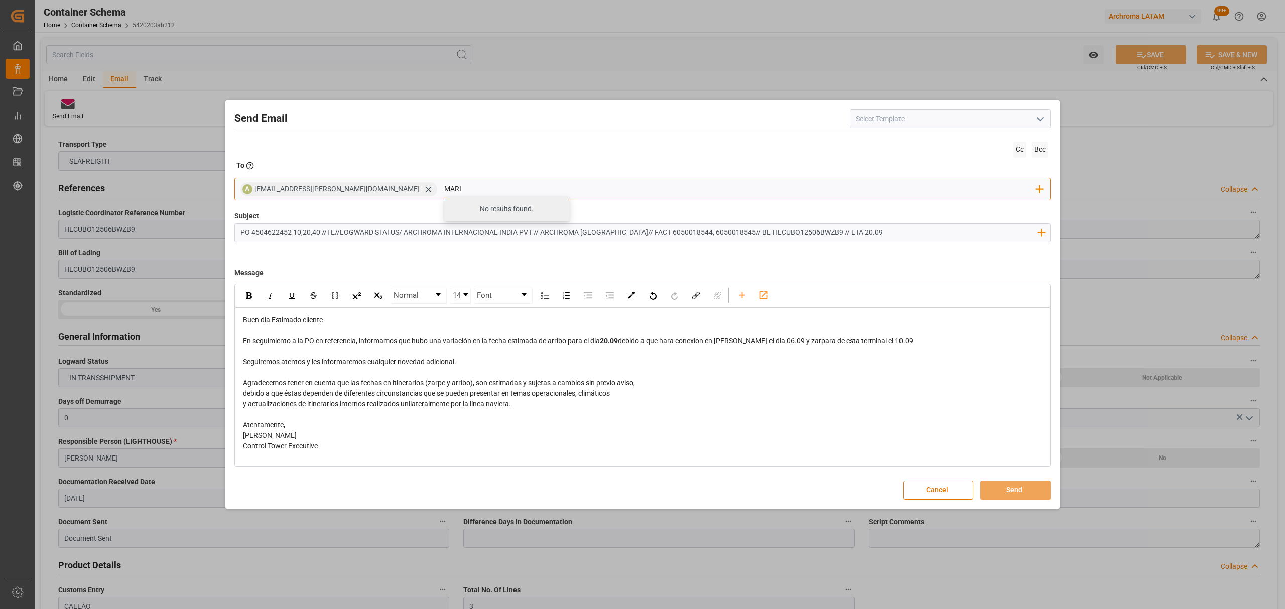
type input "maria"
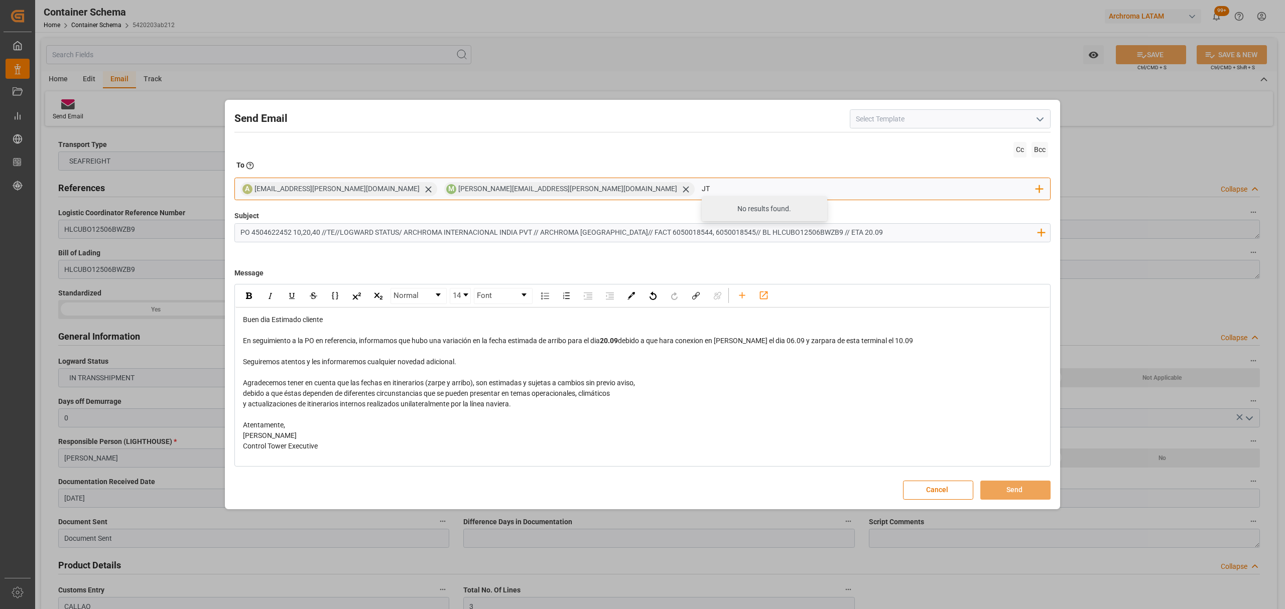
type input "jt"
click at [723, 211] on span "[EMAIL_ADDRESS][DOMAIN_NAME]" at bounding box center [778, 209] width 111 height 11
type input "nancy"
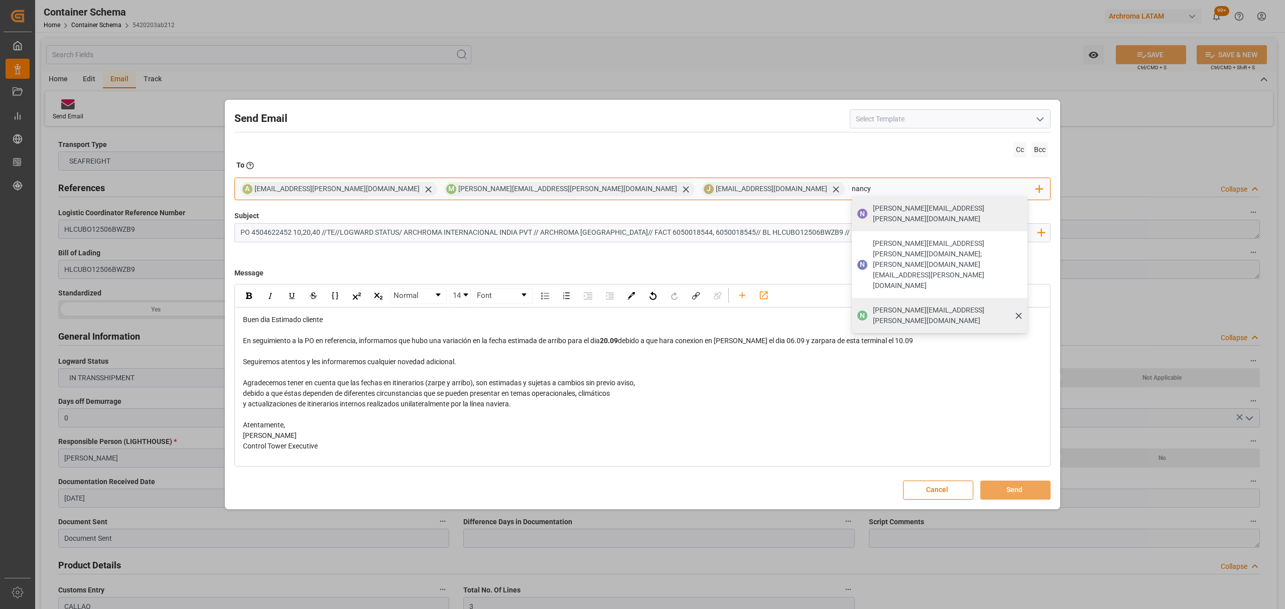
click at [873, 305] on span "[PERSON_NAME][EMAIL_ADDRESS][PERSON_NAME][DOMAIN_NAME]" at bounding box center [947, 315] width 148 height 21
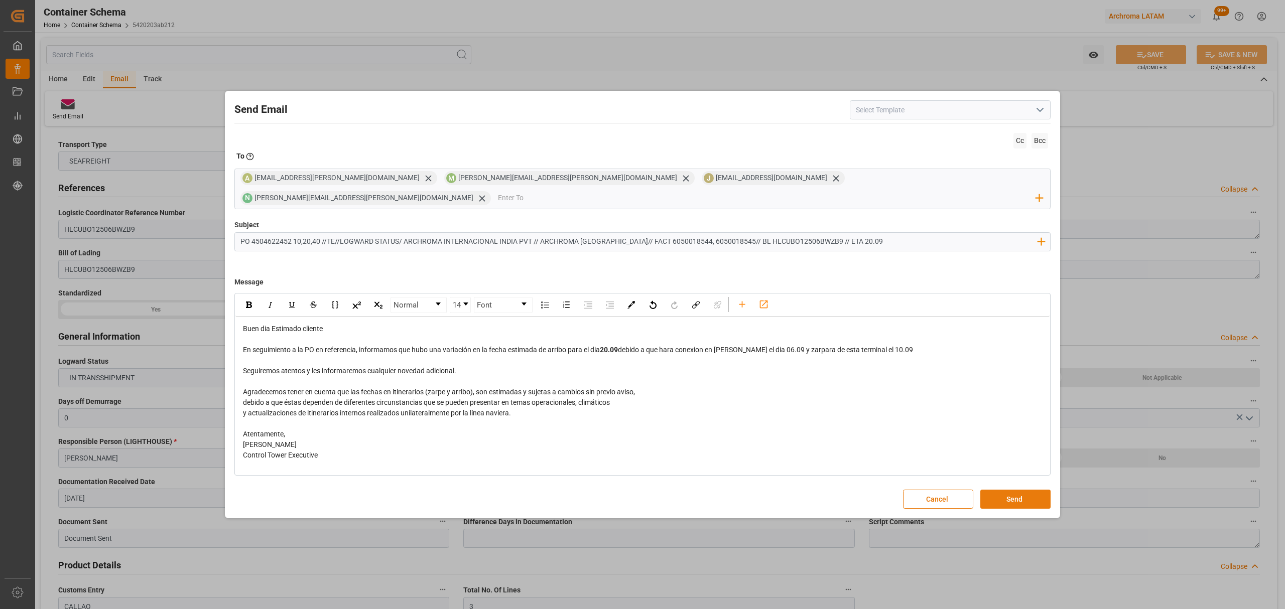
click at [1014, 490] on button "Send" at bounding box center [1015, 499] width 70 height 19
